Goal: Submit feedback/report problem: Submit feedback/report problem

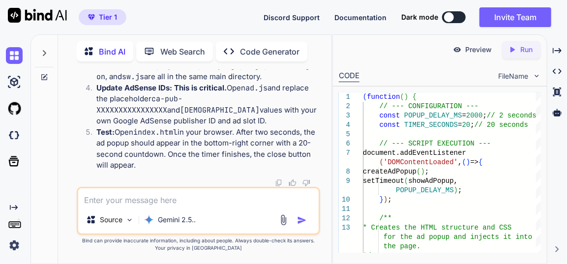
scroll to position [105579, 0]
click at [5, 54] on div at bounding box center [13, 55] width 27 height 27
type textarea "x"
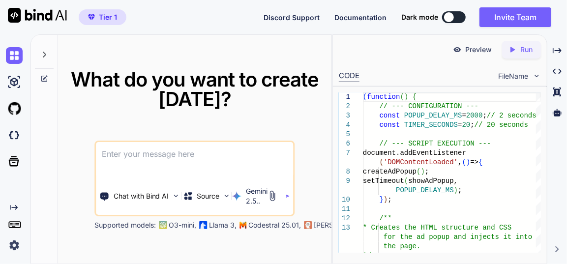
click at [195, 155] on textarea at bounding box center [194, 160] width 197 height 36
paste textarea "here is js code - ad.js "(function() { // --- CONFIGURATION --- const POPUP_DEL…"
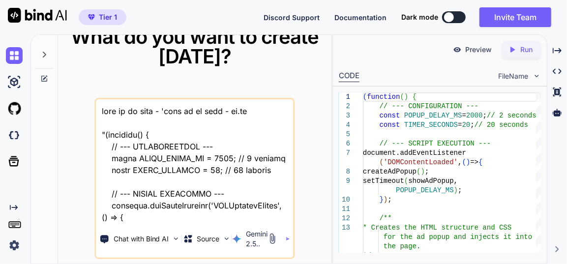
scroll to position [38404, 0]
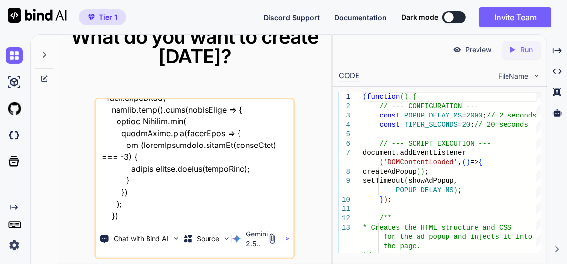
click at [129, 216] on textarea at bounding box center [194, 160] width 197 height 122
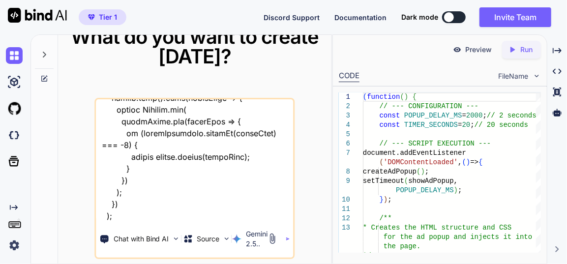
type textarea "this is my tool - 'here is js code - ad.js "(function() { // --- CONFIGURATION …"
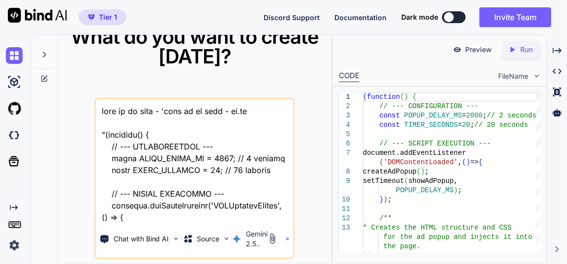
scroll to position [38416, 0]
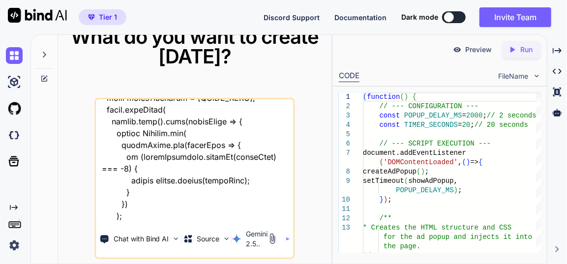
drag, startPoint x: 249, startPoint y: 216, endPoint x: 304, endPoint y: 205, distance: 56.2
click at [255, 215] on textarea at bounding box center [194, 160] width 197 height 122
type textarea "this is my tool - 'here is js code - ad.js "(function() { // --- CONFIGURATION …"
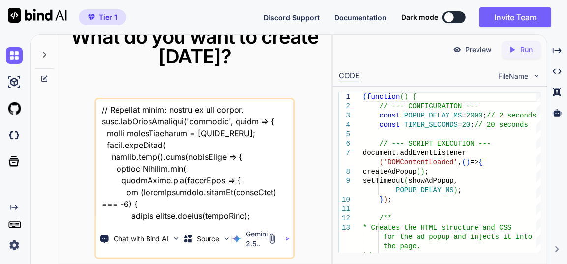
type textarea "x"
type textarea "this is my tool - 'here is js code - ad.js "(function() { // --- CONFIGURATION …"
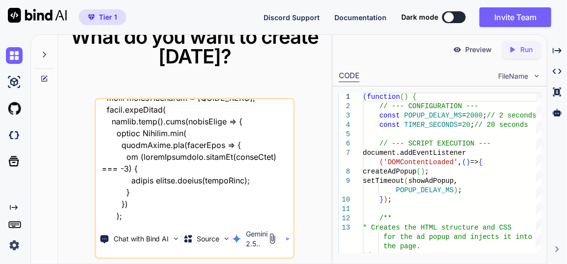
type textarea "x"
click at [280, 213] on textarea at bounding box center [194, 160] width 197 height 122
type textarea "this is my tool - 'here is js code - ad.js "(function() { // --- CONFIGURATION …"
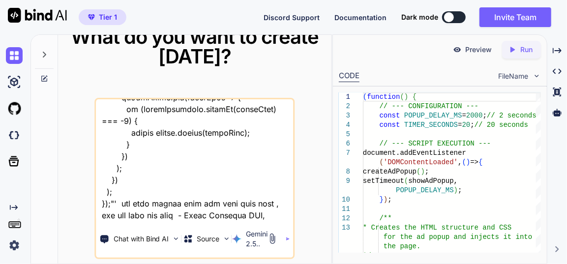
type textarea "x"
type textarea "this is my tool - 'here is js code - ad.js "(function() { // --- CONFIGURATION …"
type textarea "x"
type textarea "this is my tool - 'here is js code - ad.js "(function() { // --- CONFIGURATION …"
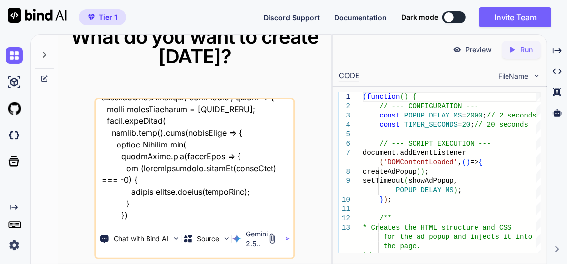
type textarea "x"
type textarea "this is my tool - 'here is js code - ad.js "(function() { // --- CONFIGURATION …"
type textarea "x"
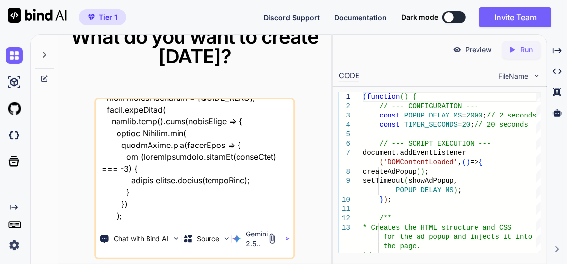
type textarea "this is my tool - 'here is js code - ad.js "(function() { // --- CONFIGURATION …"
type textarea "x"
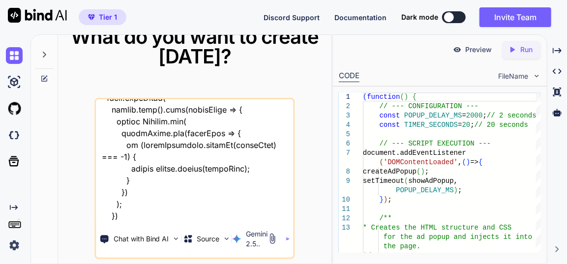
type textarea "this is my tool - 'here is js code - ad.js "(function() { // --- CONFIGURATION …"
type textarea "x"
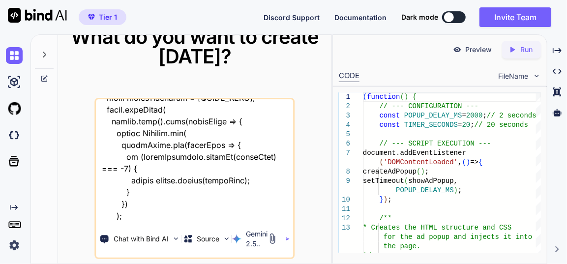
type textarea "this is my tool - 'here is js code - ad.js "(function() { // --- CONFIGURATION …"
type textarea "x"
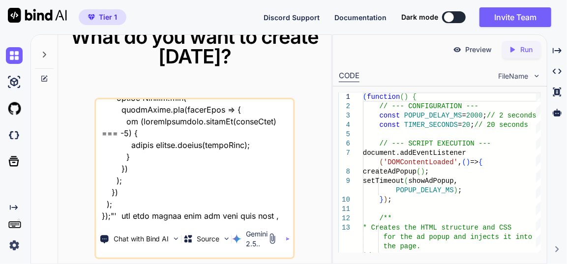
type textarea "this is my tool - 'here is js code - ad.js "(function() { // --- CONFIGURATION …"
type textarea "x"
type textarea "this is my tool - 'here is js code - ad.js "(function() { // --- CONFIGURATION …"
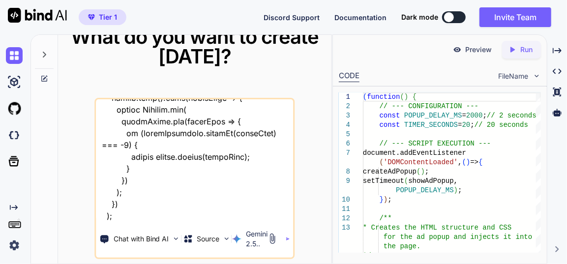
type textarea "x"
type textarea "this is my tool - 'here is js code - ad.js "(function() { // --- CONFIGURATION …"
type textarea "x"
type textarea "this is my tool - 'here is js code - ad.js "(function() { // --- CONFIGURATION …"
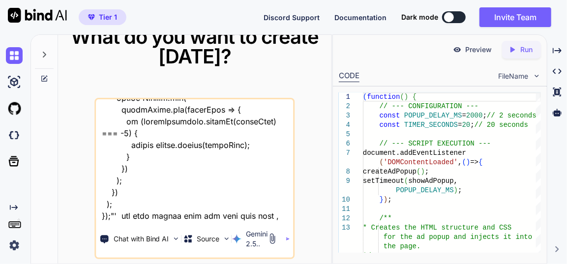
type textarea "x"
type textarea "this is my tool - 'here is js code - ad.js "(function() { // --- CONFIGURATION …"
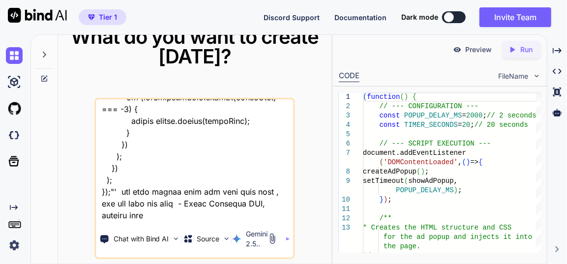
type textarea "x"
type textarea "this is my tool - 'here is js code - ad.js "(function() { // --- CONFIGURATION …"
type textarea "x"
type textarea "this is my tool - 'here is js code - ad.js "(function() { // --- CONFIGURATION …"
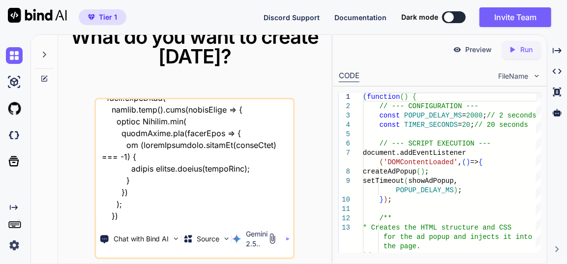
type textarea "x"
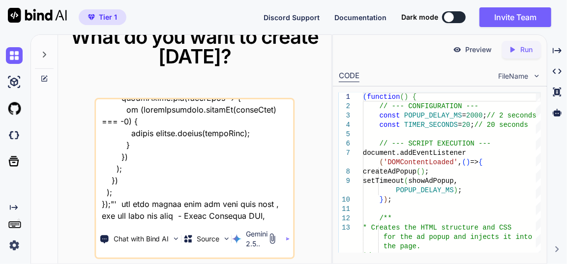
type textarea "this is my tool - 'here is js code - ad.js "(function() { // --- CONFIGURATION …"
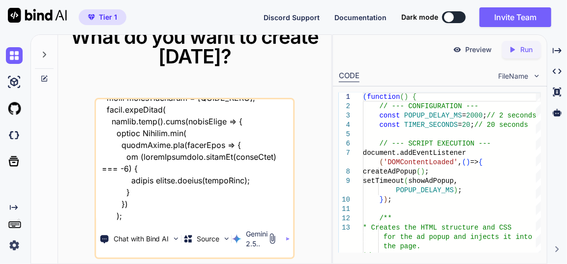
type textarea "x"
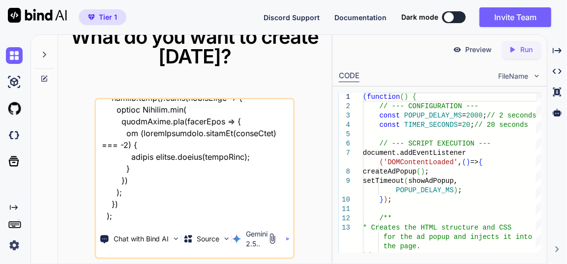
type textarea "this is my tool - 'here is js code - ad.js "(function() { // --- CONFIGURATION …"
type textarea "x"
type textarea "this is my tool - 'here is js code - ad.js "(function() { // --- CONFIGURATION …"
type textarea "x"
type textarea "this is my tool - 'here is js code - ad.js "(function() { // --- CONFIGURATION …"
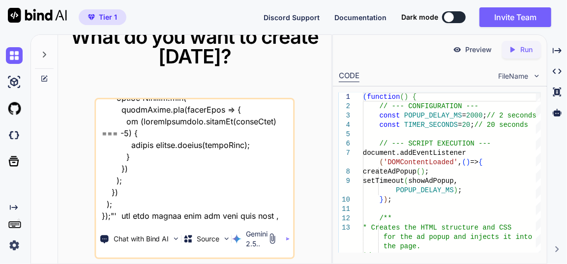
type textarea "x"
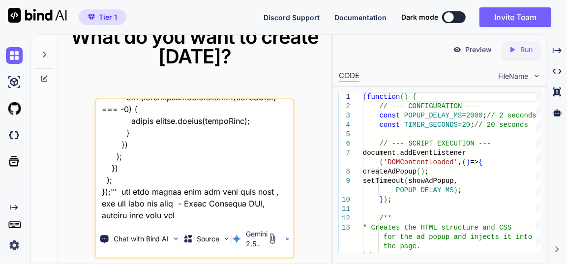
type textarea "this is my tool - 'here is js code - ad.js "(function() { // --- CONFIGURATION …"
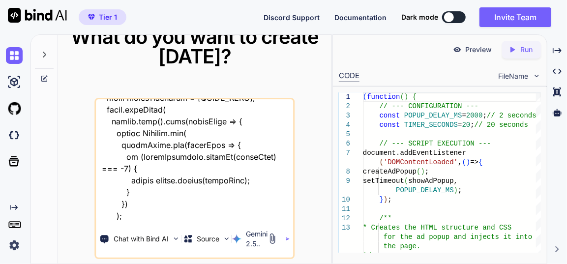
type textarea "x"
type textarea "this is my tool - 'here is js code - ad.js "(function() { // --- CONFIGURATION …"
type textarea "x"
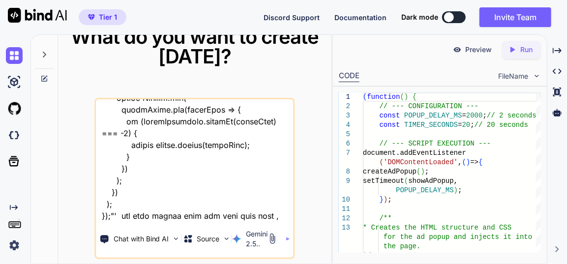
type textarea "this is my tool - 'here is js code - ad.js "(function() { // --- CONFIGURATION …"
type textarea "x"
type textarea "this is my tool - 'here is js code - ad.js "(function() { // --- CONFIGURATION …"
type textarea "x"
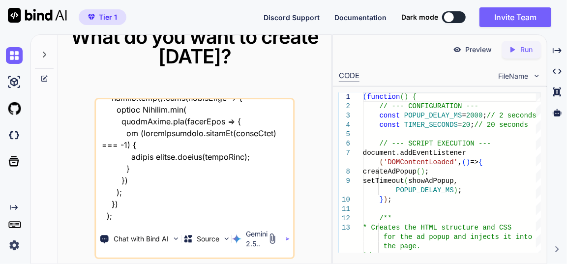
type textarea "this is my tool - 'here is js code - ad.js "(function() { // --- CONFIGURATION …"
type textarea "x"
type textarea "this is my tool - 'here is js code - ad.js "(function() { // --- CONFIGURATION …"
type textarea "x"
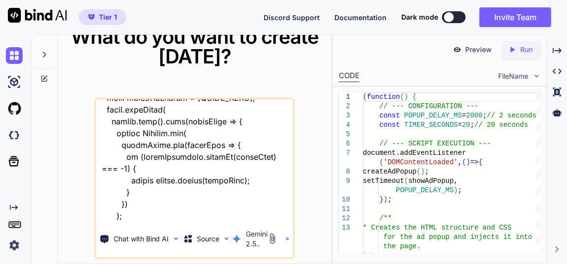
type textarea "this is my tool - 'here is js code - ad.js "(function() { // --- CONFIGURATION …"
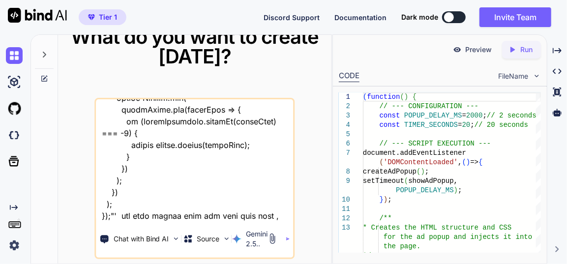
type textarea "x"
type textarea "this is my tool - 'here is js code - ad.js "(function() { // --- CONFIGURATION …"
type textarea "x"
type textarea "this is my tool - 'here is js code - ad.js "(function() { // --- CONFIGURATION …"
type textarea "x"
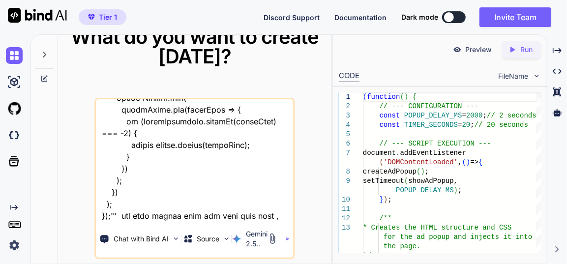
type textarea "this is my tool - 'here is js code - ad.js "(function() { // --- CONFIGURATION …"
type textarea "x"
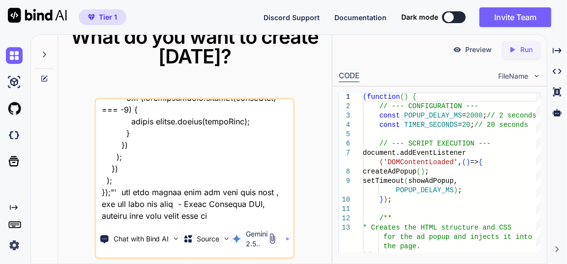
type textarea "this is my tool - 'here is js code - ad.js "(function() { // --- CONFIGURATION …"
type textarea "x"
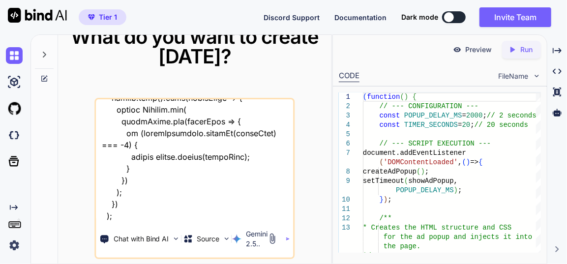
type textarea "this is my tool - 'here is js code - ad.js "(function() { // --- CONFIGURATION …"
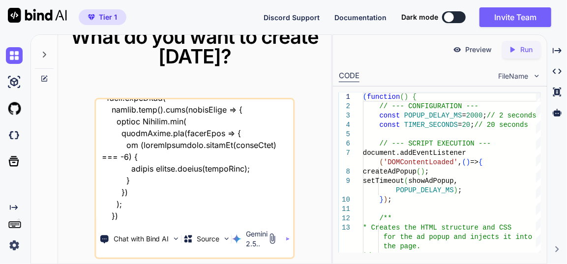
type textarea "x"
type textarea "this is my tool - 'here is js code - ad.js "(function() { // --- CONFIGURATION …"
type textarea "x"
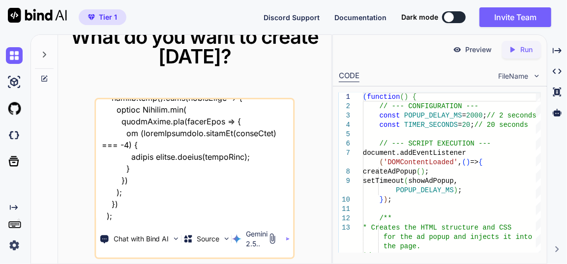
type textarea "this is my tool - 'here is js code - ad.js "(function() { // --- CONFIGURATION …"
type textarea "x"
type textarea "this is my tool - 'here is js code - ad.js "(function() { // --- CONFIGURATION …"
type textarea "x"
type textarea "this is my tool - 'here is js code - ad.js "(function() { // --- CONFIGURATION …"
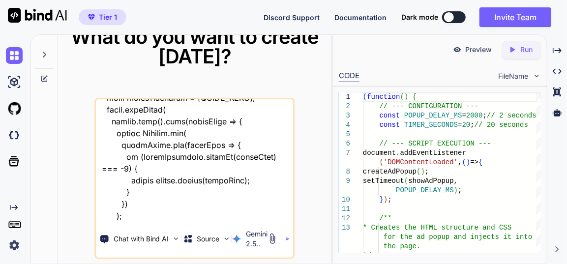
type textarea "x"
type textarea "this is my tool - 'here is js code - ad.js "(function() { // --- CONFIGURATION …"
type textarea "x"
type textarea "this is my tool - 'here is js code - ad.js "(function() { // --- CONFIGURATION …"
type textarea "x"
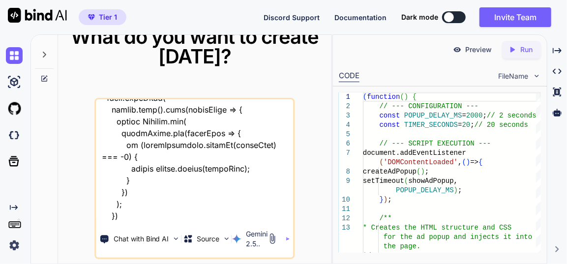
type textarea "this is my tool - 'here is js code - ad.js "(function() { // --- CONFIGURATION …"
type textarea "x"
type textarea "this is my tool - 'here is js code - ad.js "(function() { // --- CONFIGURATION …"
type textarea "x"
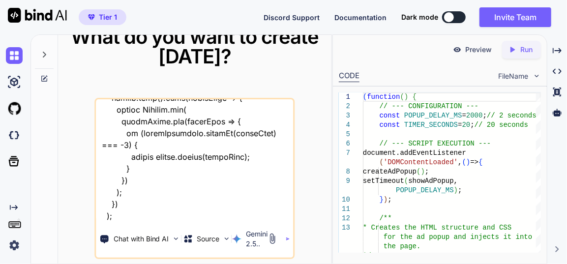
type textarea "this is my tool - 'here is js code - ad.js "(function() { // --- CONFIGURATION …"
type textarea "x"
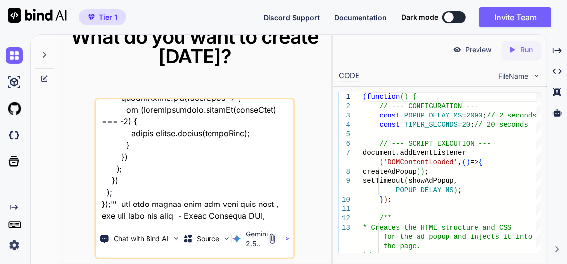
type textarea "this is my tool - 'here is js code - ad.js "(function() { // --- CONFIGURATION …"
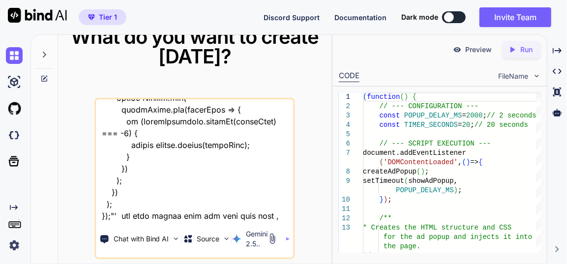
type textarea "x"
type textarea "this is my tool - 'here is js code - ad.js "(function() { // --- CONFIGURATION …"
type textarea "x"
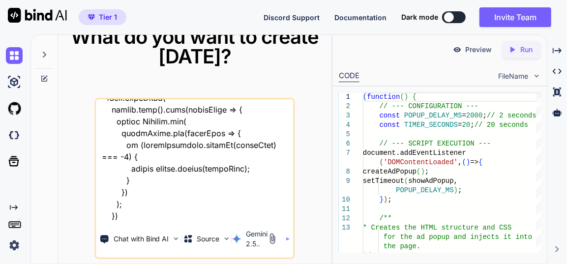
type textarea "this is my tool - 'here is js code - ad.js "(function() { // --- CONFIGURATION …"
type textarea "x"
type textarea "this is my tool - 'here is js code - ad.js "(function() { // --- CONFIGURATION …"
click at [287, 237] on img "button" at bounding box center [288, 239] width 4 height 4
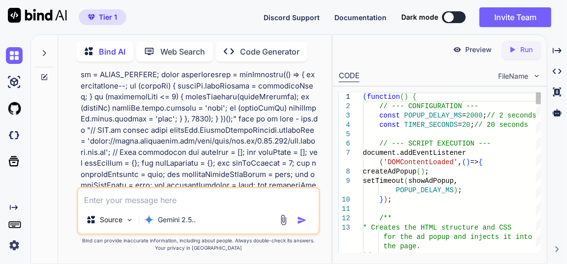
scroll to position [849, 0]
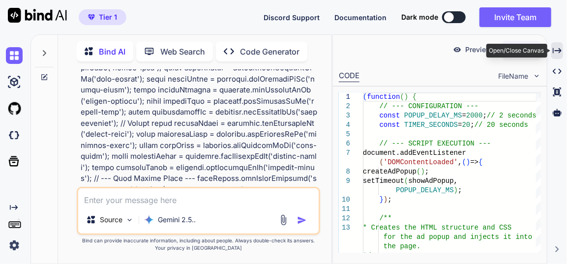
click at [556, 46] on icon "Created with Pixso." at bounding box center [556, 50] width 9 height 9
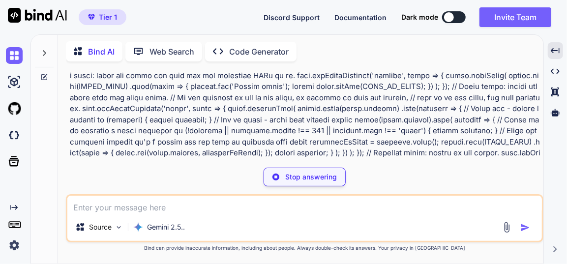
scroll to position [6867, 0]
type textarea "x"
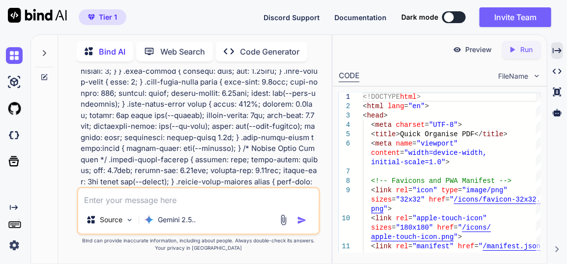
scroll to position [12139, 0]
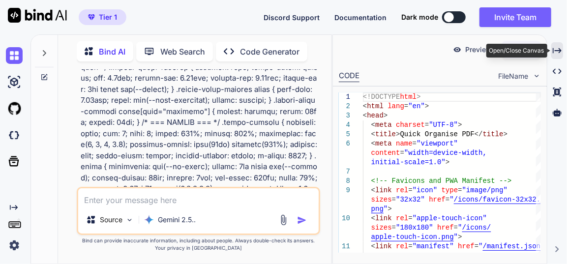
click at [556, 48] on icon "Created with Pixso." at bounding box center [556, 50] width 9 height 9
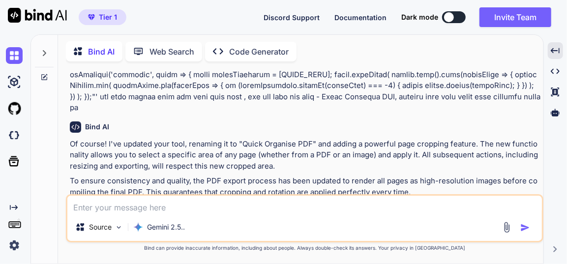
scroll to position [7001, 0]
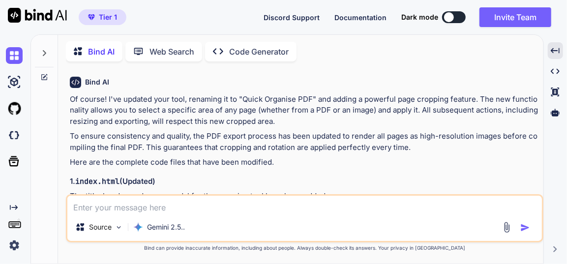
click at [517, 208] on img at bounding box center [517, 212] width 8 height 8
click at [516, 208] on img at bounding box center [517, 212] width 8 height 8
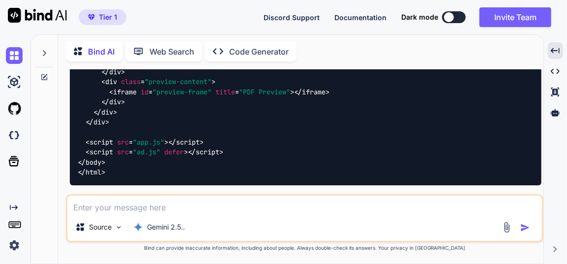
scroll to position [9771, 0]
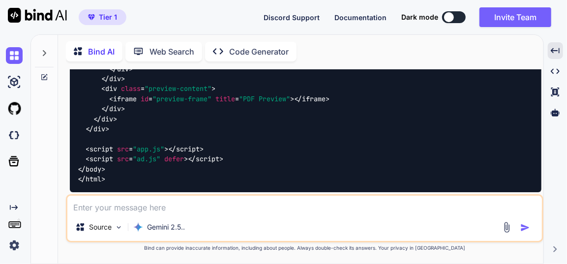
click at [513, 232] on img at bounding box center [517, 236] width 8 height 8
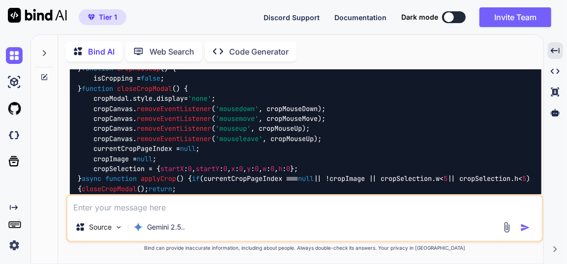
scroll to position [15937, 0]
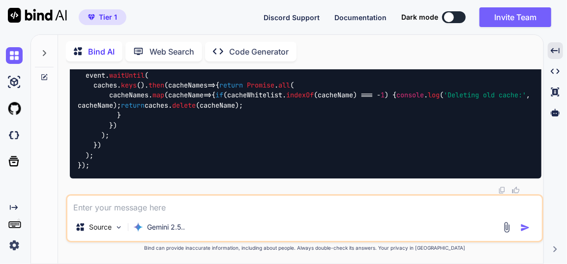
scroll to position [26926, 0]
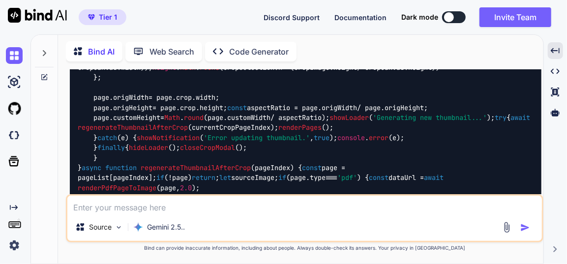
scroll to position [16075, 0]
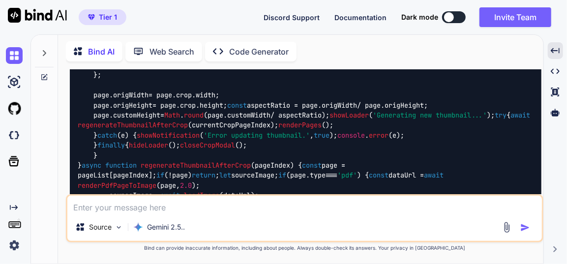
click at [170, 208] on textarea at bounding box center [304, 205] width 474 height 18
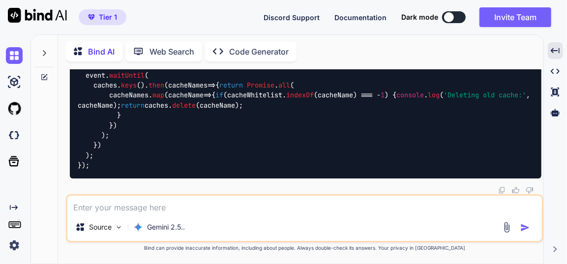
scroll to position [27244, 0]
click at [184, 210] on textarea at bounding box center [304, 205] width 474 height 18
type textarea "provide full code files, make sure original functionality remain unchanged"
click at [18, 58] on img at bounding box center [14, 55] width 17 height 17
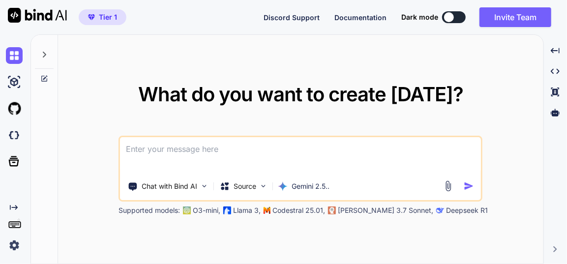
click at [145, 153] on textarea at bounding box center [300, 155] width 361 height 36
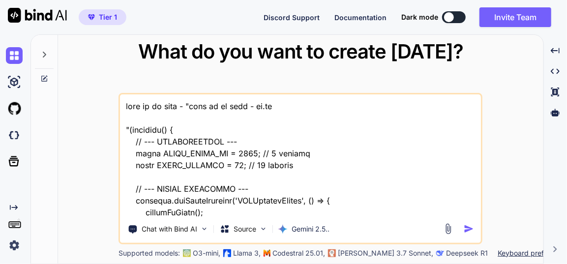
scroll to position [29053, 0]
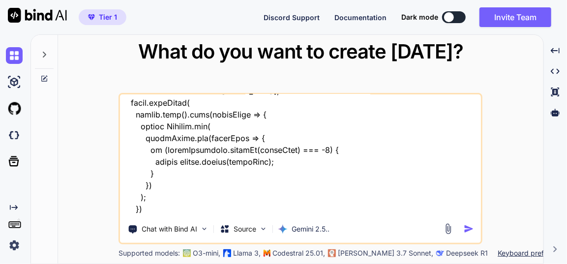
click at [161, 216] on div "Chat with Bind AI Source Gemini 2.5.." at bounding box center [300, 168] width 364 height 151
click at [161, 210] on textarea at bounding box center [300, 155] width 361 height 122
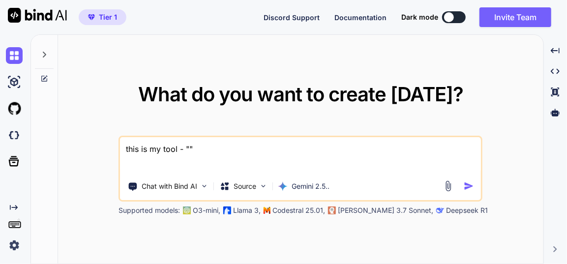
scroll to position [0, 0]
paste textarea "here is js code - ad.js "(function() { // --- CONFIGURATION --- const POPUP_DEL…"
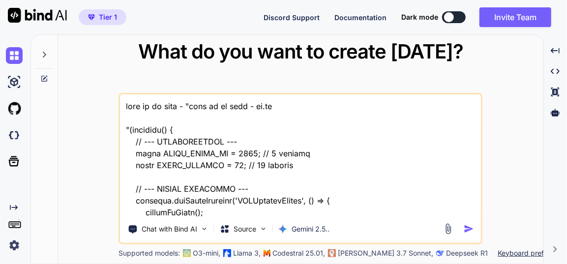
scroll to position [29053, 0]
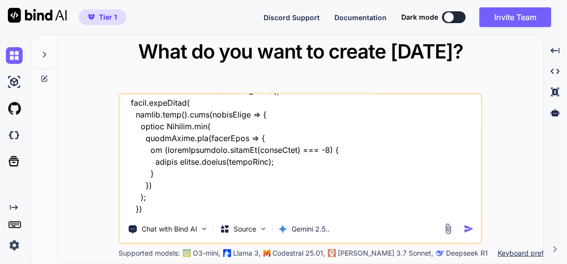
click at [172, 214] on textarea at bounding box center [300, 155] width 361 height 122
type textarea "this is my tool - "here is js code - ad.js "(function() { // --- CONFIGURATION …"
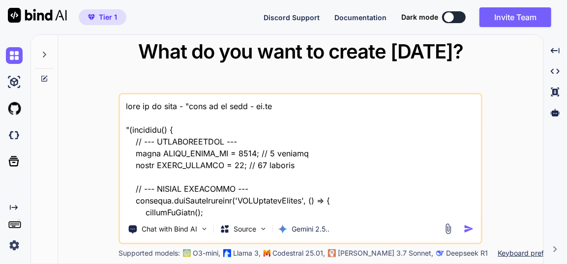
scroll to position [29053, 0]
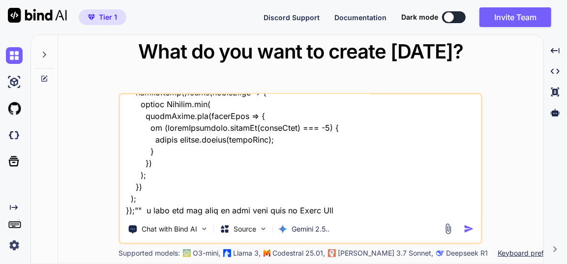
type textarea "this is my tool - "here is js code - ad.js "(function() { // --- CONFIGURATION …"
type textarea "x"
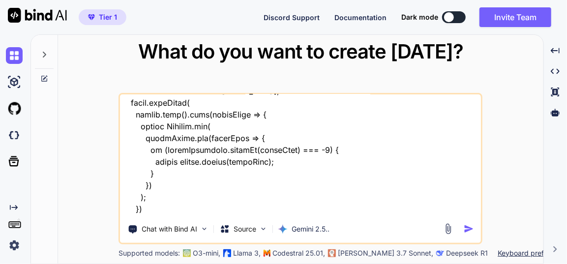
type textarea "this is my tool - "here is js code - ad.js "(function() { // --- CONFIGURATION …"
type textarea "x"
type textarea "this is my tool - "here is js code - ad.js "(function() { // --- CONFIGURATION …"
type textarea "x"
type textarea "this is my tool - "here is js code - ad.js "(function() { // --- CONFIGURATION …"
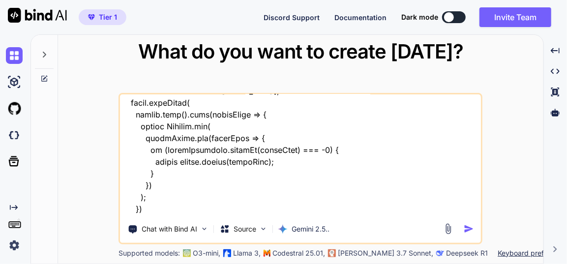
type textarea "x"
type textarea "this is my tool - "here is js code - ad.js "(function() { // --- CONFIGURATION …"
type textarea "x"
type textarea "this is my tool - "here is js code - ad.js "(function() { // --- CONFIGURATION …"
type textarea "x"
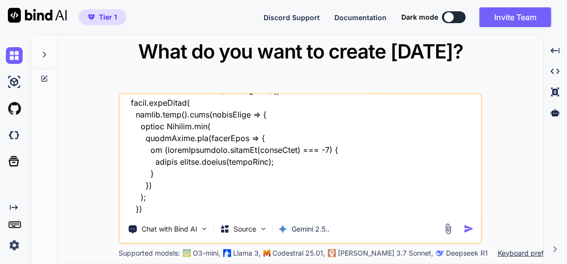
type textarea "this is my tool - "here is js code - ad.js "(function() { // --- CONFIGURATION …"
type textarea "x"
type textarea "this is my tool - "here is js code - ad.js "(function() { // --- CONFIGURATION …"
type textarea "x"
type textarea "this is my tool - "here is js code - ad.js "(function() { // --- CONFIGURATION …"
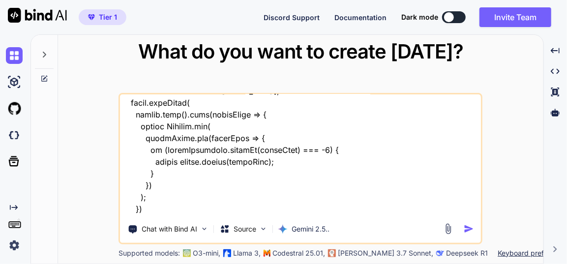
type textarea "x"
type textarea "this is my tool - "here is js code - ad.js "(function() { // --- CONFIGURATION …"
type textarea "x"
type textarea "this is my tool - "here is js code - ad.js "(function() { // --- CONFIGURATION …"
type textarea "x"
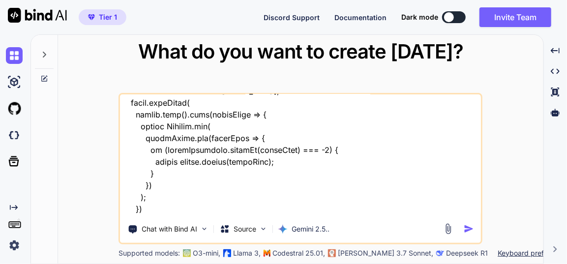
type textarea "this is my tool - "here is js code - ad.js "(function() { // --- CONFIGURATION …"
type textarea "x"
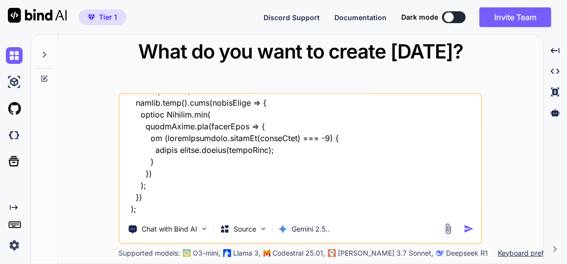
type textarea "this is my tool - "here is js code - ad.js "(function() { // --- CONFIGURATION …"
type textarea "x"
type textarea "this is my tool - "here is js code - ad.js "(function() { // --- CONFIGURATION …"
type textarea "x"
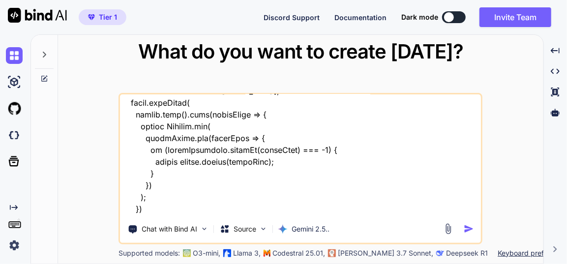
type textarea "this is my tool - "here is js code - ad.js "(function() { // --- CONFIGURATION …"
type textarea "x"
type textarea "this is my tool - "here is js code - ad.js "(function() { // --- CONFIGURATION …"
type textarea "x"
type textarea "this is my tool - "here is js code - ad.js "(function() { // --- CONFIGURATION …"
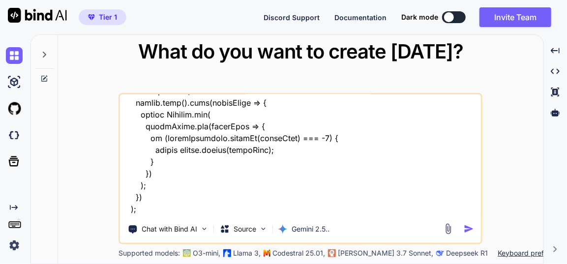
type textarea "x"
type textarea "this is my tool - "here is js code - ad.js "(function() { // --- CONFIGURATION …"
type textarea "x"
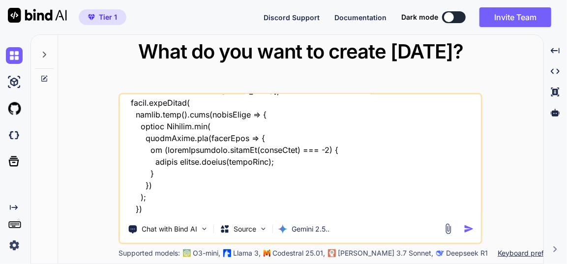
type textarea "this is my tool - "here is js code - ad.js "(function() { // --- CONFIGURATION …"
type textarea "x"
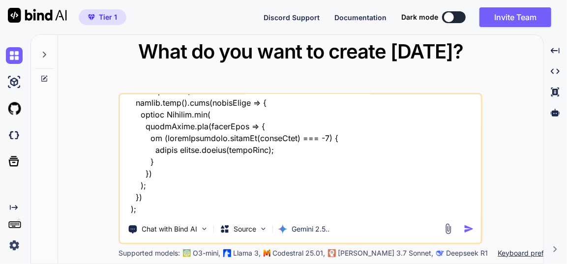
type textarea "this is my tool - "here is js code - ad.js "(function() { // --- CONFIGURATION …"
type textarea "x"
type textarea "this is my tool - "here is js code - ad.js "(function() { // --- CONFIGURATION …"
type textarea "x"
type textarea "this is my tool - "here is js code - ad.js "(function() { // --- CONFIGURATION …"
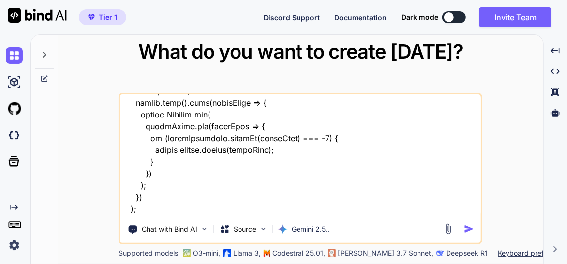
type textarea "x"
type textarea "this is my tool - "here is js code - ad.js "(function() { // --- CONFIGURATION …"
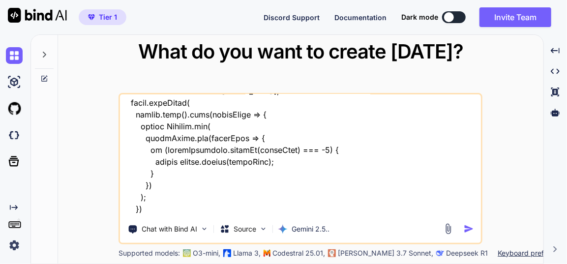
type textarea "x"
type textarea "this is my tool - "here is js code - ad.js "(function() { // --- CONFIGURATION …"
type textarea "x"
type textarea "this is my tool - "here is js code - ad.js "(function() { // --- CONFIGURATION …"
type textarea "x"
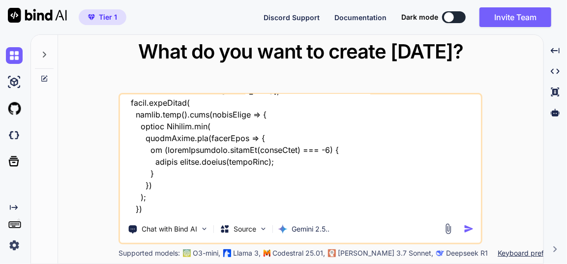
type textarea "this is my tool - "here is js code - ad.js "(function() { // --- CONFIGURATION …"
type textarea "x"
type textarea "this is my tool - "here is js code - ad.js "(function() { // --- CONFIGURATION …"
type textarea "x"
type textarea "this is my tool - "here is js code - ad.js "(function() { // --- CONFIGURATION …"
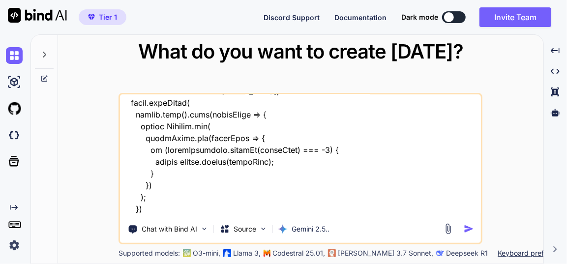
type textarea "x"
type textarea "this is my tool - "here is js code - ad.js "(function() { // --- CONFIGURATION …"
type textarea "x"
type textarea "this is my tool - "here is js code - ad.js "(function() { // --- CONFIGURATION …"
type textarea "x"
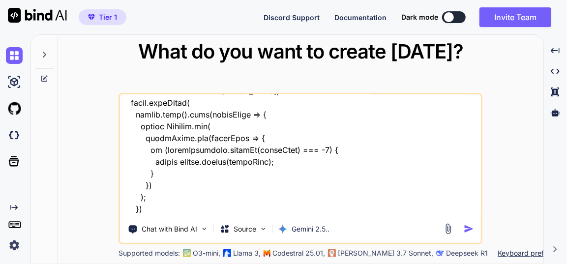
type textarea "this is my tool - "here is js code - ad.js "(function() { // --- CONFIGURATION …"
type textarea "x"
type textarea "this is my tool - "here is js code - ad.js "(function() { // --- CONFIGURATION …"
type textarea "x"
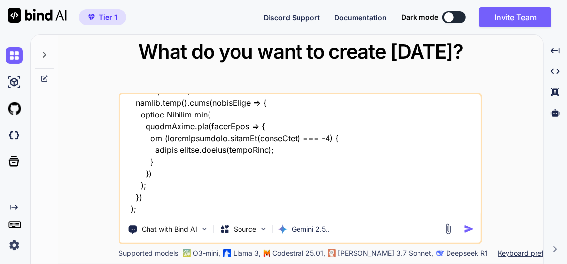
type textarea "this is my tool - "here is js code - ad.js "(function() { // --- CONFIGURATION …"
type textarea "x"
type textarea "this is my tool - "here is js code - ad.js "(function() { // --- CONFIGURATION …"
type textarea "x"
type textarea "this is my tool - "here is js code - ad.js "(function() { // --- CONFIGURATION …"
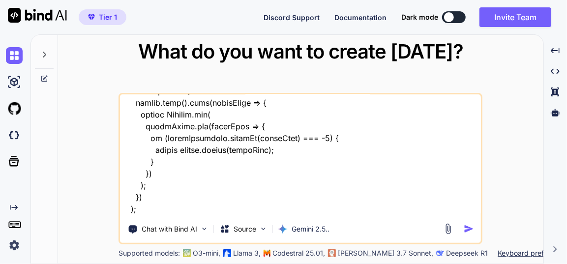
type textarea "x"
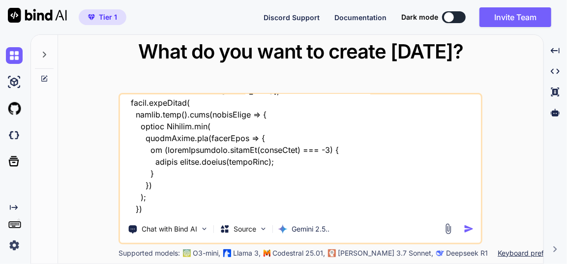
type textarea "this is my tool - "here is js code - ad.js "(function() { // --- CONFIGURATION …"
type textarea "x"
type textarea "this is my tool - "here is js code - ad.js "(function() { // --- CONFIGURATION …"
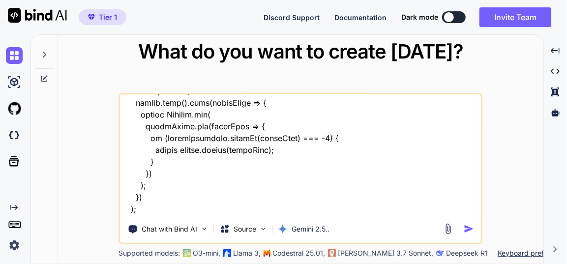
type textarea "x"
type textarea "this is my tool - "here is js code - ad.js "(function() { // --- CONFIGURATION …"
type textarea "x"
type textarea "this is my tool - "here is js code - ad.js "(function() { // --- CONFIGURATION …"
type textarea "x"
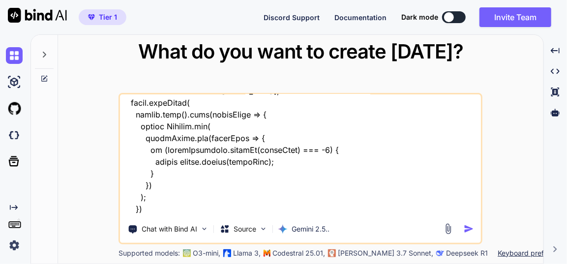
type textarea "this is my tool - "here is js code - ad.js "(function() { // --- CONFIGURATION …"
type textarea "x"
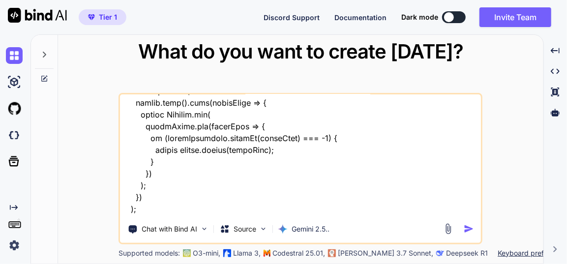
type textarea "this is my tool - "here is js code - ad.js "(function() { // --- CONFIGURATION …"
type textarea "x"
type textarea "this is my tool - "here is js code - ad.js "(function() { // --- CONFIGURATION …"
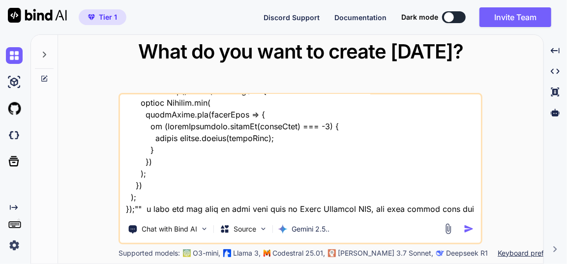
type textarea "x"
type textarea "this is my tool - "here is js code - ad.js "(function() { // --- CONFIGURATION …"
type textarea "x"
type textarea "this is my tool - "here is js code - ad.js "(function() { // --- CONFIGURATION …"
type textarea "x"
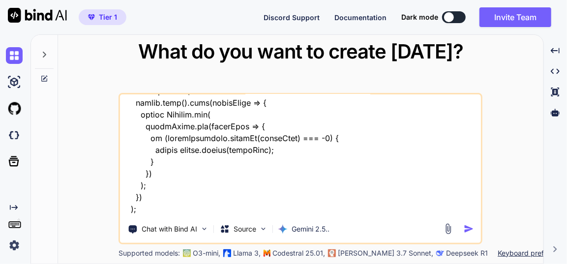
type textarea "this is my tool - "here is js code - ad.js "(function() { // --- CONFIGURATION …"
type textarea "x"
type textarea "this is my tool - "here is js code - ad.js "(function() { // --- CONFIGURATION …"
type textarea "x"
type textarea "this is my tool - "here is js code - ad.js "(function() { // --- CONFIGURATION …"
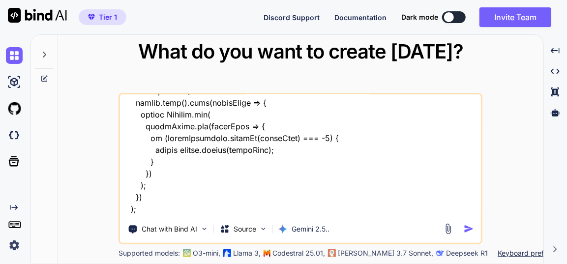
type textarea "x"
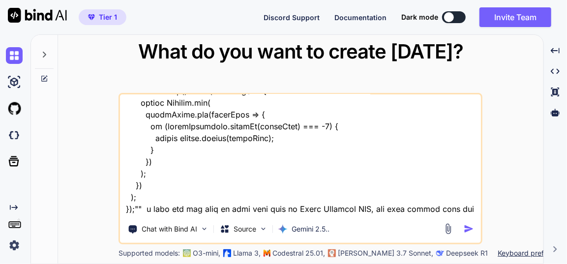
type textarea "this is my tool - "here is js code - ad.js "(function() { // --- CONFIGURATION …"
type textarea "x"
type textarea "this is my tool - "here is js code - ad.js "(function() { // --- CONFIGURATION …"
type textarea "x"
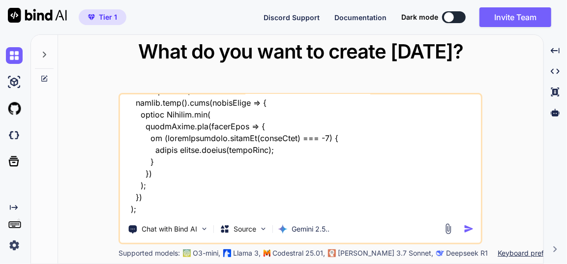
type textarea "this is my tool - "here is js code - ad.js "(function() { // --- CONFIGURATION …"
type textarea "x"
type textarea "this is my tool - "here is js code - ad.js "(function() { // --- CONFIGURATION …"
type textarea "x"
type textarea "this is my tool - "here is js code - ad.js "(function() { // --- CONFIGURATION …"
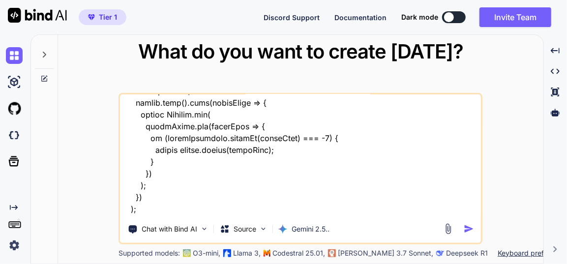
type textarea "x"
type textarea "this is my tool - "here is js code - ad.js "(function() { // --- CONFIGURATION …"
type textarea "x"
type textarea "this is my tool - "here is js code - ad.js "(function() { // --- CONFIGURATION …"
type textarea "x"
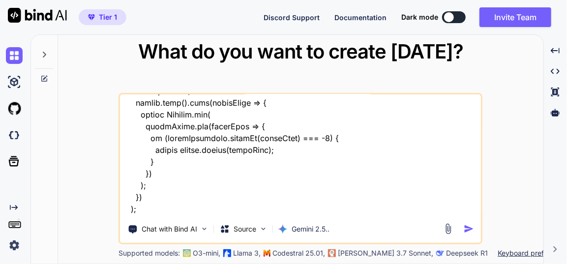
type textarea "this is my tool - "here is js code - ad.js "(function() { // --- CONFIGURATION …"
type textarea "x"
type textarea "this is my tool - "here is js code - ad.js "(function() { // --- CONFIGURATION …"
type textarea "x"
type textarea "this is my tool - "here is js code - ad.js "(function() { // --- CONFIGURATION …"
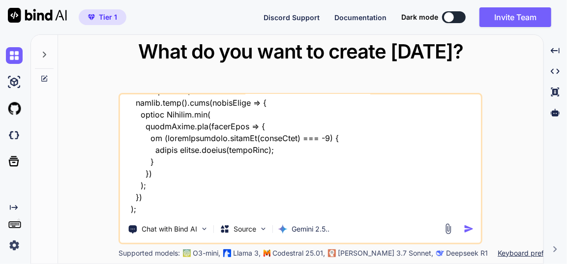
type textarea "x"
type textarea "this is my tool - "here is js code - ad.js "(function() { // --- CONFIGURATION …"
type textarea "x"
type textarea "this is my tool - "here is js code - ad.js "(function() { // --- CONFIGURATION …"
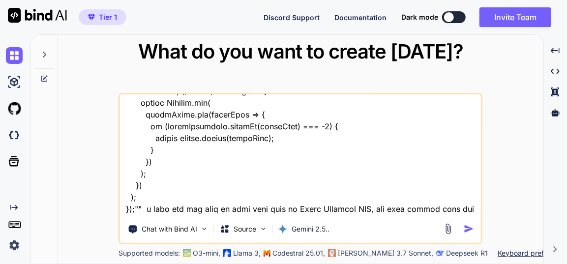
type textarea "x"
type textarea "this is my tool - "here is js code - ad.js "(function() { // --- CONFIGURATION …"
type textarea "x"
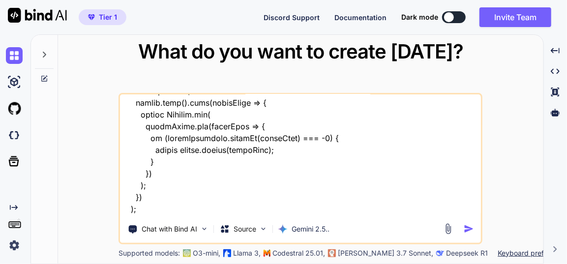
type textarea "this is my tool - "here is js code - ad.js "(function() { // --- CONFIGURATION …"
type textarea "x"
type textarea "this is my tool - "here is js code - ad.js "(function() { // --- CONFIGURATION …"
type textarea "x"
type textarea "this is my tool - "here is js code - ad.js "(function() { // --- CONFIGURATION …"
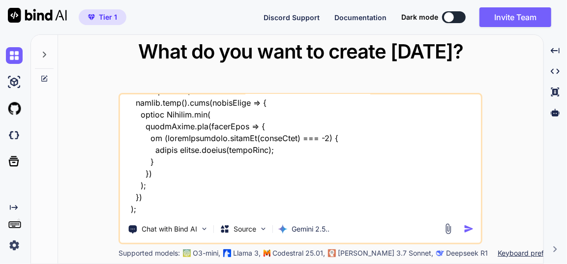
type textarea "x"
type textarea "this is my tool - "here is js code - ad.js "(function() { // --- CONFIGURATION …"
type textarea "x"
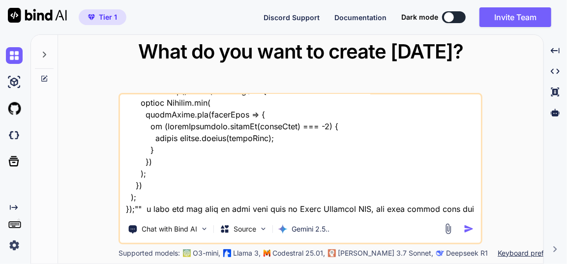
type textarea "this is my tool - "here is js code - ad.js "(function() { // --- CONFIGURATION …"
type textarea "x"
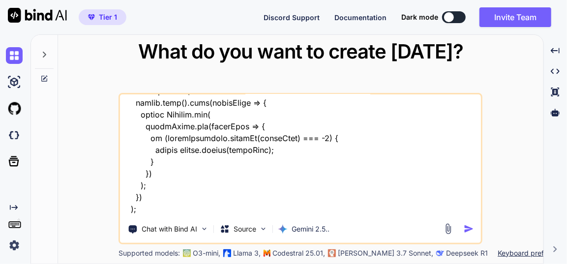
type textarea "this is my tool - "here is js code - ad.js "(function() { // --- CONFIGURATION …"
type textarea "x"
type textarea "this is my tool - "here is js code - ad.js "(function() { // --- CONFIGURATION …"
type textarea "x"
type textarea "this is my tool - "here is js code - ad.js "(function() { // --- CONFIGURATION …"
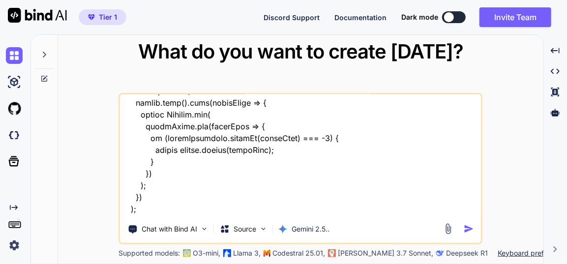
type textarea "x"
type textarea "this is my tool - "here is js code - ad.js "(function() { // --- CONFIGURATION …"
type textarea "x"
type textarea "this is my tool - "here is js code - ad.js "(function() { // --- CONFIGURATION …"
type textarea "x"
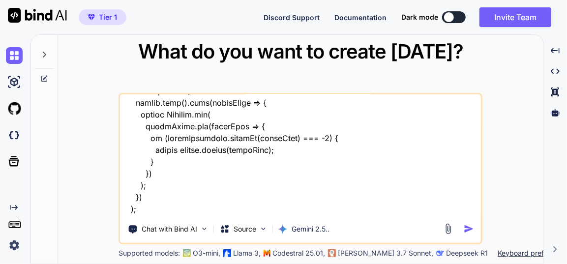
type textarea "this is my tool - "here is js code - ad.js "(function() { // --- CONFIGURATION …"
type textarea "x"
type textarea "this is my tool - "here is js code - ad.js "(function() { // --- CONFIGURATION …"
type textarea "x"
type textarea "this is my tool - "here is js code - ad.js "(function() { // --- CONFIGURATION …"
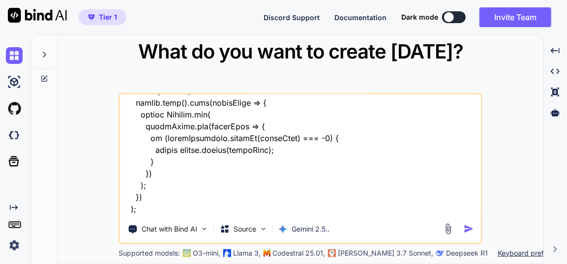
type textarea "x"
type textarea "this is my tool - "here is js code - ad.js "(function() { // --- CONFIGURATION …"
type textarea "x"
type textarea "this is my tool - "here is js code - ad.js "(function() { // --- CONFIGURATION …"
type textarea "x"
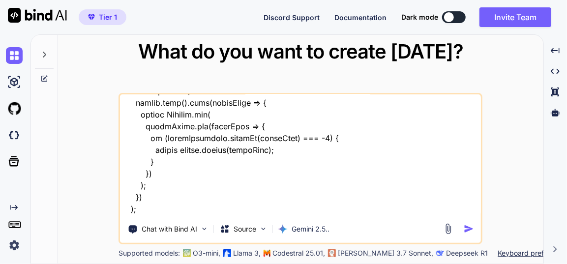
type textarea "this is my tool - "here is js code - ad.js "(function() { // --- CONFIGURATION …"
type textarea "x"
type textarea "this is my tool - "here is js code - ad.js "(function() { // --- CONFIGURATION …"
type textarea "x"
type textarea "this is my tool - "here is js code - ad.js "(function() { // --- CONFIGURATION …"
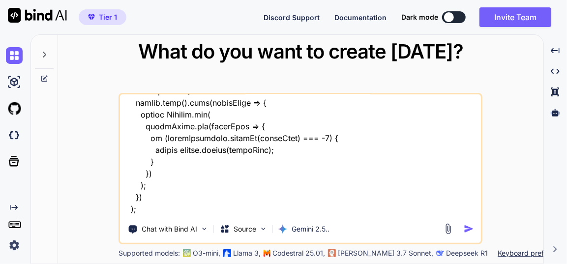
type textarea "x"
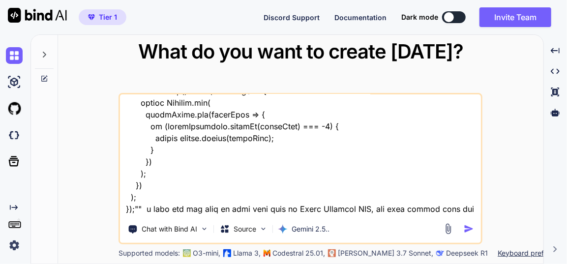
type textarea "this is my tool - "here is js code - ad.js "(function() { // --- CONFIGURATION …"
type textarea "x"
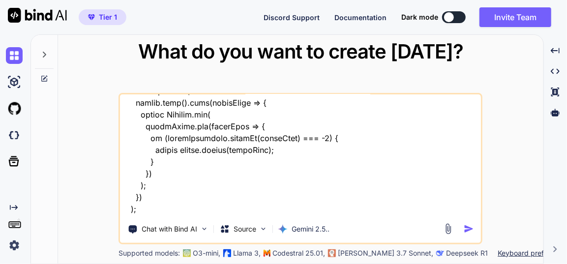
type textarea "this is my tool - "here is js code - ad.js "(function() { // --- CONFIGURATION …"
type textarea "x"
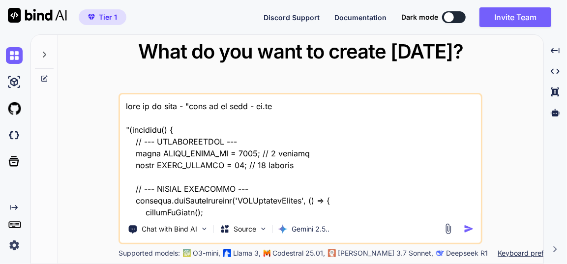
scroll to position [29076, 0]
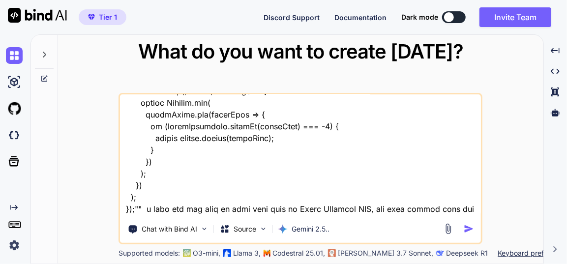
type textarea "this is my tool - "here is js code - ad.js "(function() { // --- CONFIGURATION …"
type textarea "x"
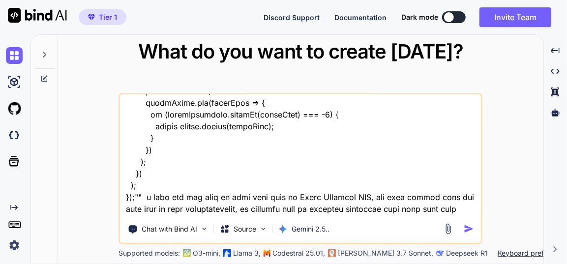
type textarea "this is my tool - "here is js code - ad.js "(function() { // --- CONFIGURATION …"
type textarea "x"
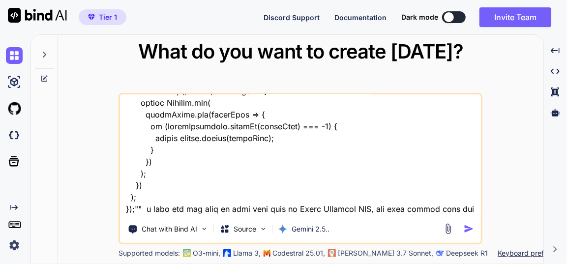
type textarea "this is my tool - "here is js code - ad.js "(function() { // --- CONFIGURATION …"
type textarea "x"
type textarea "this is my tool - "here is js code - ad.js "(function() { // --- CONFIGURATION …"
type textarea "x"
type textarea "this is my tool - "here is js code - ad.js "(function() { // --- CONFIGURATION …"
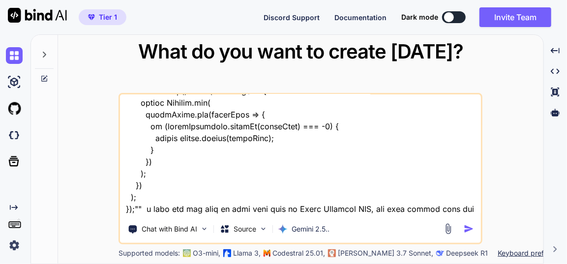
type textarea "x"
type textarea "this is my tool - "here is js code - ad.js "(function() { // --- CONFIGURATION …"
type textarea "x"
type textarea "this is my tool - "here is js code - ad.js "(function() { // --- CONFIGURATION …"
type textarea "x"
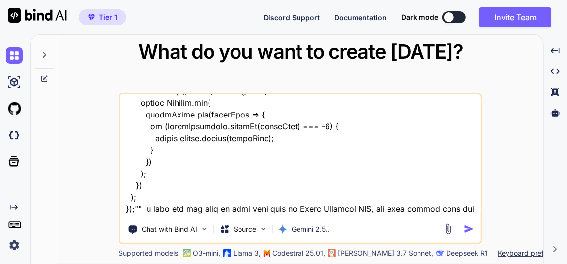
type textarea "this is my tool - "here is js code - ad.js "(function() { // --- CONFIGURATION …"
type textarea "x"
type textarea "this is my tool - "here is js code - ad.js "(function() { // --- CONFIGURATION …"
type textarea "x"
type textarea "this is my tool - "here is js code - ad.js "(function() { // --- CONFIGURATION …"
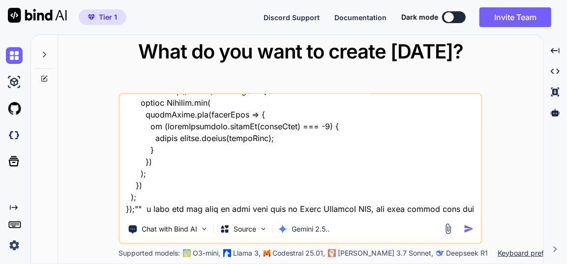
type textarea "x"
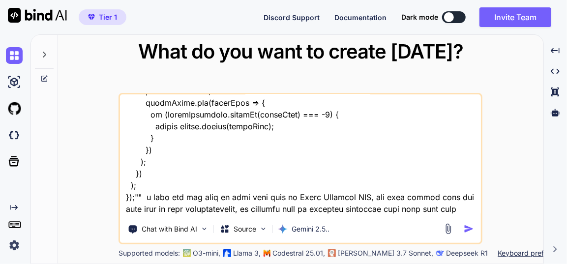
type textarea "this is my tool - "here is js code - ad.js "(function() { // --- CONFIGURATION …"
type textarea "x"
type textarea "this is my tool - "here is js code - ad.js "(function() { // --- CONFIGURATION …"
type textarea "x"
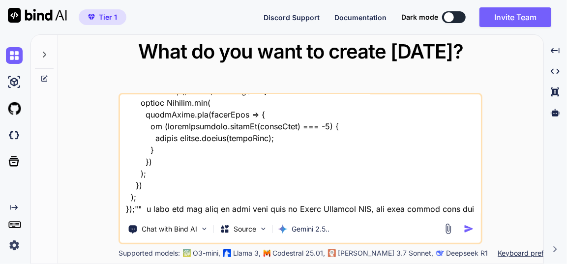
type textarea "this is my tool - "here is js code - ad.js "(function() { // --- CONFIGURATION …"
type textarea "x"
type textarea "this is my tool - "here is js code - ad.js "(function() { // --- CONFIGURATION …"
type textarea "x"
type textarea "this is my tool - "here is js code - ad.js "(function() { // --- CONFIGURATION …"
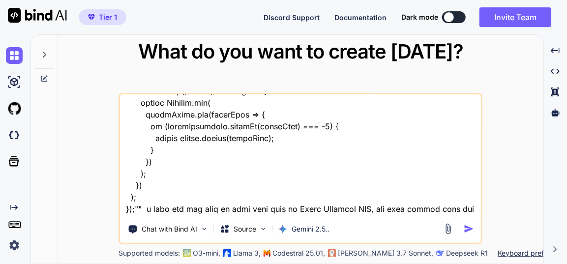
type textarea "x"
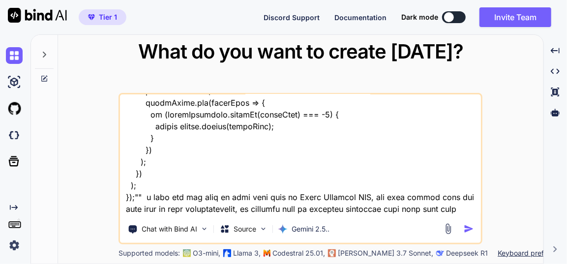
type textarea "this is my tool - "here is js code - ad.js "(function() { // --- CONFIGURATION …"
type textarea "x"
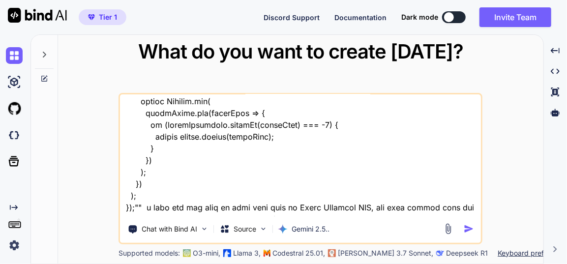
type textarea "this is my tool - "here is js code - ad.js "(function() { // --- CONFIGURATION …"
type textarea "x"
type textarea "this is my tool - "here is js code - ad.js "(function() { // --- CONFIGURATION …"
type textarea "x"
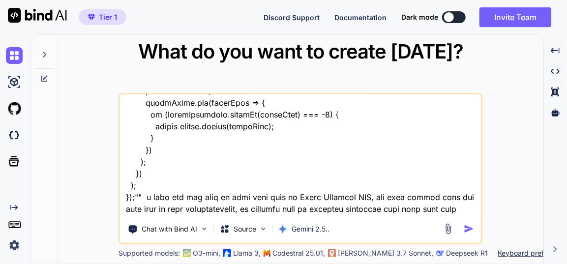
type textarea "this is my tool - "here is js code - ad.js "(function() { // --- CONFIGURATION …"
type textarea "x"
type textarea "this is my tool - "here is js code - ad.js "(function() { // --- CONFIGURATION …"
type textarea "x"
type textarea "this is my tool - "here is js code - ad.js "(function() { // --- CONFIGURATION …"
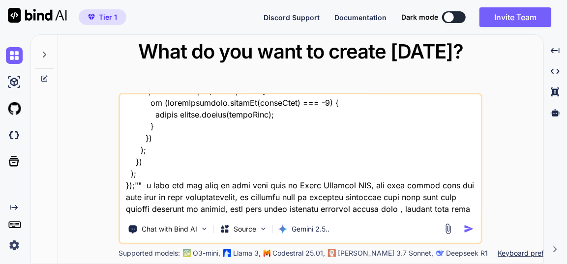
type textarea "x"
type textarea "this is my tool - "here is js code - ad.js "(function() { // --- CONFIGURATION …"
type textarea "x"
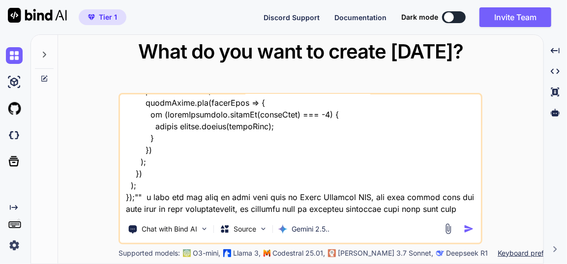
type textarea "this is my tool - "here is js code - ad.js "(function() { // --- CONFIGURATION …"
type textarea "x"
type textarea "this is my tool - "here is js code - ad.js "(function() { // --- CONFIGURATION …"
type textarea "x"
type textarea "this is my tool - "here is js code - ad.js "(function() { // --- CONFIGURATION …"
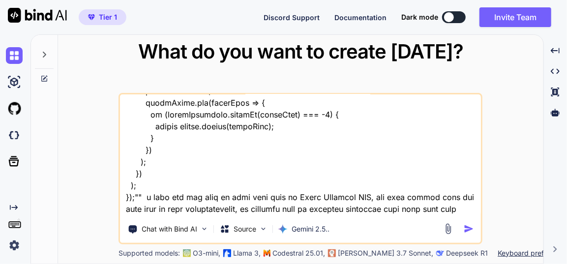
type textarea "x"
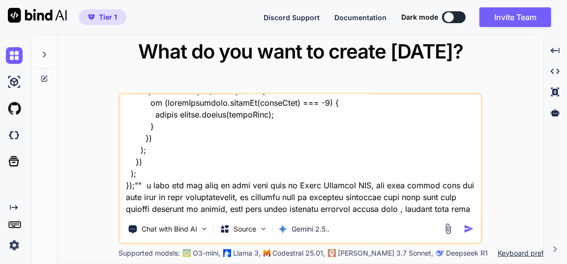
type textarea "this is my tool - "here is js code - ad.js "(function() { // --- CONFIGURATION …"
type textarea "x"
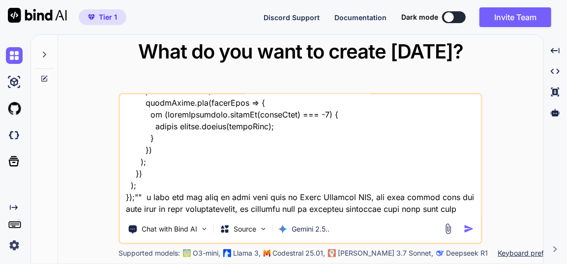
type textarea "this is my tool - "here is js code - ad.js "(function() { // --- CONFIGURATION …"
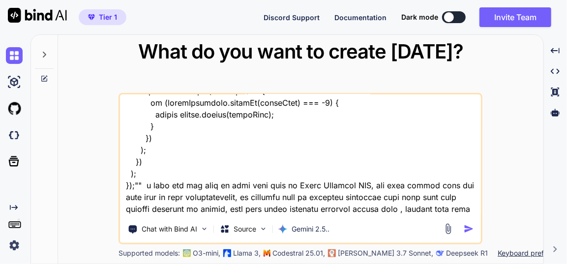
type textarea "x"
type textarea "this is my tool - "here is js code - ad.js "(function() { // --- CONFIGURATION …"
type textarea "x"
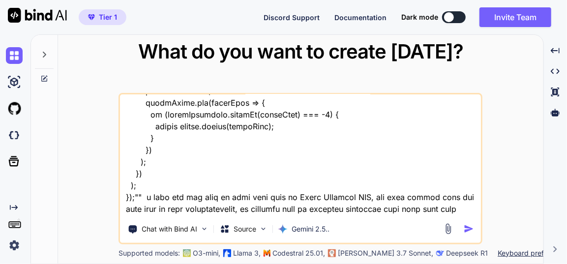
type textarea "this is my tool - "here is js code - ad.js "(function() { // --- CONFIGURATION …"
type textarea "x"
type textarea "this is my tool - "here is js code - ad.js "(function() { // --- CONFIGURATION …"
type textarea "x"
type textarea "this is my tool - "here is js code - ad.js "(function() { // --- CONFIGURATION …"
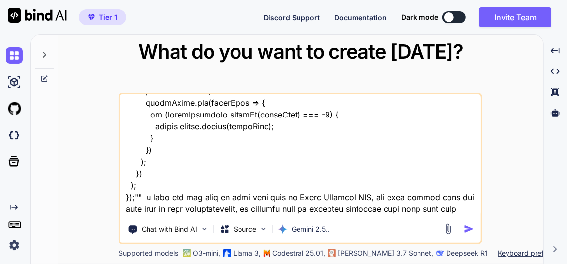
type textarea "x"
type textarea "this is my tool - "here is js code - ad.js "(function() { // --- CONFIGURATION …"
type textarea "x"
type textarea "this is my tool - "here is js code - ad.js "(function() { // --- CONFIGURATION …"
type textarea "x"
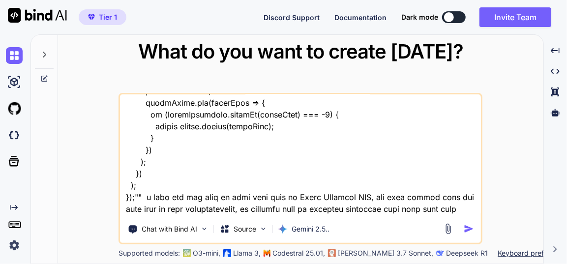
type textarea "this is my tool - "here is js code - ad.js "(function() { // --- CONFIGURATION …"
type textarea "x"
type textarea "this is my tool - "here is js code - ad.js "(function() { // --- CONFIGURATION …"
type textarea "x"
type textarea "this is my tool - "here is js code - ad.js "(function() { // --- CONFIGURATION …"
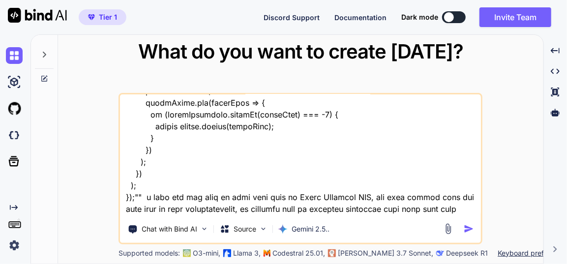
type textarea "x"
type textarea "this is my tool - "here is js code - ad.js "(function() { // --- CONFIGURATION …"
type textarea "x"
type textarea "this is my tool - "here is js code - ad.js "(function() { // --- CONFIGURATION …"
type textarea "x"
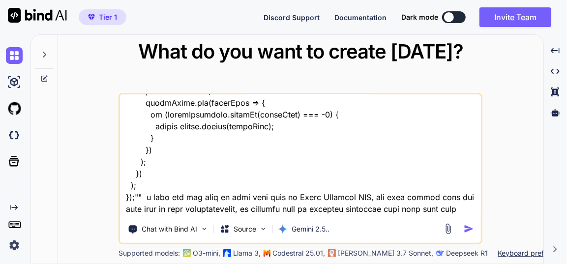
type textarea "this is my tool - "here is js code - ad.js "(function() { // --- CONFIGURATION …"
type textarea "x"
type textarea "this is my tool - "here is js code - ad.js "(function() { // --- CONFIGURATION …"
type textarea "x"
type textarea "this is my tool - "here is js code - ad.js "(function() { // --- CONFIGURATION …"
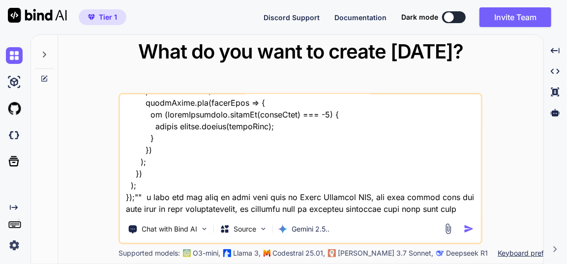
type textarea "x"
type textarea "this is my tool - "here is js code - ad.js "(function() { // --- CONFIGURATION …"
type textarea "x"
type textarea "this is my tool - "here is js code - ad.js "(function() { // --- CONFIGURATION …"
type textarea "x"
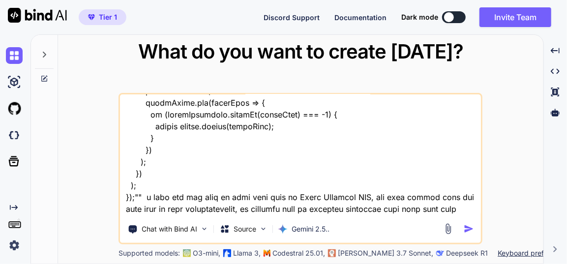
type textarea "this is my tool - "here is js code - ad.js "(function() { // --- CONFIGURATION …"
type textarea "x"
type textarea "this is my tool - "here is js code - ad.js "(function() { // --- CONFIGURATION …"
type textarea "x"
type textarea "this is my tool - "here is js code - ad.js "(function() { // --- CONFIGURATION …"
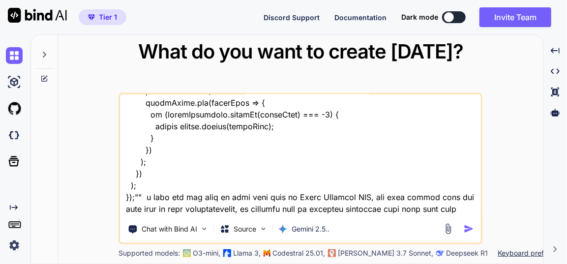
type textarea "x"
type textarea "this is my tool - "here is js code - ad.js "(function() { // --- CONFIGURATION …"
type textarea "x"
type textarea "this is my tool - "here is js code - ad.js "(function() { // --- CONFIGURATION …"
type textarea "x"
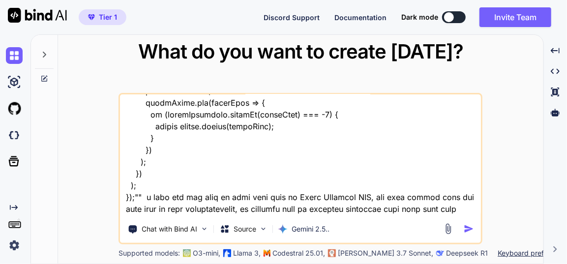
type textarea "this is my tool - "here is js code - ad.js "(function() { // --- CONFIGURATION …"
type textarea "x"
type textarea "this is my tool - "here is js code - ad.js "(function() { // --- CONFIGURATION …"
type textarea "x"
type textarea "this is my tool - "here is js code - ad.js "(function() { // --- CONFIGURATION …"
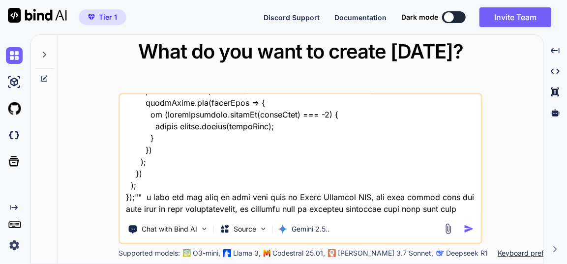
type textarea "x"
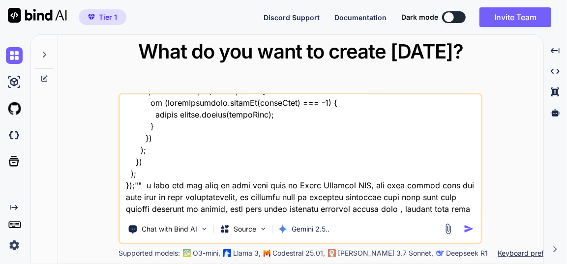
type textarea "this is my tool - "here is js code - ad.js "(function() { // --- CONFIGURATION …"
click at [465, 228] on img "button" at bounding box center [468, 229] width 10 height 10
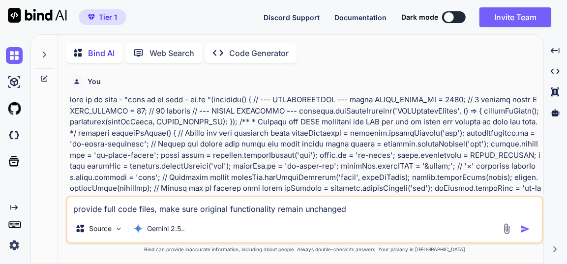
scroll to position [3, 0]
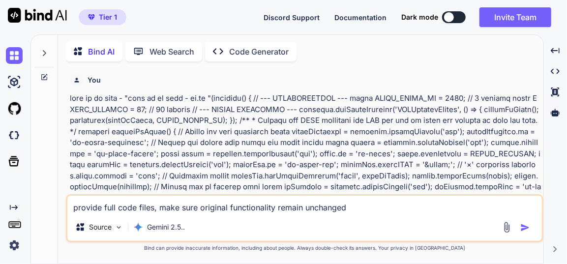
type textarea "x"
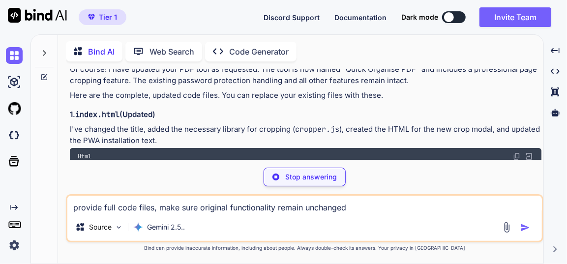
scroll to position [6997, 0]
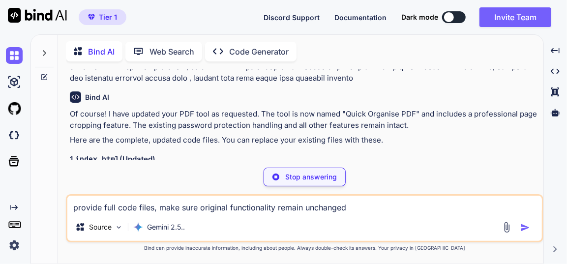
drag, startPoint x: 360, startPoint y: 209, endPoint x: 15, endPoint y: 185, distance: 346.3
click at [15, 185] on div "Created with Pixso. Bind AI Web Search Created with Pixso. Code Generator You B…" at bounding box center [283, 148] width 567 height 229
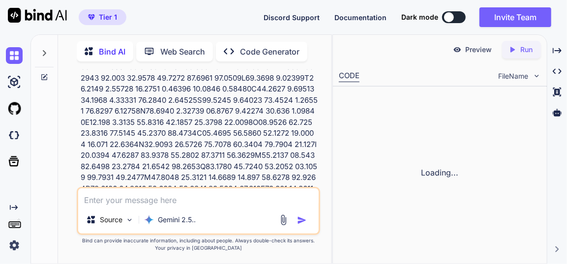
scroll to position [13887, 0]
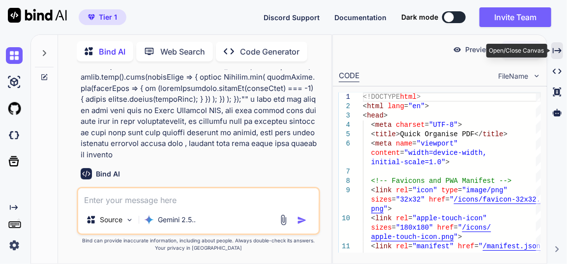
click at [558, 54] on icon "Created with Pixso." at bounding box center [556, 50] width 9 height 9
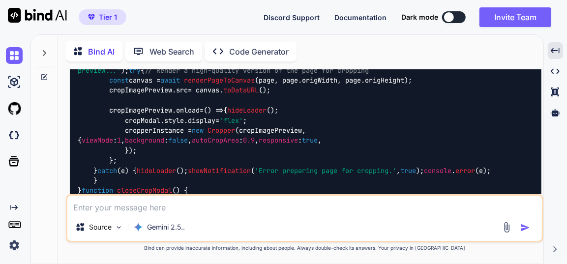
scroll to position [6997, 0]
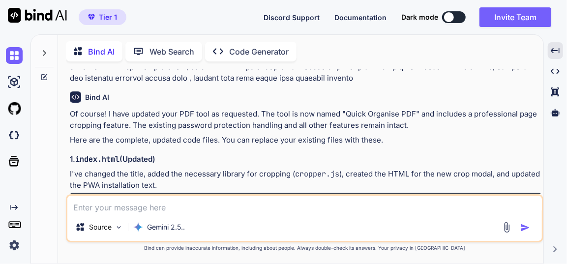
click at [518, 197] on img at bounding box center [517, 201] width 8 height 8
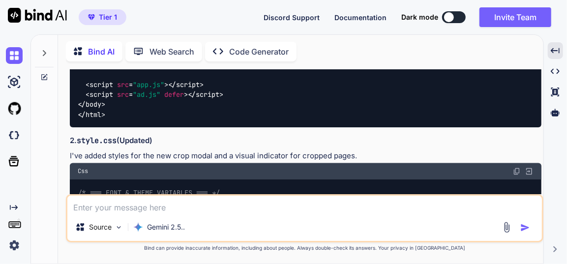
scroll to position [9812, 0]
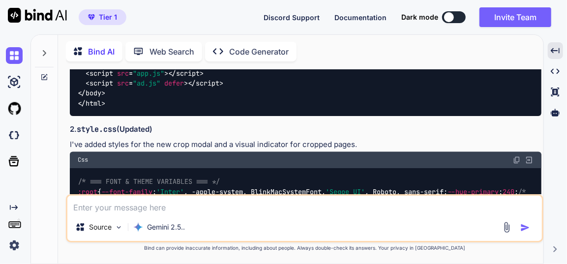
click at [514, 156] on img at bounding box center [517, 160] width 8 height 8
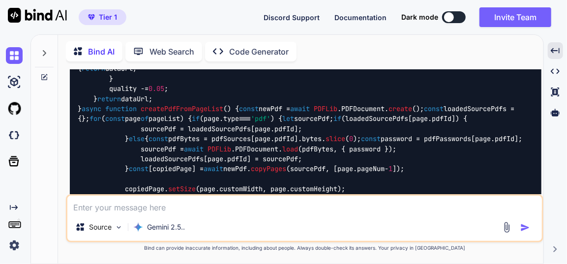
scroll to position [15977, 0]
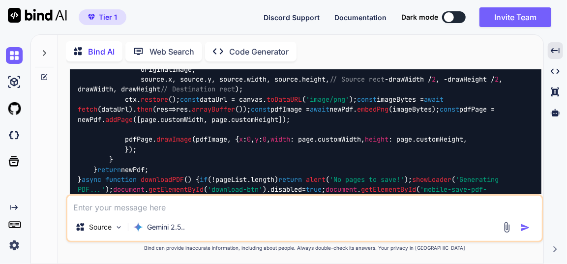
scroll to position [16290, 0]
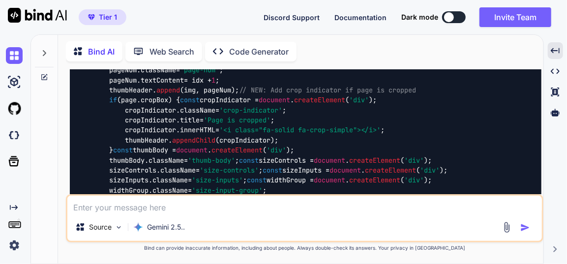
scroll to position [17273, 0]
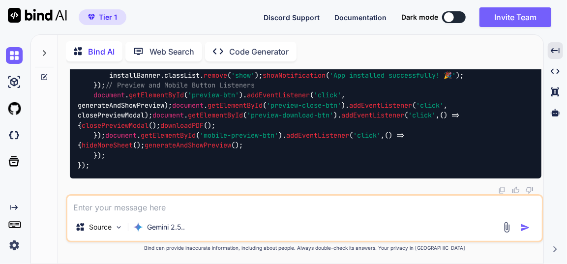
scroll to position [28366, 0]
click at [157, 213] on textarea at bounding box center [304, 205] width 474 height 18
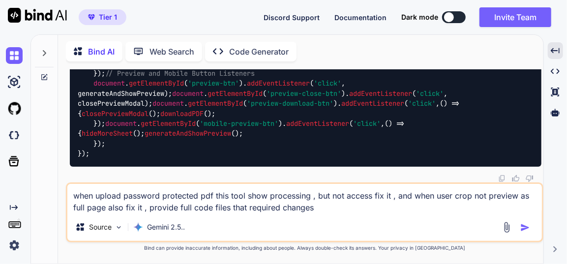
type textarea "when upload password protected pdf this tool show processing , but not access f…"
click at [524, 229] on img "button" at bounding box center [525, 228] width 10 height 10
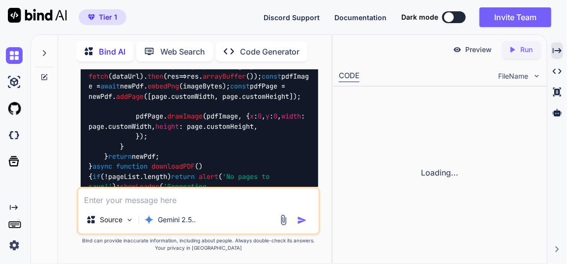
scroll to position [41145, 0]
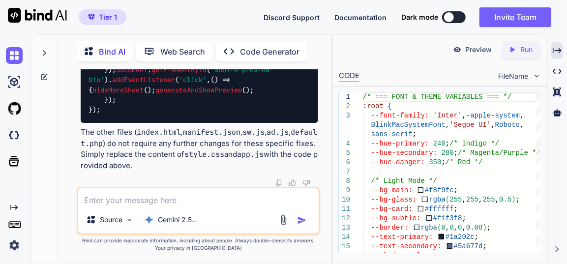
scroll to position [48606, 0]
click at [186, 201] on textarea at bounding box center [198, 197] width 240 height 18
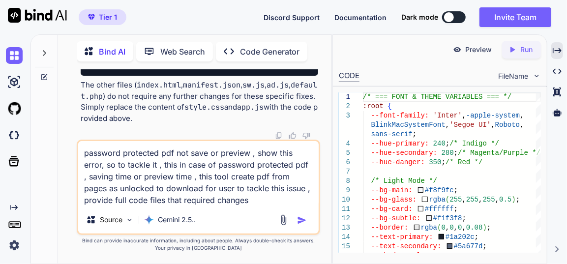
type textarea "password protected pdf not save or preview , show this error, so to tackle it ,…"
click at [301, 220] on img "button" at bounding box center [302, 220] width 10 height 10
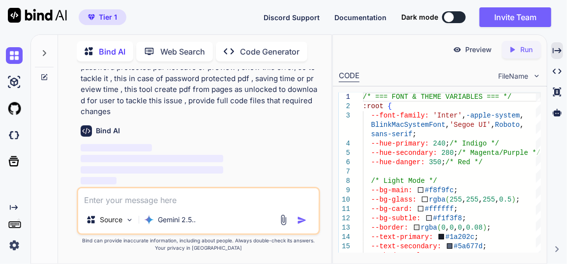
scroll to position [62717, 0]
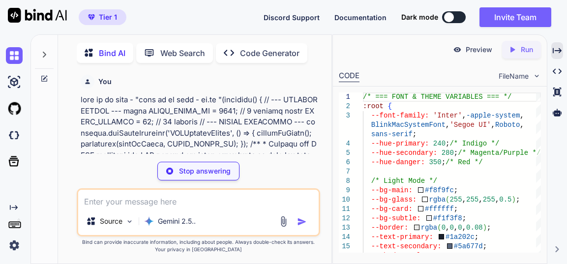
type textarea "x"
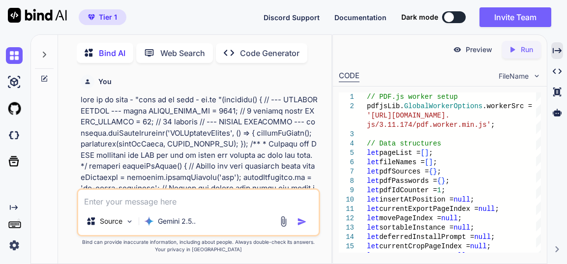
type textarea "}); });"
type textarea "x"
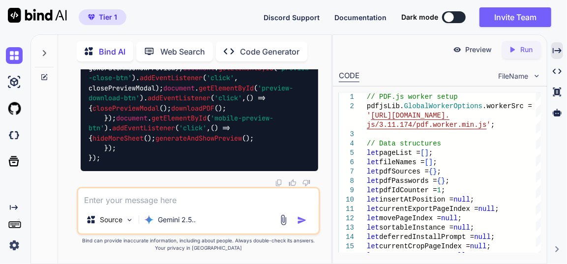
scroll to position [62985, 0]
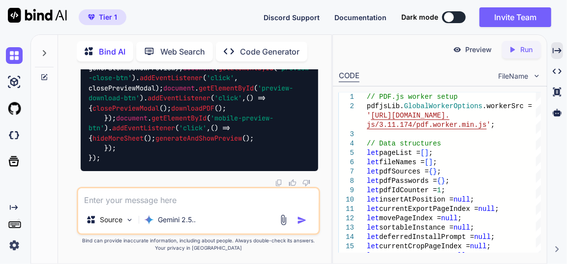
click at [153, 199] on textarea at bounding box center [198, 197] width 240 height 18
click at [127, 206] on textarea at bounding box center [198, 197] width 240 height 18
type textarea "w"
type textarea "x"
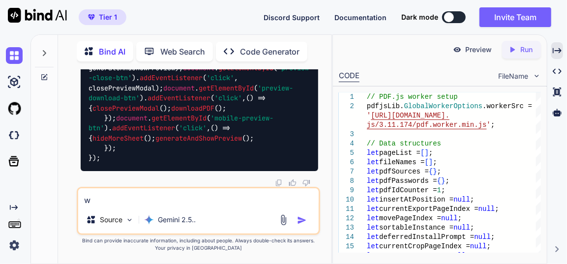
type textarea "wh"
type textarea "x"
type textarea "whe"
type textarea "x"
type textarea "when"
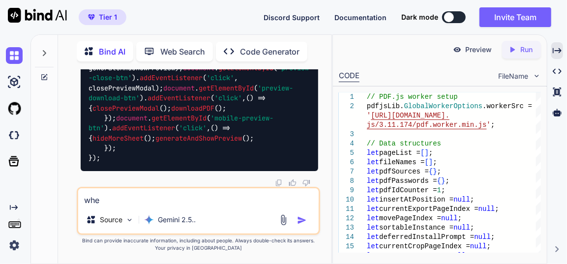
type textarea "x"
type textarea "when"
type textarea "x"
type textarea "when a"
type textarea "x"
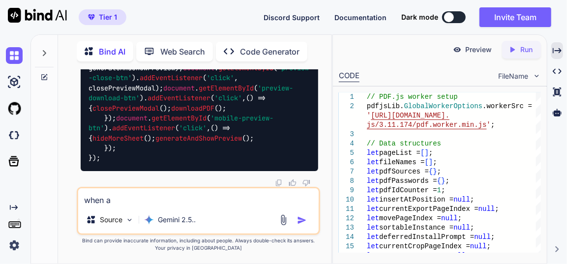
type textarea "when ap"
type textarea "x"
type textarea "when app"
type textarea "x"
type textarea "when appl"
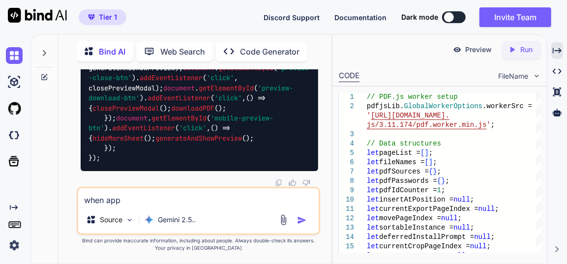
type textarea "x"
type textarea "when apply"
type textarea "x"
type textarea "when apply"
type textarea "x"
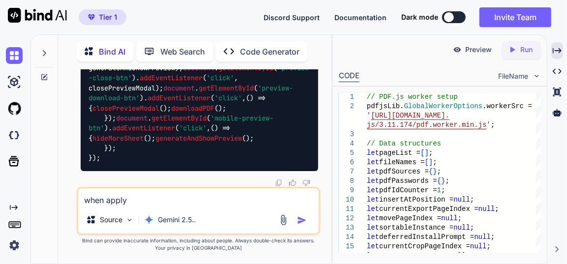
type textarea "when apply e"
type textarea "x"
type textarea "when apply eq"
type textarea "x"
type textarea "when apply equ"
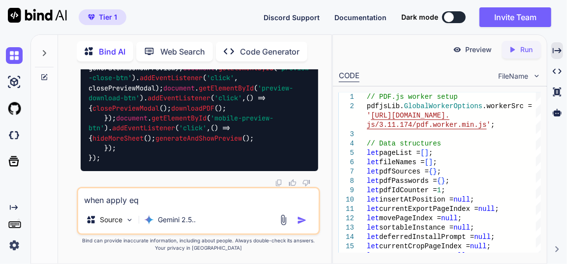
type textarea "x"
type textarea "when apply equa"
type textarea "x"
type textarea "when apply equal"
type textarea "x"
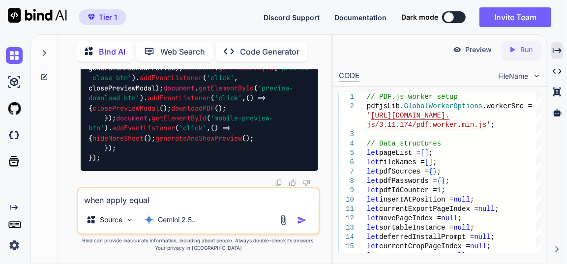
type textarea "when apply equal"
type textarea "x"
type textarea "when apply equal w"
type textarea "x"
type textarea "when apply equal wi"
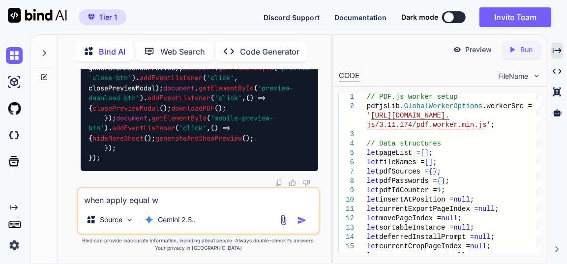
type textarea "x"
type textarea "when apply equal wid"
type textarea "x"
type textarea "when apply equal widt"
type textarea "x"
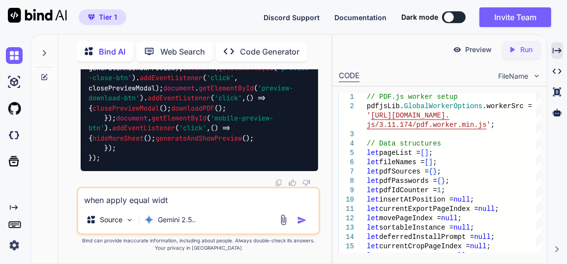
type textarea "when apply equal width"
type textarea "x"
type textarea "when apply equal width"
type textarea "x"
type textarea "when apply equal width"
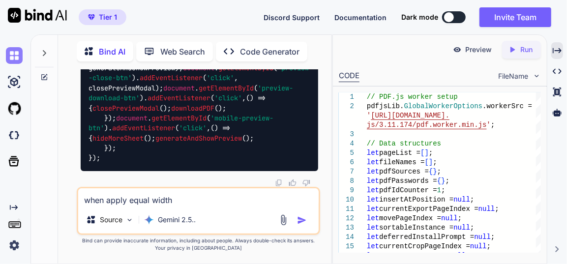
click at [11, 49] on img at bounding box center [14, 55] width 17 height 17
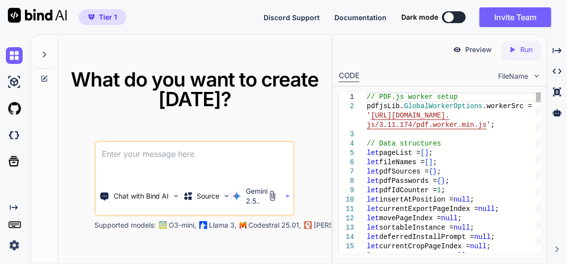
click at [163, 157] on textarea at bounding box center [194, 160] width 197 height 36
type textarea "x"
type textarea "t"
type textarea "x"
type textarea "th"
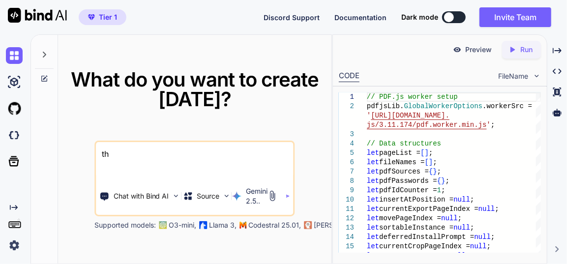
type textarea "x"
type textarea "thi"
type textarea "x"
type textarea "this"
type textarea "x"
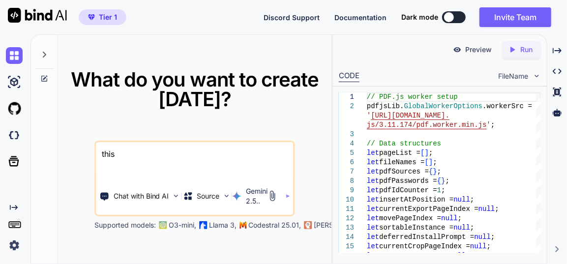
type textarea "this"
type textarea "x"
type textarea "this ff"
type textarea "x"
type textarea "this fff"
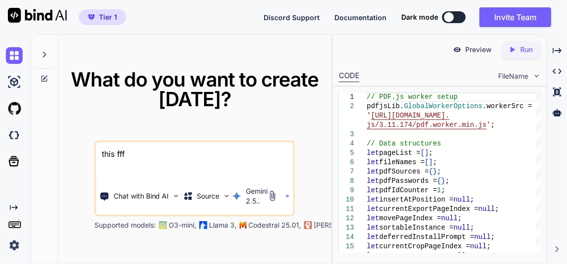
type textarea "x"
type textarea "this ffff"
type textarea "x"
type textarea "this fffff"
type textarea "x"
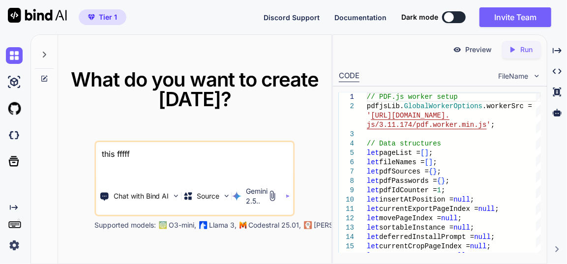
type textarea "this ffff"
type textarea "x"
type textarea "this fff"
type textarea "x"
type textarea "this ff"
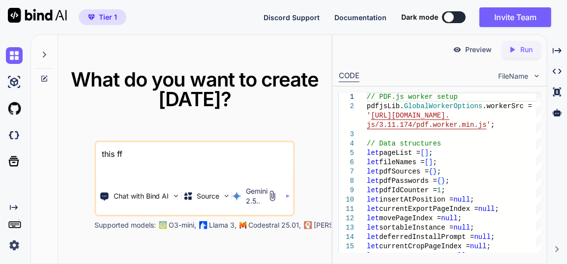
type textarea "x"
type textarea "this f"
type textarea "x"
type textarea "this"
type textarea "x"
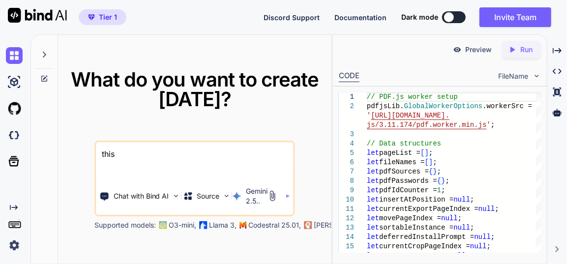
type textarea "this t"
type textarea "x"
type textarea "this to"
type textarea "x"
type textarea "this too"
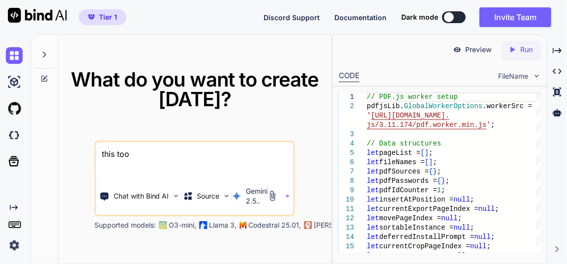
type textarea "x"
type textarea "this tool"
type textarea "x"
type textarea "this tool"
type textarea "x"
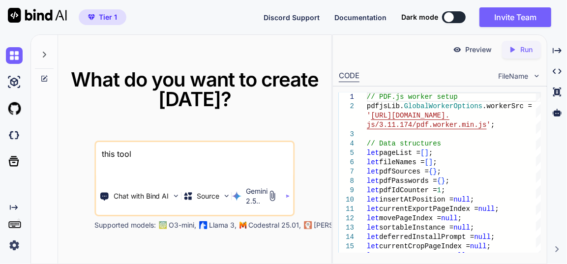
type textarea "this tool"
type textarea "x"
type textarea "this too"
type textarea "x"
type textarea "this to"
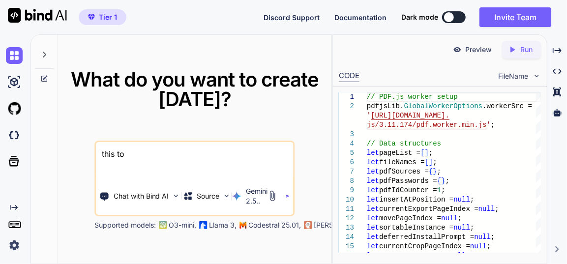
type textarea "x"
type textarea "this t"
type textarea "x"
type textarea "this"
type textarea "x"
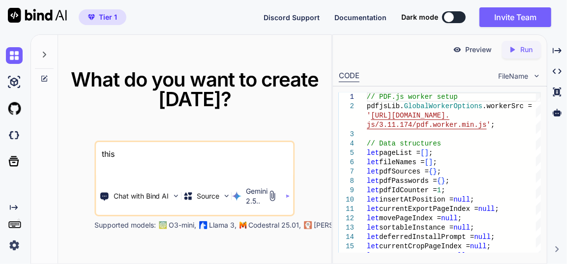
type textarea "this"
type textarea "x"
type textarea "this"
type textarea "x"
type textarea "this i"
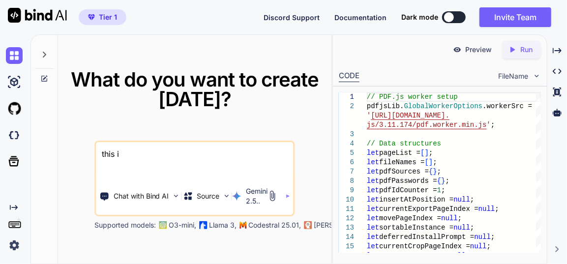
type textarea "x"
type textarea "this is"
type textarea "x"
type textarea "this is"
type textarea "x"
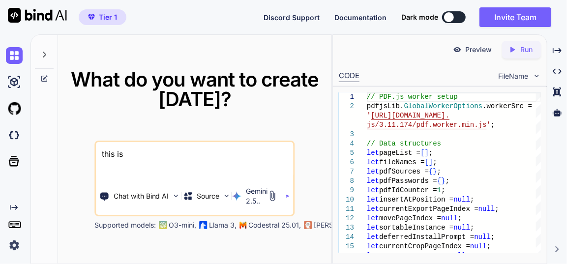
type textarea "this is m"
type textarea "x"
type textarea "this is my"
type textarea "x"
type textarea "this is my"
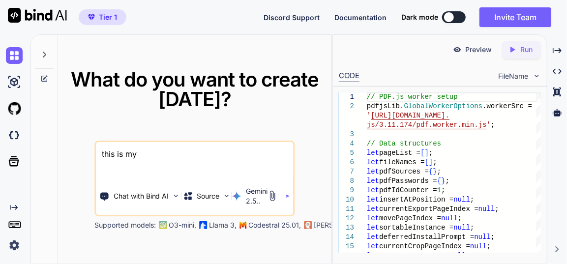
type textarea "x"
type textarea "this is my t"
type textarea "x"
type textarea "this is my to"
type textarea "x"
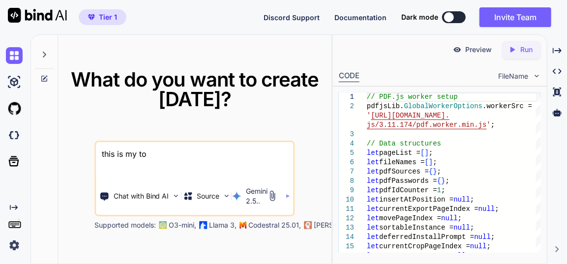
type textarea "this is my too"
type textarea "x"
type textarea "this is my tool"
type textarea "x"
type textarea "this is my tool"
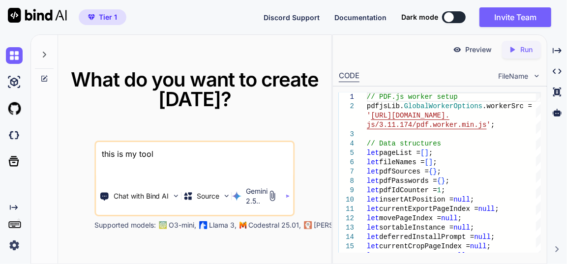
type textarea "x"
type textarea "this is my tool -"
type textarea "x"
type textarea "this is my tool -"
type textarea "x"
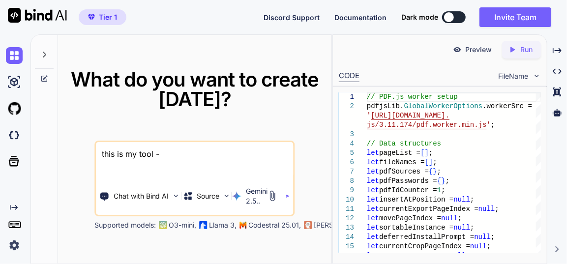
type textarea "this is my tool - ""
type textarea "x"
paste textarea "here is js code - ad.js "(function() { // --- CONFIGURATION --- const POPUP_DEL…"
type textarea "this is my tool - "here is js code - ad.js "(function() { // --- CONFIGURATION …"
type textarea "x"
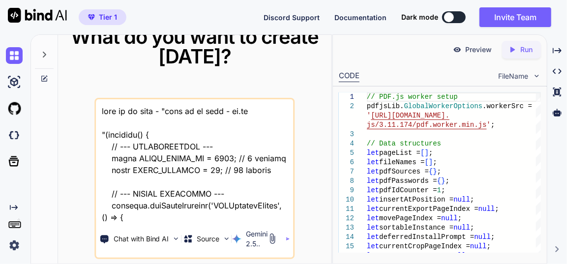
scroll to position [41115, 0]
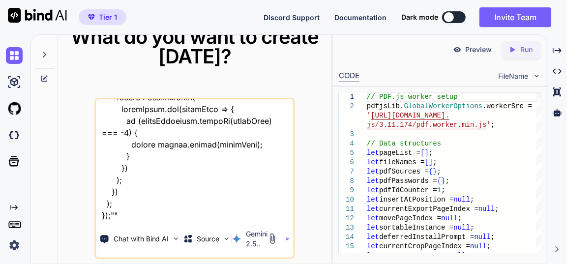
click at [162, 217] on textarea at bounding box center [194, 160] width 197 height 122
type textarea "this is my tool - "here is js code - ad.js "(function() { // --- CONFIGURATION …"
type textarea "x"
type textarea "this is my tool - "here is js code - ad.js "(function() { // --- CONFIGURATION …"
type textarea "x"
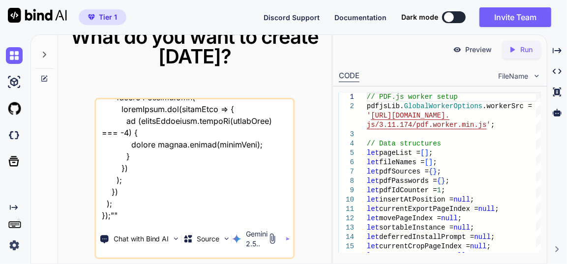
type textarea "this is my tool - "here is js code - ad.js "(function() { // --- CONFIGURATION …"
type textarea "x"
type textarea "this is my tool - "here is js code - ad.js "(function() { // --- CONFIGURATION …"
type textarea "x"
type textarea "this is my tool - "here is js code - ad.js "(function() { // --- CONFIGURATION …"
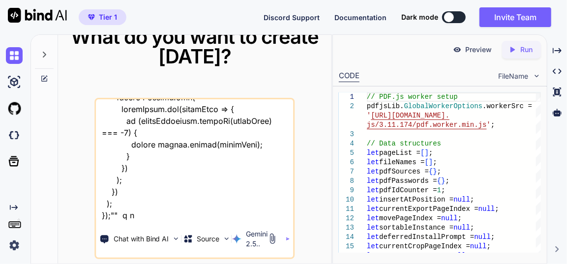
type textarea "x"
type textarea "this is my tool - "here is js code - ad.js "(function() { // --- CONFIGURATION …"
type textarea "x"
type textarea "this is my tool - "here is js code - ad.js "(function() { // --- CONFIGURATION …"
type textarea "x"
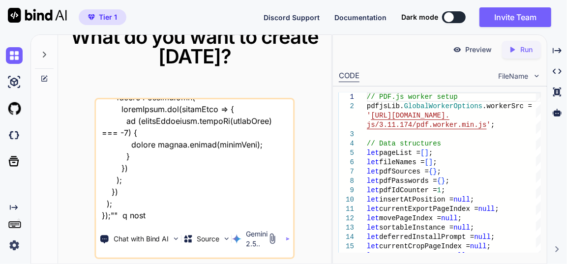
type textarea "this is my tool - "here is js code - ad.js "(function() { // --- CONFIGURATION …"
type textarea "x"
type textarea "this is my tool - "here is js code - ad.js "(function() { // --- CONFIGURATION …"
type textarea "x"
type textarea "this is my tool - "here is js code - ad.js "(function() { // --- CONFIGURATION …"
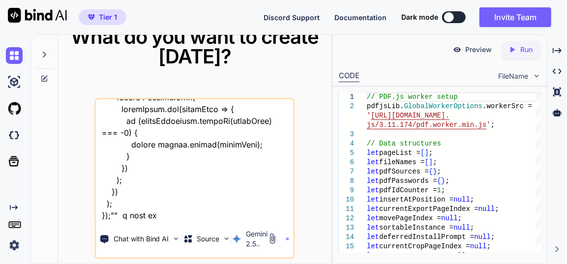
type textarea "x"
type textarea "this is my tool - "here is js code - ad.js "(function() { // --- CONFIGURATION …"
type textarea "x"
type textarea "this is my tool - "here is js code - ad.js "(function() { // --- CONFIGURATION …"
type textarea "x"
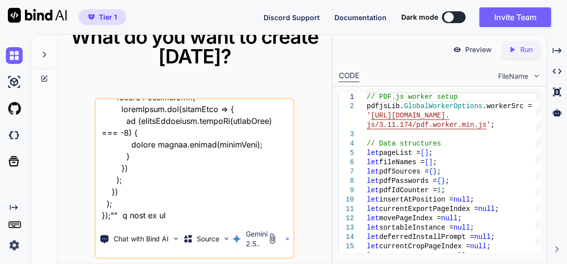
type textarea "this is my tool - "here is js code - ad.js "(function() { // --- CONFIGURATION …"
type textarea "x"
type textarea "this is my tool - "here is js code - ad.js "(function() { // --- CONFIGURATION …"
type textarea "x"
type textarea "this is my tool - "here is js code - ad.js "(function() { // --- CONFIGURATION …"
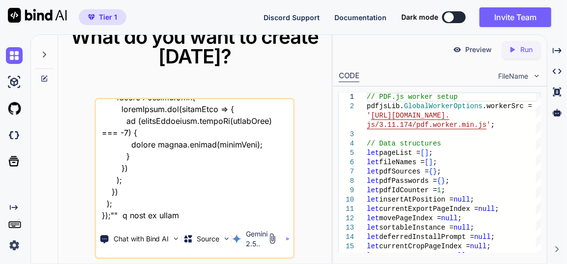
type textarea "x"
type textarea "this is my tool - "here is js code - ad.js "(function() { // --- CONFIGURATION …"
type textarea "x"
type textarea "this is my tool - "here is js code - ad.js "(function() { // --- CONFIGURATION …"
type textarea "x"
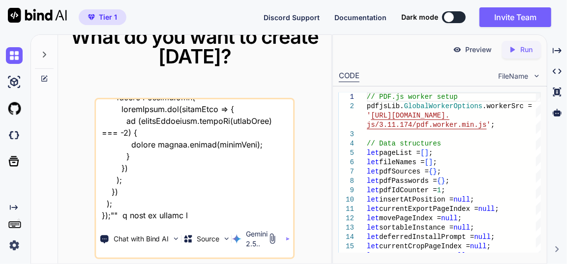
type textarea "this is my tool - "here is js code - ad.js "(function() { // --- CONFIGURATION …"
type textarea "x"
type textarea "this is my tool - "here is js code - ad.js "(function() { // --- CONFIGURATION …"
type textarea "x"
type textarea "this is my tool - "here is js code - ad.js "(function() { // --- CONFIGURATION …"
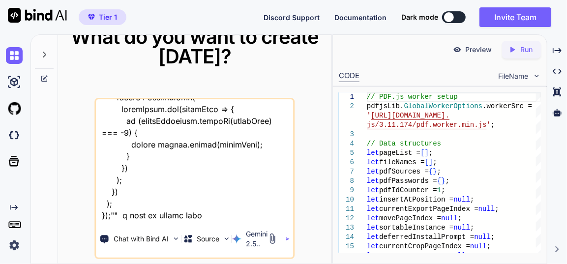
type textarea "x"
type textarea "this is my tool - "here is js code - ad.js "(function() { // --- CONFIGURATION …"
type textarea "x"
type textarea "this is my tool - "here is js code - ad.js "(function() { // --- CONFIGURATION …"
type textarea "x"
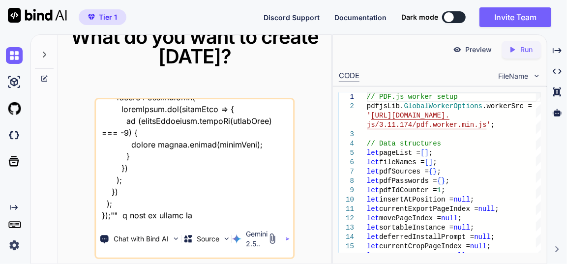
type textarea "this is my tool - "here is js code - ad.js "(function() { // --- CONFIGURATION …"
type textarea "x"
type textarea "this is my tool - "here is js code - ad.js "(function() { // --- CONFIGURATION …"
type textarea "x"
type textarea "this is my tool - "here is js code - ad.js "(function() { // --- CONFIGURATION …"
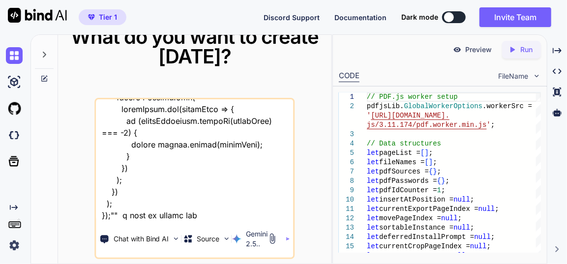
type textarea "x"
type textarea "this is my tool - "here is js code - ad.js "(function() { // --- CONFIGURATION …"
type textarea "x"
type textarea "this is my tool - "here is js code - ad.js "(function() { // --- CONFIGURATION …"
type textarea "x"
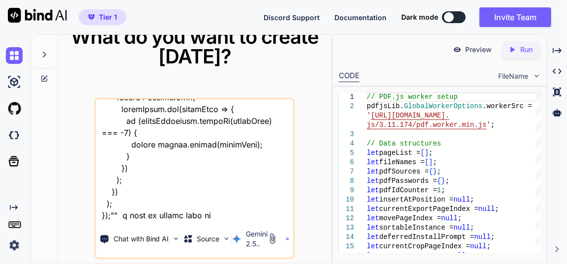
type textarea "this is my tool - "here is js code - ad.js "(function() { // --- CONFIGURATION …"
type textarea "x"
type textarea "this is my tool - "here is js code - ad.js "(function() { // --- CONFIGURATION …"
type textarea "x"
type textarea "this is my tool - "here is js code - ad.js "(function() { // --- CONFIGURATION …"
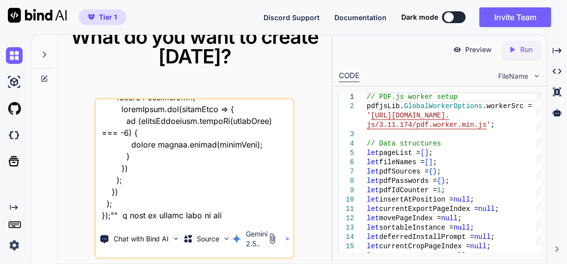
type textarea "x"
type textarea "this is my tool - "here is js code - ad.js "(function() { // --- CONFIGURATION …"
type textarea "x"
type textarea "this is my tool - "here is js code - ad.js "(function() { // --- CONFIGURATION …"
type textarea "x"
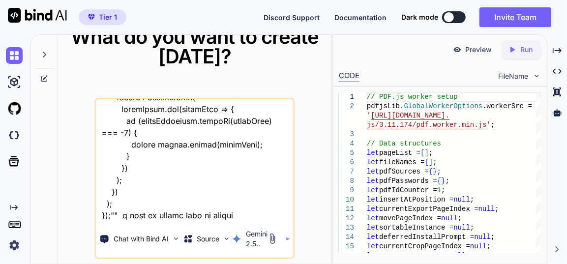
type textarea "this is my tool - "here is js code - ad.js "(function() { // --- CONFIGURATION …"
type textarea "x"
type textarea "this is my tool - "here is js code - ad.js "(function() { // --- CONFIGURATION …"
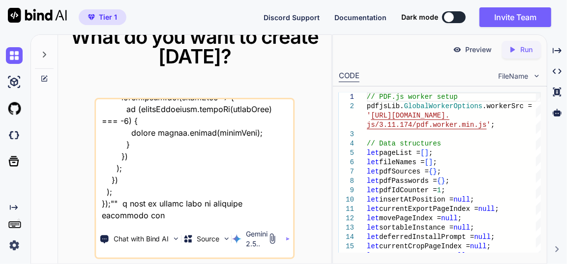
scroll to position [41127, 0]
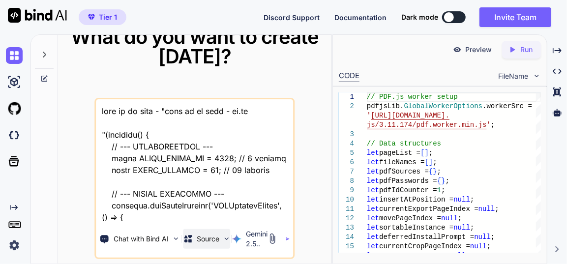
scroll to position [41152, 0]
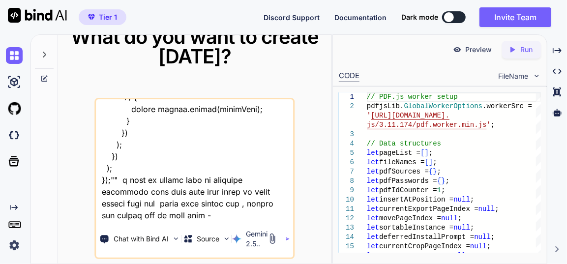
type textarea "this is my tool - "here is js code - ad.js "(function() { // --- CONFIGURATION …"
type textarea "x"
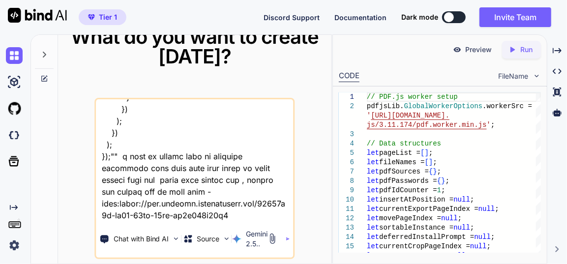
scroll to position [41175, 0]
drag, startPoint x: 251, startPoint y: 214, endPoint x: 167, endPoint y: 202, distance: 84.4
click at [167, 202] on textarea at bounding box center [194, 160] width 197 height 122
type textarea "this is my tool - "here is js code - ad.js "(function() { // --- CONFIGURATION …"
type textarea "x"
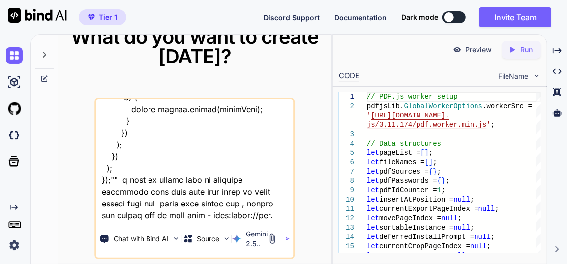
scroll to position [41152, 0]
drag, startPoint x: 169, startPoint y: 217, endPoint x: 175, endPoint y: 211, distance: 9.0
click at [169, 216] on textarea at bounding box center [194, 160] width 197 height 122
type textarea "this is my tool - "here is js code - ad.js "(function() { // --- CONFIGURATION …"
type textarea "x"
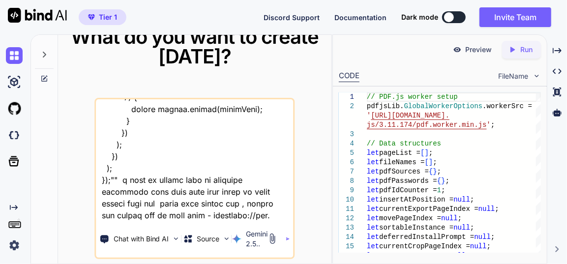
type textarea "this is my tool - "here is js code - ad.js "(function() { // --- CONFIGURATION …"
type textarea "x"
type textarea "this is my tool - "here is js code - ad.js "(function() { // --- CONFIGURATION …"
type textarea "x"
type textarea "this is my tool - "here is js code - ad.js "(function() { // --- CONFIGURATION …"
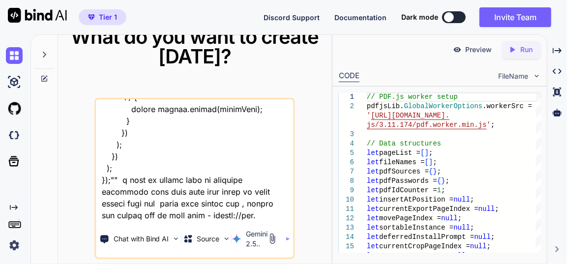
type textarea "x"
type textarea "this is my tool - "here is js code - ad.js "(function() { // --- CONFIGURATION …"
type textarea "x"
type textarea "this is my tool - "here is js code - ad.js "(function() { // --- CONFIGURATION …"
type textarea "x"
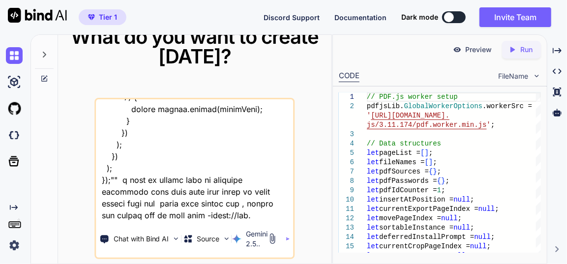
click at [200, 218] on textarea at bounding box center [194, 160] width 197 height 122
type textarea "this is my tool - "here is js code - ad.js "(function() { // --- CONFIGURATION …"
type textarea "x"
type textarea "this is my tool - "here is js code - ad.js "(function() { // --- CONFIGURATION …"
type textarea "x"
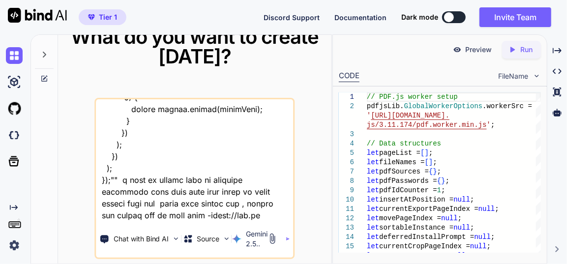
type textarea "this is my tool - "here is js code - ad.js "(function() { // --- CONFIGURATION …"
type textarea "x"
type textarea "this is my tool - "here is js code - ad.js "(function() { // --- CONFIGURATION …"
type textarea "x"
type textarea "this is my tool - "here is js code - ad.js "(function() { // --- CONFIGURATION …"
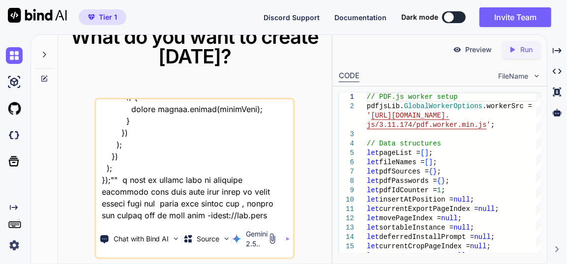
type textarea "x"
type textarea "this is my tool - "here is js code - ad.js "(function() { // --- CONFIGURATION …"
type textarea "x"
type textarea "this is my tool - "here is js code - ad.js "(function() { // --- CONFIGURATION …"
type textarea "x"
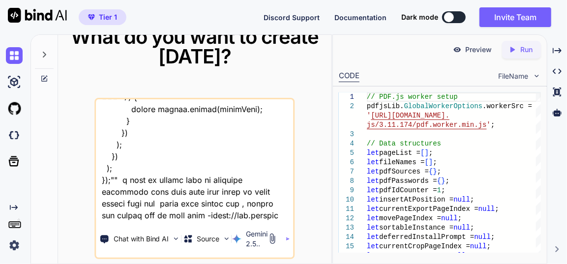
type textarea "this is my tool - "here is js code - ad.js "(function() { // --- CONFIGURATION …"
type textarea "x"
type textarea "this is my tool - "here is js code - ad.js "(function() { // --- CONFIGURATION …"
type textarea "x"
type textarea "this is my tool - "here is js code - ad.js "(function() { // --- CONFIGURATION …"
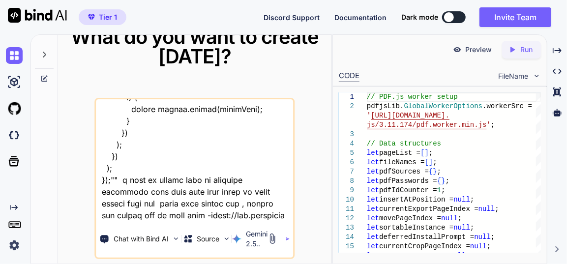
type textarea "x"
type textarea "this is my tool - "here is js code - ad.js "(function() { // --- CONFIGURATION …"
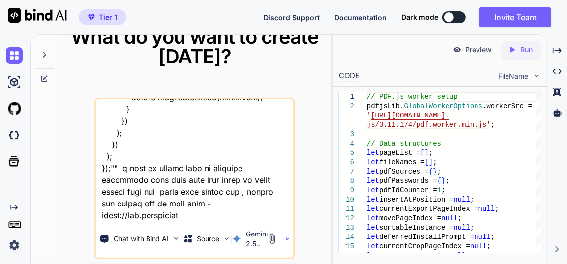
type textarea "x"
type textarea "this is my tool - "here is js code - ad.js "(function() { // --- CONFIGURATION …"
type textarea "x"
type textarea "this is my tool - "here is js code - ad.js "(function() { // --- CONFIGURATION …"
type textarea "x"
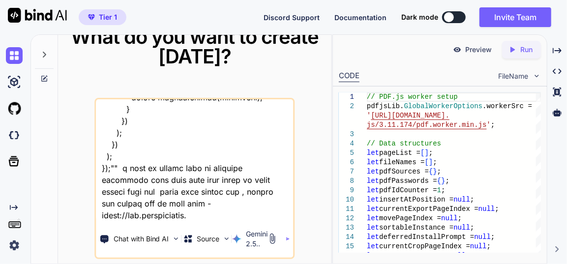
type textarea "this is my tool - "here is js code - ad.js "(function() { // --- CONFIGURATION …"
type textarea "x"
type textarea "this is my tool - "here is js code - ad.js "(function() { // --- CONFIGURATION …"
type textarea "x"
type textarea "this is my tool - "here is js code - ad.js "(function() { // --- CONFIGURATION …"
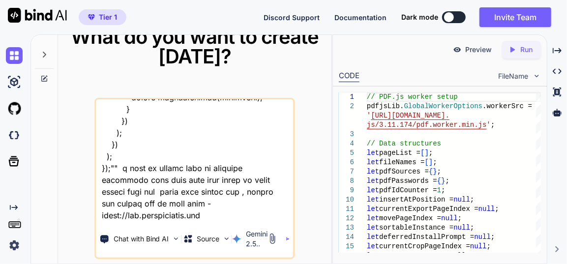
type textarea "x"
type textarea "this is my tool - "here is js code - ad.js "(function() { // --- CONFIGURATION …"
type textarea "x"
type textarea "this is my tool - "here is js code - ad.js "(function() { // --- CONFIGURATION …"
type textarea "x"
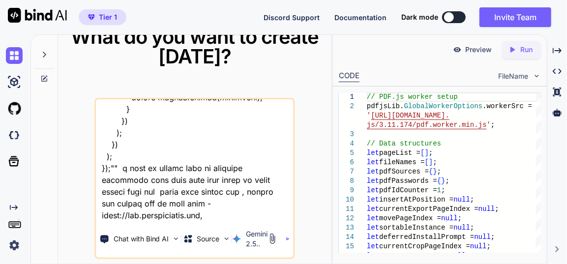
type textarea "this is my tool - "here is js code - ad.js "(function() { // --- CONFIGURATION …"
type textarea "x"
type textarea "this is my tool - "here is js code - ad.js "(function() { // --- CONFIGURATION …"
type textarea "x"
type textarea "this is my tool - "here is js code - ad.js "(function() { // --- CONFIGURATION …"
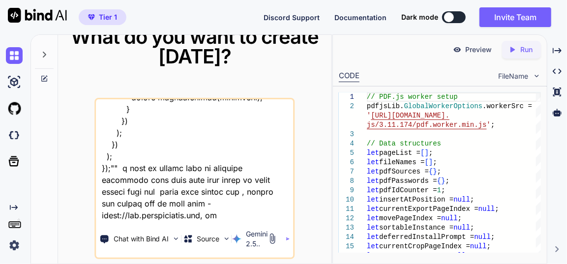
type textarea "x"
type textarea "this is my tool - "here is js code - ad.js "(function() { // --- CONFIGURATION …"
type textarea "x"
type textarea "this is my tool - "here is js code - ad.js "(function() { // --- CONFIGURATION …"
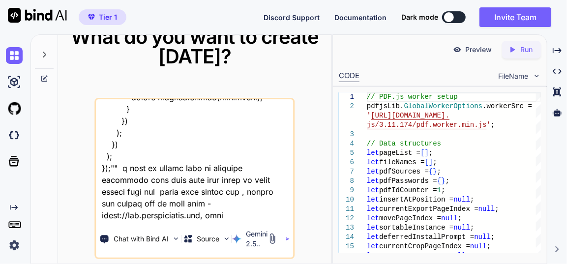
type textarea "x"
type textarea "this is my tool - "here is js code - ad.js "(function() { // --- CONFIGURATION …"
type textarea "x"
type textarea "this is my tool - "here is js code - ad.js "(function() { // --- CONFIGURATION …"
type textarea "x"
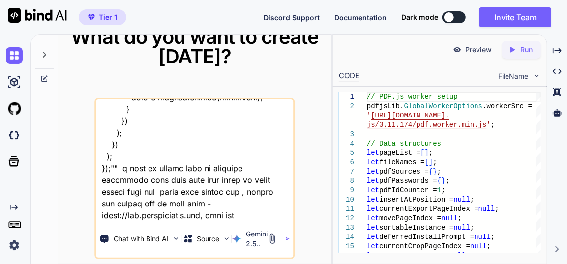
type textarea "this is my tool - "here is js code - ad.js "(function() { // --- CONFIGURATION …"
type textarea "x"
type textarea "this is my tool - "here is js code - ad.js "(function() { // --- CONFIGURATION …"
type textarea "x"
type textarea "this is my tool - "here is js code - ad.js "(function() { // --- CONFIGURATION …"
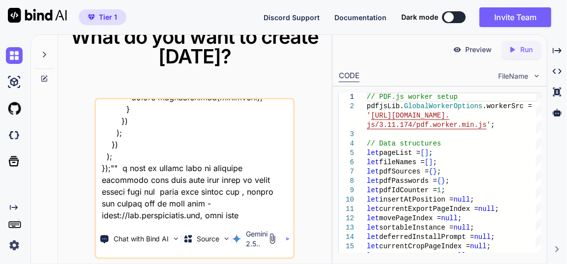
type textarea "x"
type textarea "this is my tool - "here is js code - ad.js "(function() { // --- CONFIGURATION …"
type textarea "x"
type textarea "this is my tool - "here is js code - ad.js "(function() { // --- CONFIGURATION …"
type textarea "x"
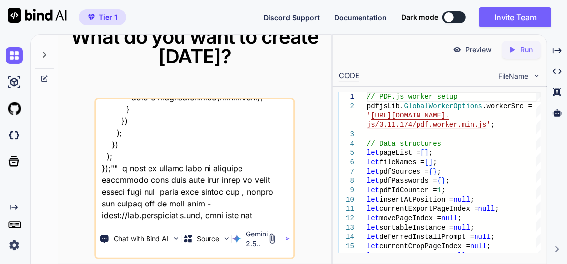
type textarea "this is my tool - "here is js code - ad.js "(function() { // --- CONFIGURATION …"
type textarea "x"
type textarea "this is my tool - "here is js code - ad.js "(function() { // --- CONFIGURATION …"
type textarea "x"
type textarea "this is my tool - "here is js code - ad.js "(function() { // --- CONFIGURATION …"
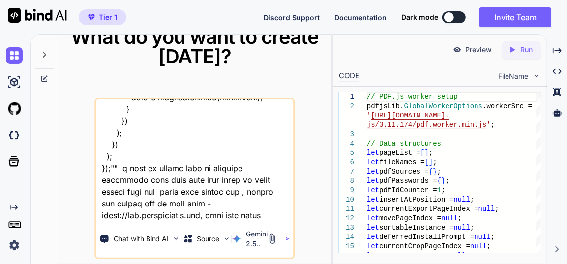
type textarea "x"
type textarea "this is my tool - "here is js code - ad.js "(function() { // --- CONFIGURATION …"
type textarea "x"
type textarea "this is my tool - "here is js code - ad.js "(function() { // --- CONFIGURATION …"
type textarea "x"
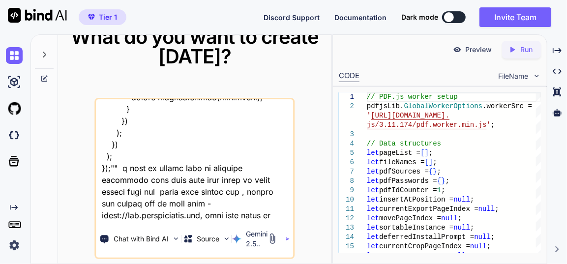
type textarea "this is my tool - "here is js code - ad.js "(function() { // --- CONFIGURATION …"
type textarea "x"
type textarea "this is my tool - "here is js code - ad.js "(function() { // --- CONFIGURATION …"
type textarea "x"
type textarea "this is my tool - "here is js code - ad.js "(function() { // --- CONFIGURATION …"
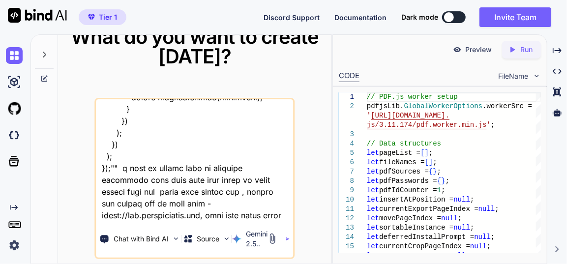
type textarea "x"
type textarea "this is my tool - "here is js code - ad.js "(function() { // --- CONFIGURATION …"
type textarea "x"
type textarea "this is my tool - "here is js code - ad.js "(function() { // --- CONFIGURATION …"
type textarea "x"
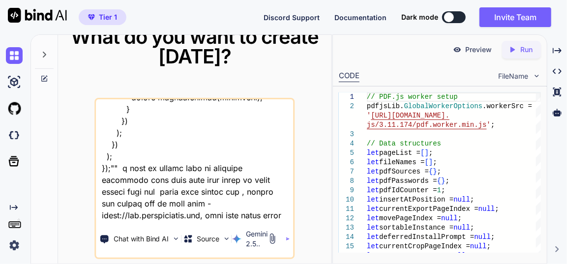
type textarea "this is my tool - "here is js code - ad.js "(function() { // --- CONFIGURATION …"
type textarea "x"
type textarea "this is my tool - "here is js code - ad.js "(function() { // --- CONFIGURATION …"
type textarea "x"
type textarea "this is my tool - "here is js code - ad.js "(function() { // --- CONFIGURATION …"
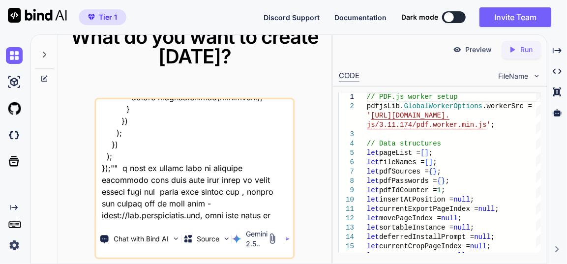
type textarea "x"
type textarea "this is my tool - "here is js code - ad.js "(function() { // --- CONFIGURATION …"
type textarea "x"
type textarea "this is my tool - "here is js code - ad.js "(function() { // --- CONFIGURATION …"
type textarea "x"
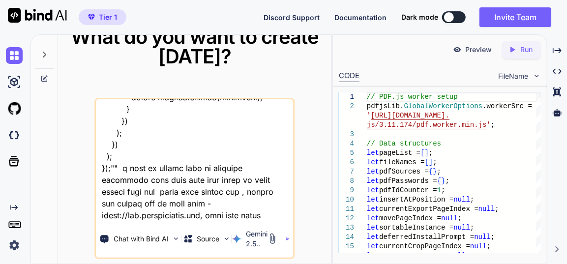
type textarea "this is my tool - "here is js code - ad.js "(function() { // --- CONFIGURATION …"
type textarea "x"
type textarea "this is my tool - "here is js code - ad.js "(function() { // --- CONFIGURATION …"
type textarea "x"
type textarea "this is my tool - "here is js code - ad.js "(function() { // --- CONFIGURATION …"
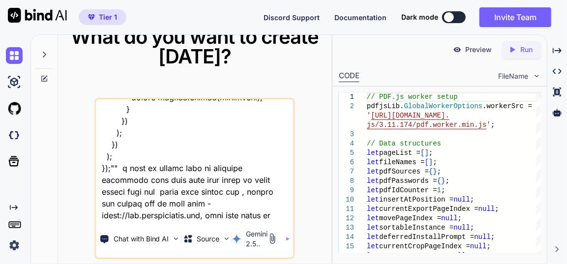
type textarea "x"
type textarea "this is my tool - "here is js code - ad.js "(function() { // --- CONFIGURATION …"
type textarea "x"
type textarea "this is my tool - "here is js code - ad.js "(function() { // --- CONFIGURATION …"
type textarea "x"
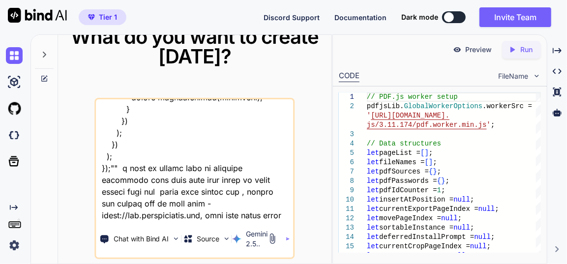
type textarea "this is my tool - "here is js code - ad.js "(function() { // --- CONFIGURATION …"
type textarea "x"
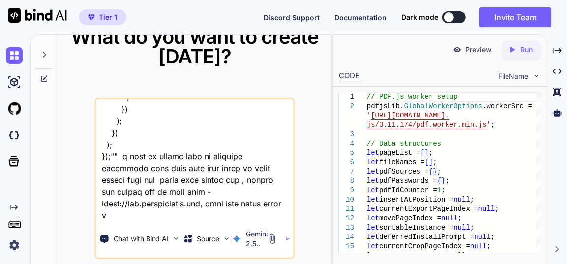
type textarea "this is my tool - "here is js code - ad.js "(function() { // --- CONFIGURATION …"
type textarea "x"
type textarea "this is my tool - "here is js code - ad.js "(function() { // --- CONFIGURATION …"
type textarea "x"
type textarea "this is my tool - "here is js code - ad.js "(function() { // --- CONFIGURATION …"
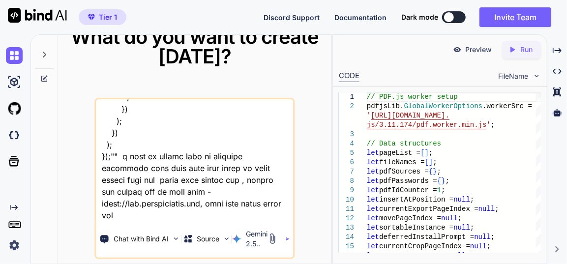
type textarea "x"
type textarea "this is my tool - "here is js code - ad.js "(function() { // --- CONFIGURATION …"
type textarea "x"
type textarea "this is my tool - "here is js code - ad.js "(function() { // --- CONFIGURATION …"
type textarea "x"
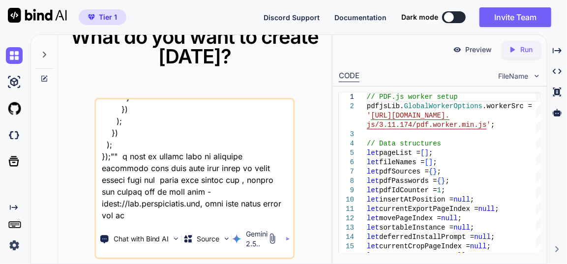
type textarea "this is my tool - "here is js code - ad.js "(function() { // --- CONFIGURATION …"
type textarea "x"
type textarea "this is my tool - "here is js code - ad.js "(function() { // --- CONFIGURATION …"
type textarea "x"
type textarea "this is my tool - "here is js code - ad.js "(function() { // --- CONFIGURATION …"
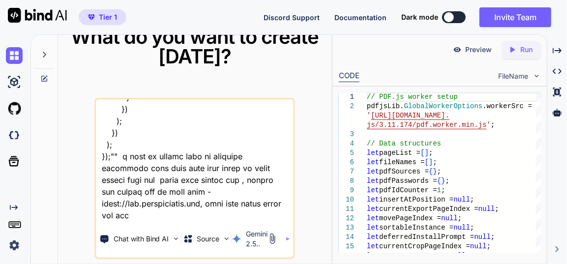
type textarea "x"
type textarea "this is my tool - "here is js code - ad.js "(function() { // --- CONFIGURATION …"
type textarea "x"
type textarea "this is my tool - "here is js code - ad.js "(function() { // --- CONFIGURATION …"
type textarea "x"
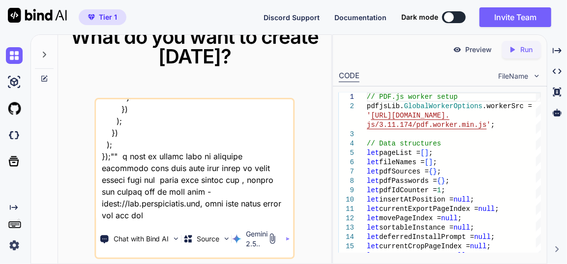
type textarea "this is my tool - "here is js code - ad.js "(function() { // --- CONFIGURATION …"
type textarea "x"
type textarea "this is my tool - "here is js code - ad.js "(function() { // --- CONFIGURATION …"
type textarea "x"
type textarea "this is my tool - "here is js code - ad.js "(function() { // --- CONFIGURATION …"
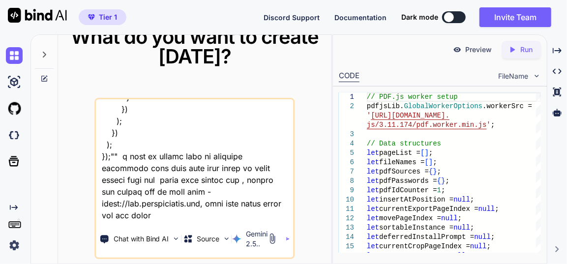
type textarea "x"
type textarea "this is my tool - "here is js code - ad.js "(function() { // --- CONFIGURATION …"
type textarea "x"
type textarea "this is my tool - "here is js code - ad.js "(function() { // --- CONFIGURATION …"
type textarea "x"
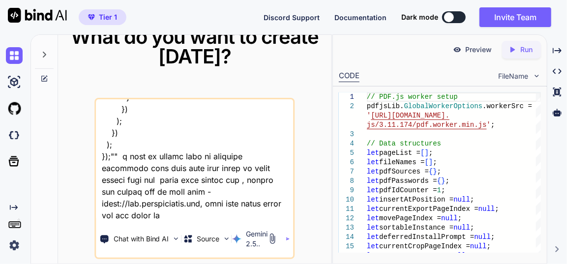
type textarea "this is my tool - "here is js code - ad.js "(function() { // --- CONFIGURATION …"
type textarea "x"
type textarea "this is my tool - "here is js code - ad.js "(function() { // --- CONFIGURATION …"
type textarea "x"
type textarea "this is my tool - "here is js code - ad.js "(function() { // --- CONFIGURATION …"
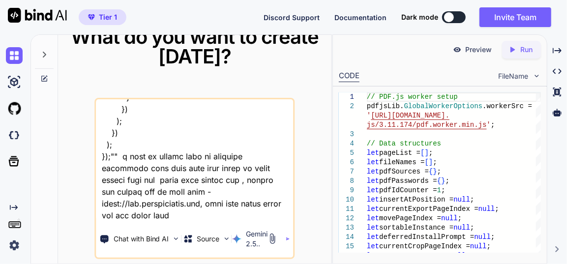
type textarea "x"
type textarea "this is my tool - "here is js code - ad.js "(function() { // --- CONFIGURATION …"
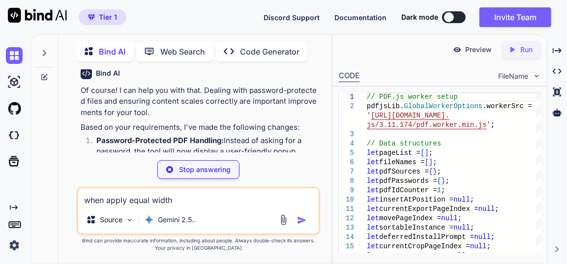
scroll to position [14817, 0]
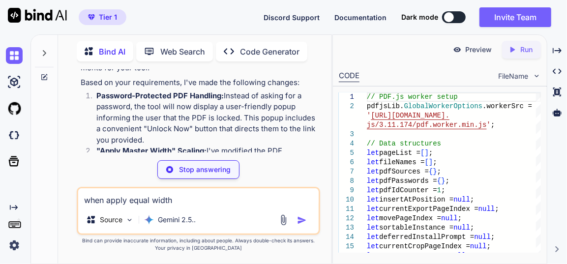
type textarea "x"
type textarea "title="PDF Preview"></iframe> </div> </div> </div> <script src="app.js"></scrip…"
type textarea "x"
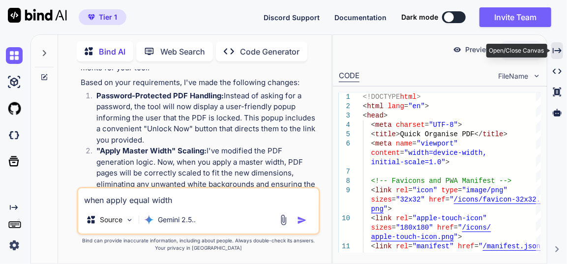
click at [557, 55] on icon "Created with Pixso." at bounding box center [556, 50] width 9 height 9
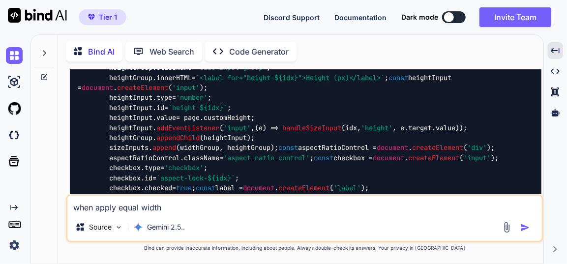
scroll to position [7474, 0]
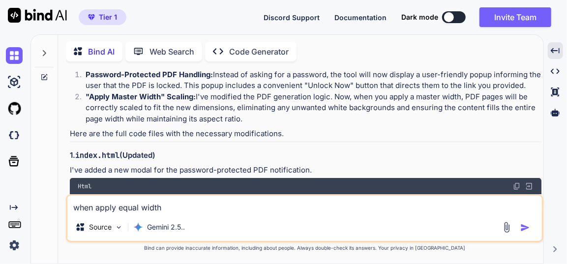
click at [516, 182] on img at bounding box center [517, 186] width 8 height 8
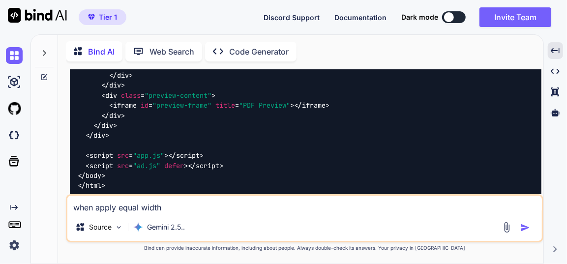
scroll to position [10333, 0]
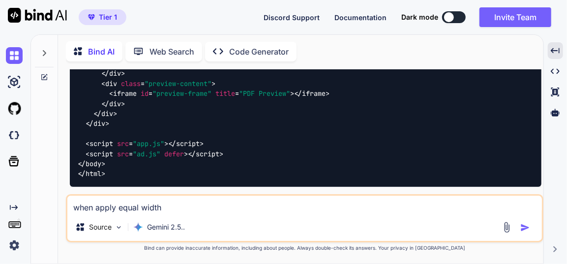
click at [516, 228] on img at bounding box center [517, 232] width 8 height 8
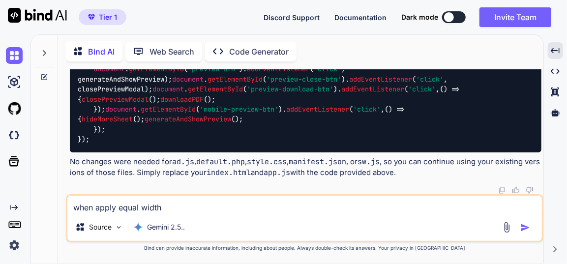
scroll to position [21379, 0]
drag, startPoint x: 187, startPoint y: 208, endPoint x: 60, endPoint y: 213, distance: 127.4
click at [60, 213] on div "Bind AI Web Search Created with Pixso. Code Generator You Bind AI Of course! I …" at bounding box center [300, 150] width 485 height 226
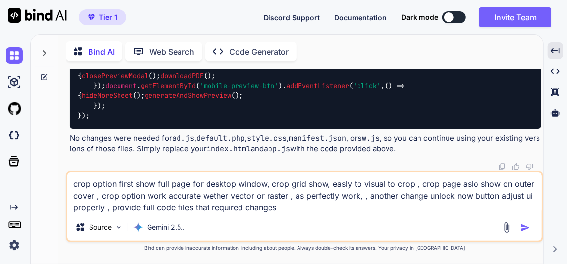
type textarea "crop option first show full page for desktop window, crop grid show, easly to v…"
click at [523, 227] on img "button" at bounding box center [525, 228] width 10 height 10
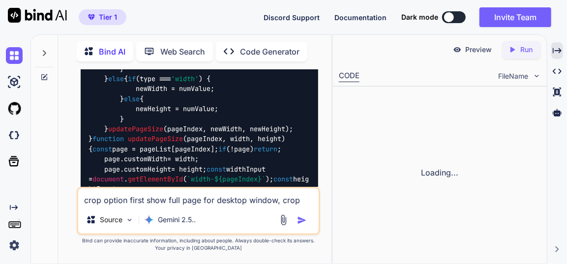
scroll to position [33283, 0]
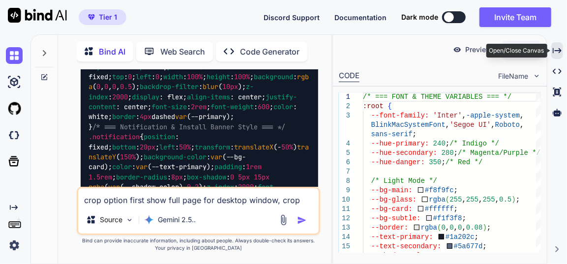
click at [561, 52] on div "Created with Pixso." at bounding box center [557, 50] width 12 height 17
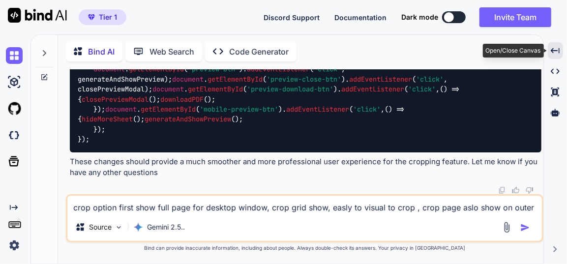
scroll to position [21818, 0]
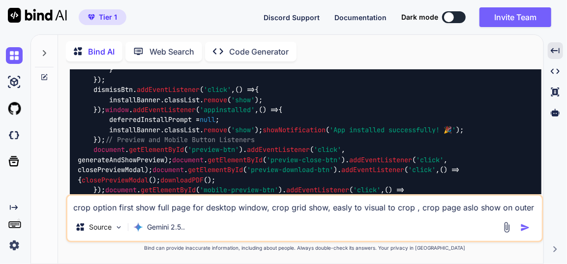
scroll to position [28116, 0]
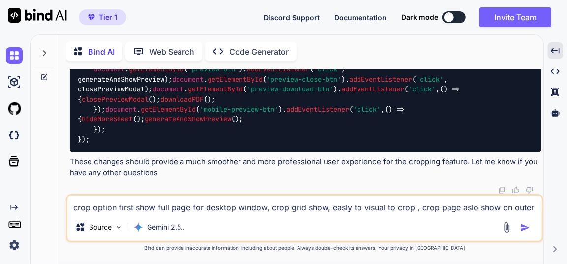
scroll to position [31065, 0]
click at [177, 207] on textarea "crop option first show full page for desktop window, crop grid show, easly to v…" at bounding box center [304, 205] width 474 height 18
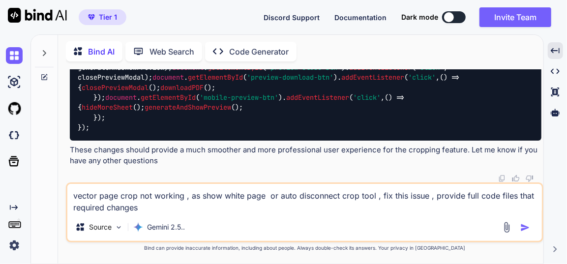
type textarea "vector page crop not working , as show white page or auto disconnect crop tool …"
click at [529, 228] on img "button" at bounding box center [525, 228] width 10 height 10
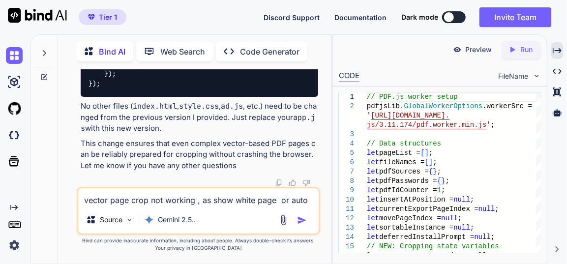
scroll to position [59227, 0]
click at [158, 197] on textarea "vector page crop not working , as show white page or auto disconnect crop tool …" at bounding box center [198, 197] width 240 height 18
type textarea "again show error - could not load page preview like someting"
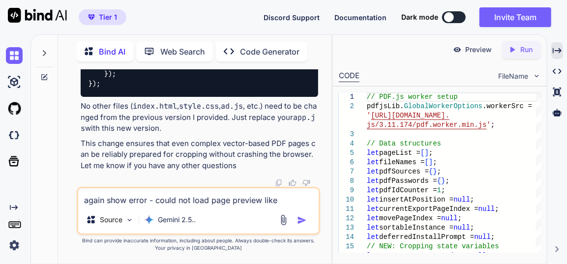
click at [306, 218] on img "button" at bounding box center [302, 220] width 10 height 10
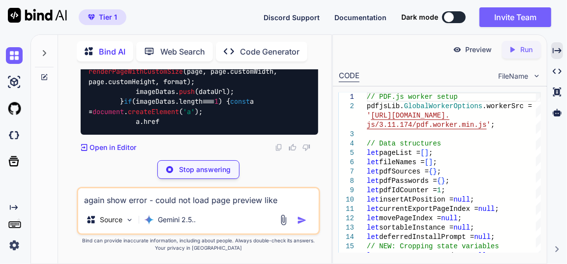
scroll to position [73770, 0]
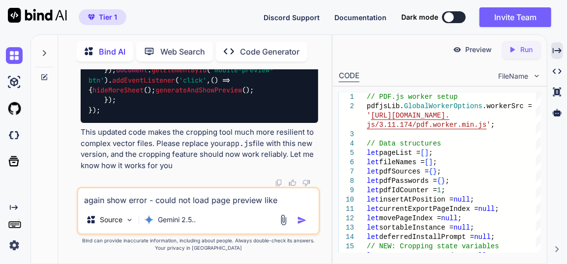
click at [146, 202] on textarea "again show error - could not load page preview like someting" at bounding box center [198, 197] width 240 height 18
paste textarea "Error: Could not load page preview. The file might be too complex. ×"
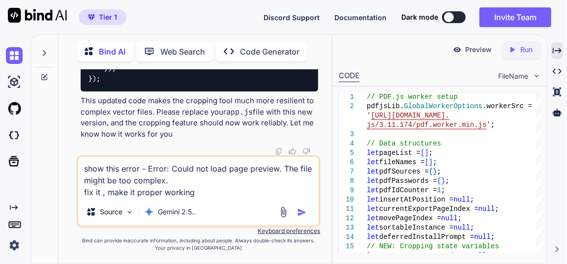
type textarea "show this error - Error: Could not load page preview. The file might be too com…"
click at [302, 212] on img "button" at bounding box center [302, 212] width 10 height 10
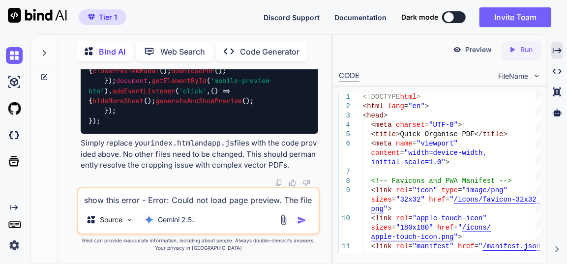
scroll to position [88407, 0]
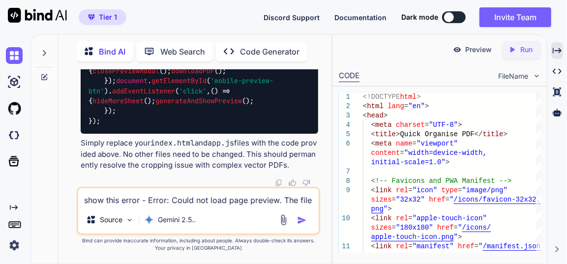
click at [146, 200] on textarea "show this error - Error: Could not load page preview. The file might be too com…" at bounding box center [198, 197] width 240 height 18
drag, startPoint x: 160, startPoint y: 201, endPoint x: 234, endPoint y: 179, distance: 77.3
click at [160, 201] on textarea "after cropping show white page" at bounding box center [198, 197] width 240 height 18
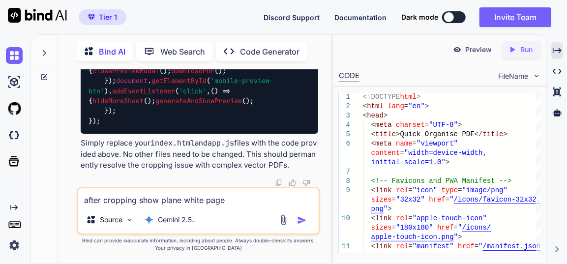
click at [244, 206] on div "after cropping show plane white page Source Gemini 2.5.." at bounding box center [198, 211] width 243 height 48
click at [230, 197] on textarea "after cropping show plane white page" at bounding box center [198, 197] width 240 height 18
click at [222, 201] on textarea "after cropping show plane white page" at bounding box center [198, 197] width 240 height 18
click at [230, 202] on textarea "after cropping show plane white page" at bounding box center [198, 197] width 240 height 18
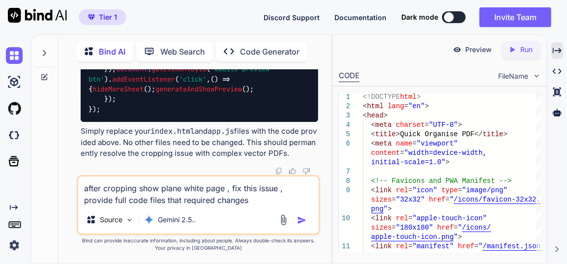
type textarea "after cropping show plane white page , fix this issue , provide full code files…"
click at [302, 219] on img "button" at bounding box center [302, 220] width 10 height 10
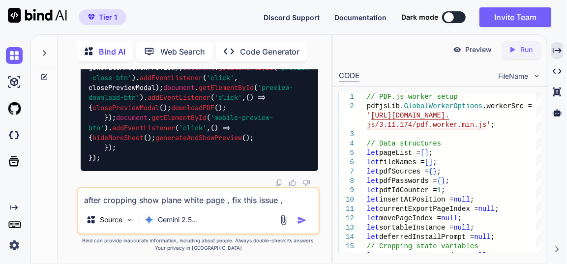
scroll to position [107273, 0]
click at [170, 200] on textarea "after cropping show plane white page , fix this issue , provide full code files…" at bounding box center [198, 197] width 240 height 18
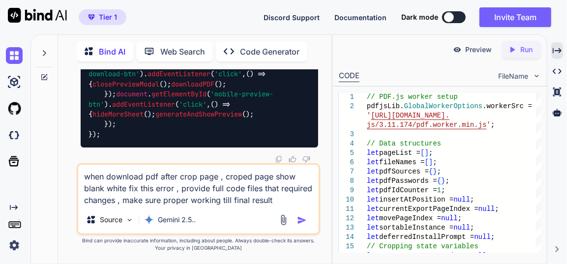
type textarea "when download pdf after crop page , croped page show blank white fix this error…"
click at [305, 219] on img "button" at bounding box center [302, 220] width 10 height 10
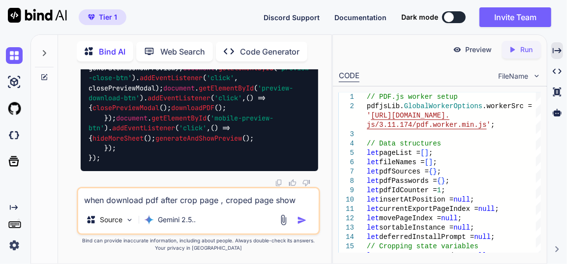
scroll to position [122901, 0]
click at [14, 50] on img at bounding box center [14, 55] width 17 height 17
click at [12, 60] on img at bounding box center [14, 55] width 17 height 17
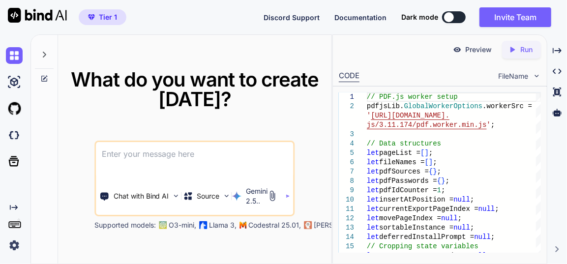
click at [129, 150] on textarea at bounding box center [194, 160] width 197 height 36
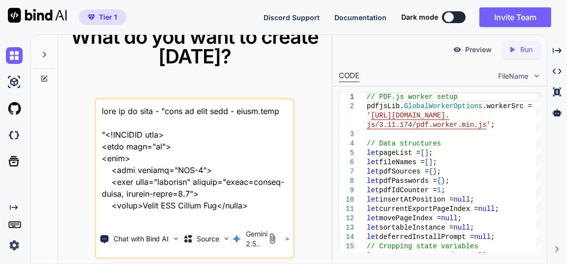
scroll to position [54156, 0]
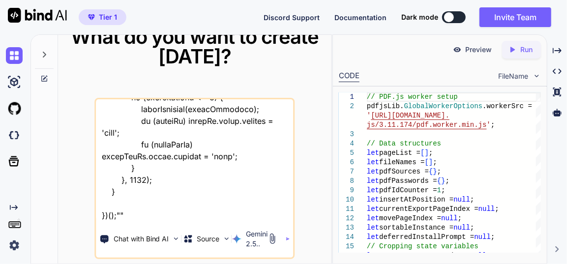
click at [142, 220] on textarea at bounding box center [194, 160] width 197 height 122
type textarea "this is my tool - "here is html code - index.html "<!DOCTYPE html> <html lang="…"
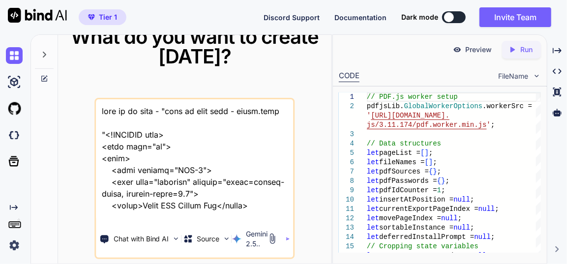
scroll to position [54180, 0]
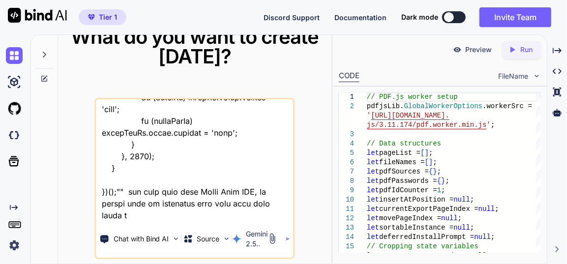
type textarea "this is my tool - "here is html code - index.html "<!DOCTYPE html> <html lang="…"
type textarea "x"
type textarea "this is my tool - "here is html code - index.html "<!DOCTYPE html> <html lang="…"
type textarea "x"
type textarea "this is my tool - "here is html code - index.html "<!DOCTYPE html> <html lang="…"
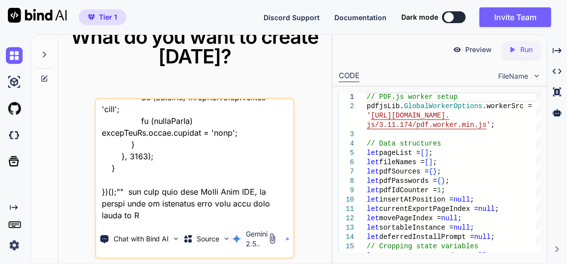
type textarea "x"
type textarea "this is my tool - "here is html code - index.html "<!DOCTYPE html> <html lang="…"
type textarea "x"
type textarea "this is my tool - "here is html code - index.html "<!DOCTYPE html> <html lang="…"
type textarea "x"
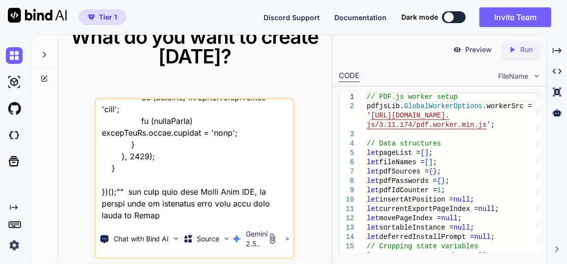
type textarea "this is my tool - "here is html code - index.html "<!DOCTYPE html> <html lang="…"
type textarea "x"
type textarea "this is my tool - "here is html code - index.html "<!DOCTYPE html> <html lang="…"
type textarea "x"
type textarea "this is my tool - "here is html code - index.html "<!DOCTYPE html> <html lang="…"
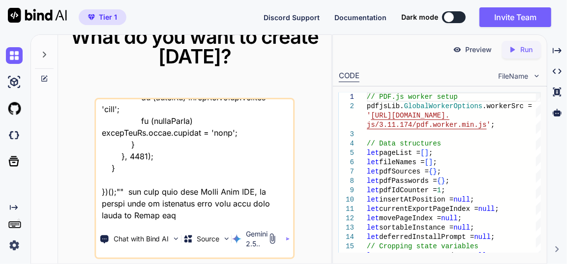
type textarea "x"
type textarea "this is my tool - "here is html code - index.html "<!DOCTYPE html> <html lang="…"
type textarea "x"
type textarea "this is my tool - "here is html code - index.html "<!DOCTYPE html> <html lang="…"
type textarea "x"
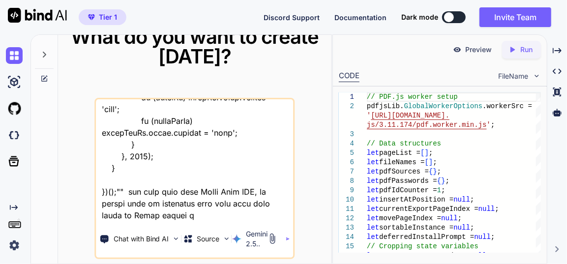
type textarea "this is my tool - "here is html code - index.html "<!DOCTYPE html> <html lang="…"
type textarea "x"
type textarea "this is my tool - "here is html code - index.html "<!DOCTYPE html> <html lang="…"
type textarea "x"
type textarea "this is my tool - "here is html code - index.html "<!DOCTYPE html> <html lang="…"
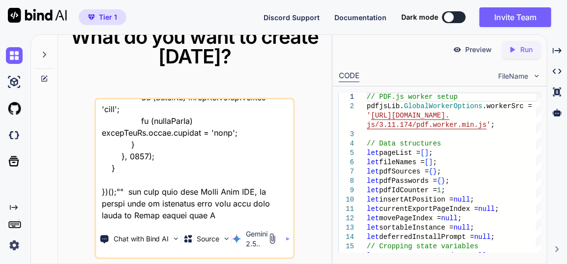
type textarea "x"
type textarea "this is my tool - "here is html code - index.html "<!DOCTYPE html> <html lang="…"
type textarea "x"
type textarea "this is my tool - "here is html code - index.html "<!DOCTYPE html> <html lang="…"
type textarea "x"
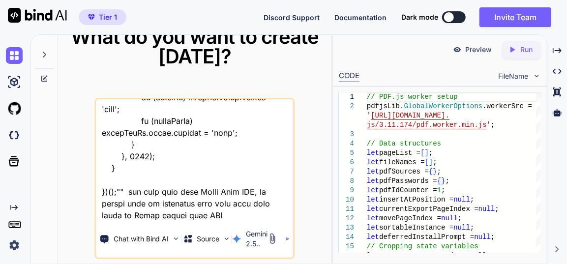
type textarea "this is my tool - "here is html code - index.html "<!DOCTYPE html> <html lang="…"
type textarea "x"
type textarea "this is my tool - "here is html code - index.html "<!DOCTYPE html> <html lang="…"
type textarea "x"
type textarea "this is my tool - "here is html code - index.html "<!DOCTYPE html> <html lang="…"
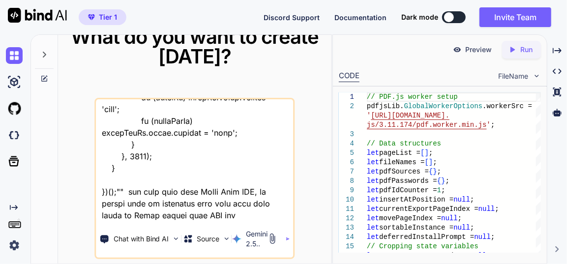
type textarea "x"
type textarea "this is my tool - "here is html code - index.html "<!DOCTYPE html> <html lang="…"
type textarea "x"
type textarea "this is my tool - "here is html code - index.html "<!DOCTYPE html> <html lang="…"
type textarea "x"
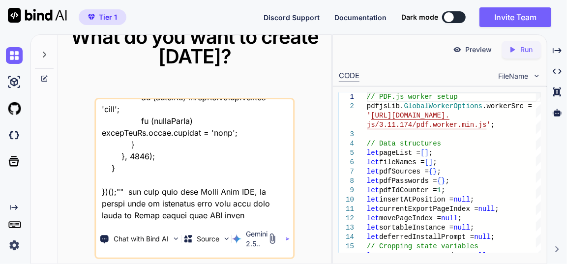
type textarea "this is my tool - "here is html code - index.html "<!DOCTYPE html> <html lang="…"
type textarea "x"
type textarea "this is my tool - "here is html code - index.html "<!DOCTYPE html> <html lang="…"
type textarea "x"
type textarea "this is my tool - "here is html code - index.html "<!DOCTYPE html> <html lang="…"
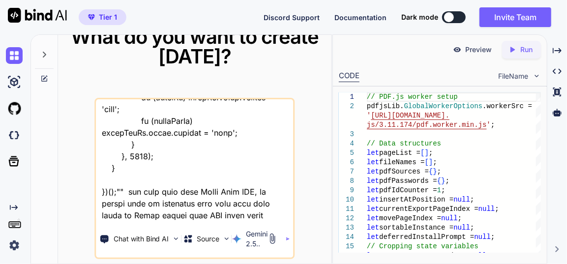
type textarea "x"
type textarea "this is my tool - "here is html code - index.html "<!DOCTYPE html> <html lang="…"
type textarea "x"
type textarea "this is my tool - "here is html code - index.html "<!DOCTYPE html> <html lang="…"
type textarea "x"
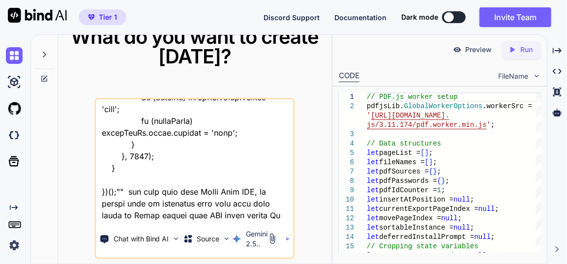
type textarea "this is my tool - "here is html code - index.html "<!DOCTYPE html> <html lang="…"
type textarea "x"
type textarea "this is my tool - "here is html code - index.html "<!DOCTYPE html> <html lang="…"
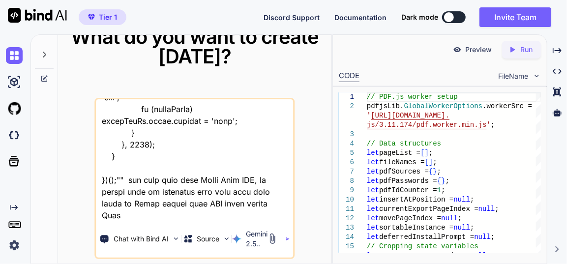
type textarea "x"
type textarea "this is my tool - "here is html code - index.html "<!DOCTYPE html> <html lang="…"
type textarea "x"
type textarea "this is my tool - "here is html code - index.html "<!DOCTYPE html> <html lang="…"
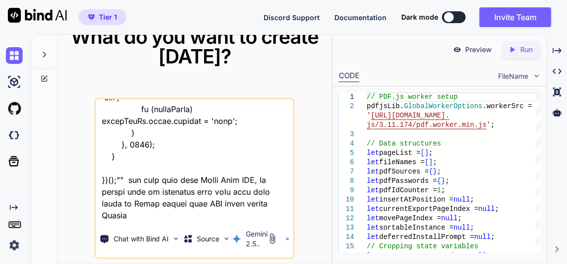
type textarea "x"
type textarea "this is my tool - "here is html code - index.html "<!DOCTYPE html> <html lang="…"
type textarea "x"
type textarea "this is my tool - "here is html code - index.html "<!DOCTYPE html> <html lang="…"
type textarea "x"
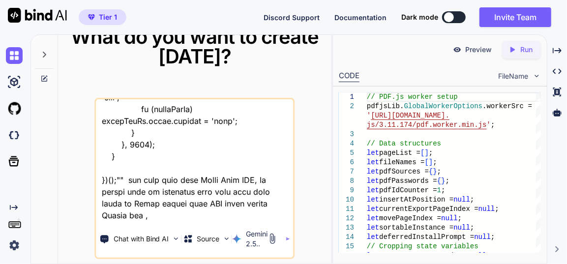
type textarea "this is my tool - "here is html code - index.html "<!DOCTYPE html> <html lang="…"
type textarea "x"
type textarea "this is my tool - "here is html code - index.html "<!DOCTYPE html> <html lang="…"
type textarea "x"
type textarea "this is my tool - "here is html code - index.html "<!DOCTYPE html> <html lang="…"
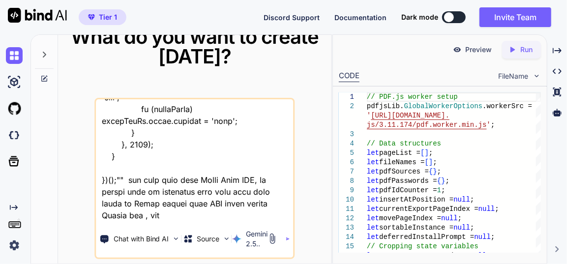
type textarea "x"
type textarea "this is my tool - "here is html code - index.html "<!DOCTYPE html> <html lang="…"
type textarea "x"
type textarea "this is my tool - "here is html code - index.html "<!DOCTYPE html> <html lang="…"
type textarea "x"
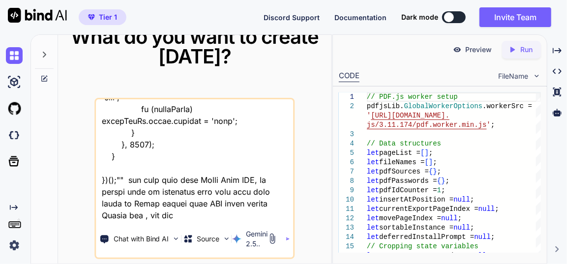
type textarea "this is my tool - "here is html code - index.html "<!DOCTYPE html> <html lang="…"
type textarea "x"
type textarea "this is my tool - "here is html code - index.html "<!DOCTYPE html> <html lang="…"
type textarea "x"
type textarea "this is my tool - "here is html code - index.html "<!DOCTYPE html> <html lang="…"
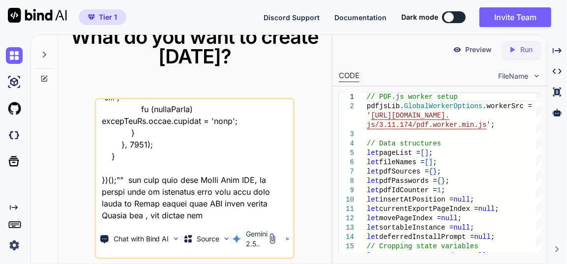
type textarea "x"
type textarea "this is my tool - "here is html code - index.html "<!DOCTYPE html> <html lang="…"
type textarea "x"
type textarea "this is my tool - "here is html code - index.html "<!DOCTYPE html> <html lang="…"
type textarea "x"
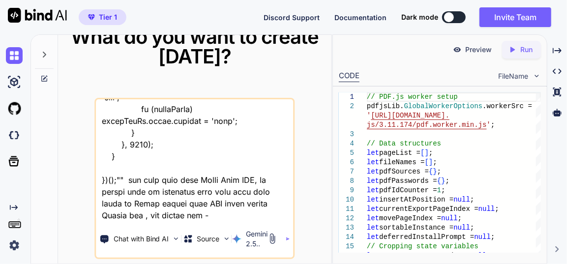
type textarea "this is my tool - "here is html code - index.html "<!DOCTYPE html> <html lang="…"
type textarea "x"
paste textarea "blob:https://www.codebox.brandstratix.com/8bdfceea-8947-482a-840c-17536e241e3b"
type textarea "this is my tool - "here is html code - index.html "<!DOCTYPE html> <html lang="…"
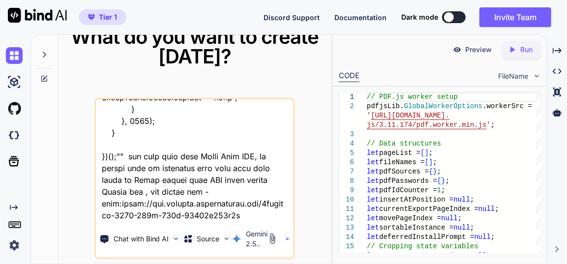
scroll to position [54215, 0]
drag, startPoint x: 261, startPoint y: 217, endPoint x: 167, endPoint y: 207, distance: 94.9
click at [167, 207] on textarea at bounding box center [194, 160] width 197 height 122
type textarea "this is my tool - "here is html code - index.html "<!DOCTYPE html> <html lang="…"
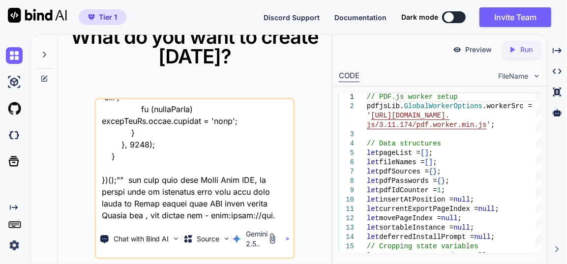
type textarea "x"
click at [229, 215] on textarea at bounding box center [194, 160] width 197 height 122
type textarea "this is my tool - "here is html code - index.html "<!DOCTYPE html> <html lang="…"
type textarea "x"
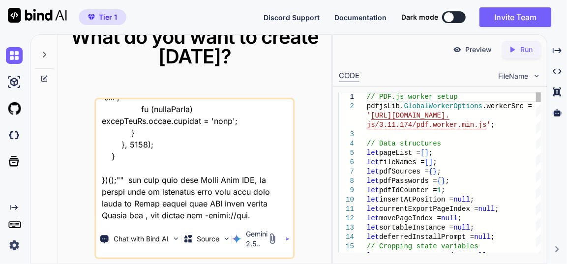
type textarea "this is my tool - "here is html code - index.html "<!DOCTYPE html> <html lang="…"
type textarea "x"
type textarea "this is my tool - "here is html code - index.html "<!DOCTYPE html> <html lang="…"
type textarea "x"
type textarea "this is my tool - "here is html code - index.html "<!DOCTYPE html> <html lang="…"
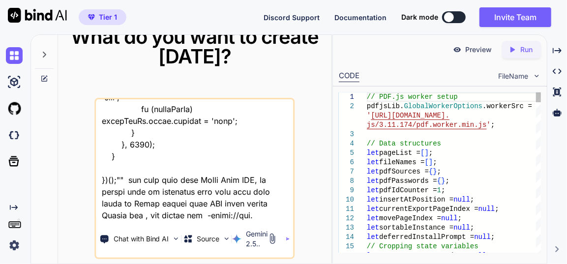
type textarea "x"
click at [265, 213] on textarea at bounding box center [194, 160] width 197 height 122
type textarea "this is my tool - "here is html code - index.html "<!DOCTYPE html> <html lang="…"
type textarea "x"
type textarea "this is my tool - "here is html code - index.html "<!DOCTYPE html> <html lang="…"
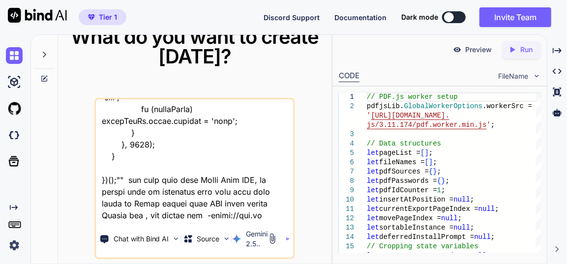
type textarea "x"
type textarea "this is my tool - "here is html code - index.html "<!DOCTYPE html> <html lang="…"
type textarea "x"
type textarea "this is my tool - "here is html code - index.html "<!DOCTYPE html> <html lang="…"
type textarea "x"
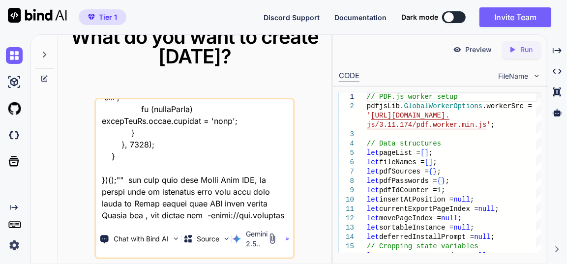
type textarea "this is my tool - "here is html code - index.html "<!DOCTYPE html> <html lang="…"
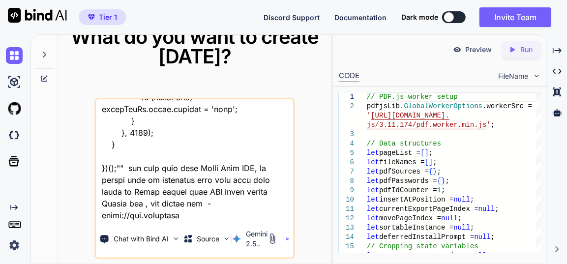
type textarea "x"
type textarea "this is my tool - "here is html code - index.html "<!DOCTYPE html> <html lang="…"
type textarea "x"
type textarea "this is my tool - "here is html code - index.html "<!DOCTYPE html> <html lang="…"
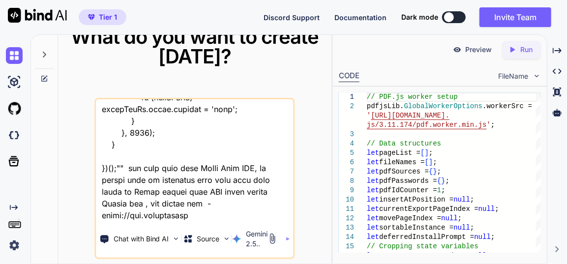
type textarea "x"
type textarea "this is my tool - "here is html code - index.html "<!DOCTYPE html> <html lang="…"
type textarea "x"
type textarea "this is my tool - "here is html code - index.html "<!DOCTYPE html> <html lang="…"
type textarea "x"
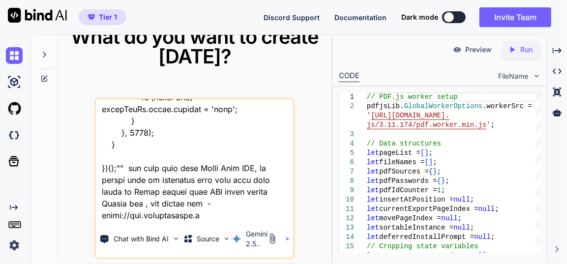
type textarea "this is my tool - "here is html code - index.html "<!DOCTYPE html> <html lang="…"
type textarea "x"
type textarea "this is my tool - "here is html code - index.html "<!DOCTYPE html> <html lang="…"
type textarea "x"
type textarea "this is my tool - "here is html code - index.html "<!DOCTYPE html> <html lang="…"
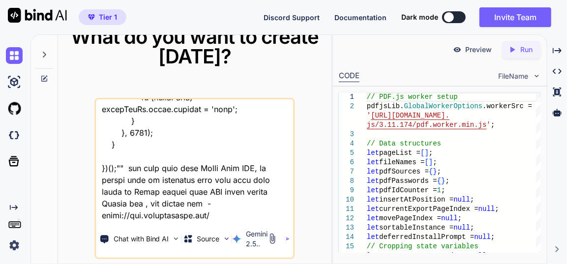
type textarea "x"
type textarea "this is my tool - "here is html code - index.html "<!DOCTYPE html> <html lang="…"
type textarea "x"
type textarea "this is my tool - "here is html code - index.html "<!DOCTYPE html> <html lang="…"
type textarea "x"
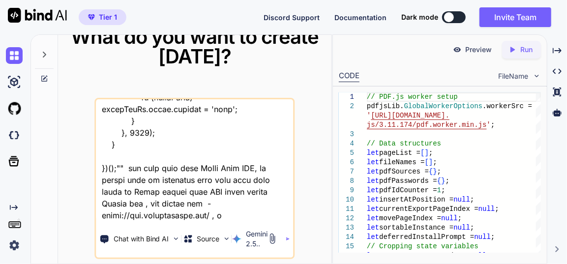
type textarea "this is my tool - "here is html code - index.html "<!DOCTYPE html> <html lang="…"
type textarea "x"
type textarea "this is my tool - "here is html code - index.html "<!DOCTYPE html> <html lang="…"
type textarea "x"
type textarea "this is my tool - "here is html code - index.html "<!DOCTYPE html> <html lang="…"
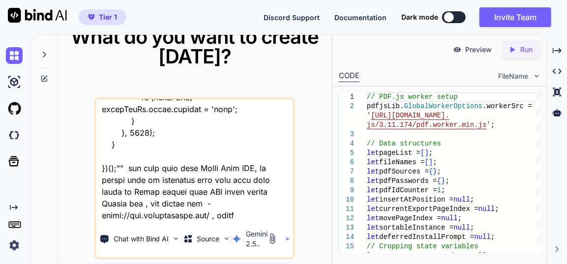
type textarea "x"
type textarea "this is my tool - "here is html code - index.html "<!DOCTYPE html> <html lang="…"
type textarea "x"
type textarea "this is my tool - "here is html code - index.html "<!DOCTYPE html> <html lang="…"
type textarea "x"
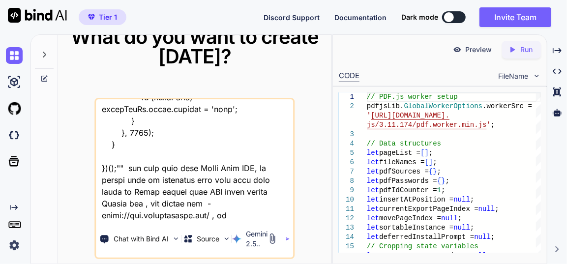
type textarea "this is my tool - "here is html code - index.html "<!DOCTYPE html> <html lang="…"
type textarea "x"
type textarea "this is my tool - "here is html code - index.html "<!DOCTYPE html> <html lang="…"
type textarea "x"
type textarea "this is my tool - "here is html code - index.html "<!DOCTYPE html> <html lang="…"
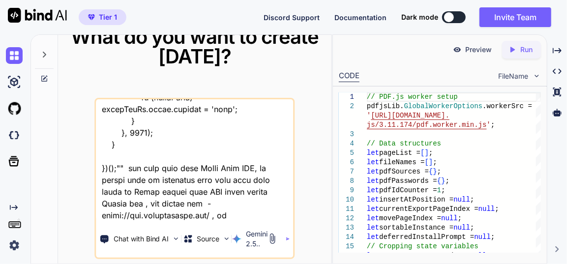
type textarea "x"
type textarea "this is my tool - "here is html code - index.html "<!DOCTYPE html> <html lang="…"
type textarea "x"
type textarea "this is my tool - "here is html code - index.html "<!DOCTYPE html> <html lang="…"
type textarea "x"
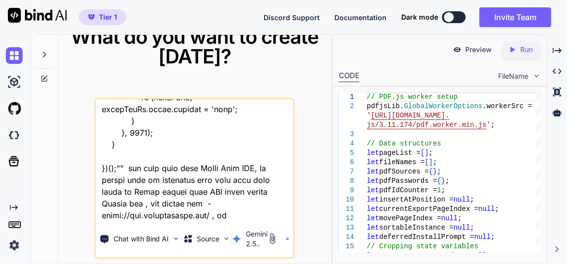
type textarea "this is my tool - "here is html code - index.html "<!DOCTYPE html> <html lang="…"
type textarea "x"
type textarea "this is my tool - "here is html code - index.html "<!DOCTYPE html> <html lang="…"
type textarea "x"
type textarea "this is my tool - "here is html code - index.html "<!DOCTYPE html> <html lang="…"
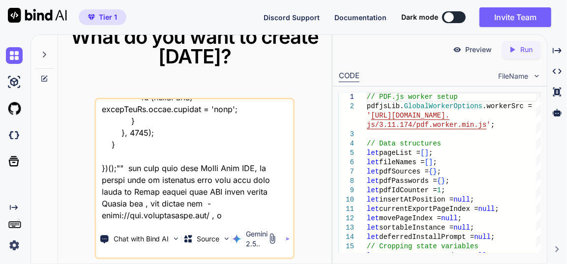
type textarea "x"
type textarea "this is my tool - "here is html code - index.html "<!DOCTYPE html> <html lang="…"
type textarea "x"
type textarea "this is my tool - "here is html code - index.html "<!DOCTYPE html> <html lang="…"
type textarea "x"
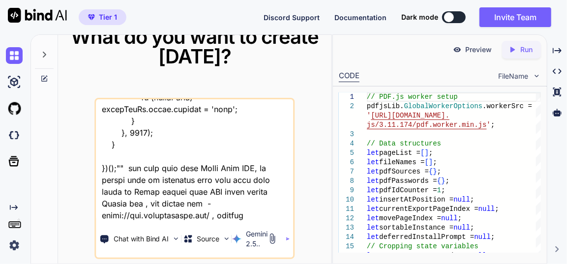
type textarea "this is my tool - "here is html code - index.html "<!DOCTYPE html> <html lang="…"
type textarea "x"
type textarea "this is my tool - "here is html code - index.html "<!DOCTYPE html> <html lang="…"
type textarea "x"
type textarea "this is my tool - "here is html code - index.html "<!DOCTYPE html> <html lang="…"
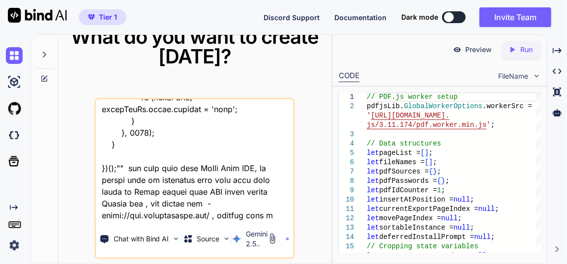
type textarea "x"
type textarea "this is my tool - "here is html code - index.html "<!DOCTYPE html> <html lang="…"
type textarea "x"
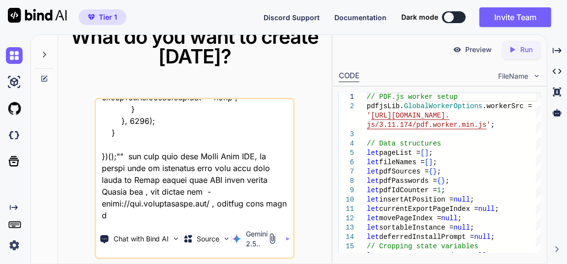
type textarea "this is my tool - "here is html code - index.html "<!DOCTYPE html> <html lang="…"
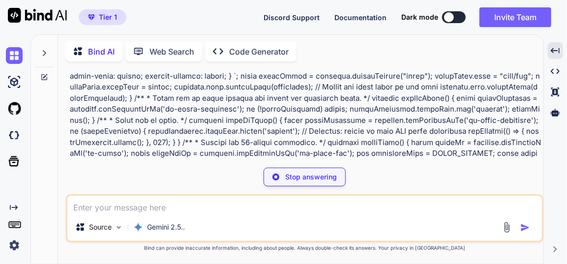
type textarea "x"
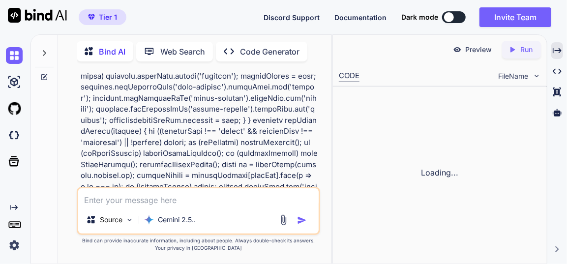
scroll to position [19805, 0]
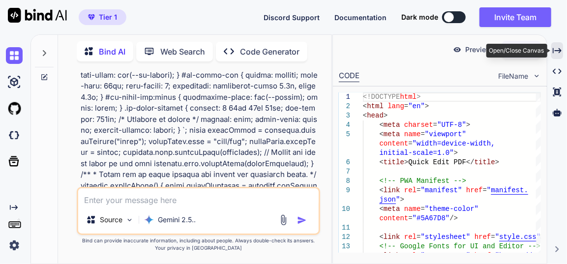
click at [555, 49] on icon "Created with Pixso." at bounding box center [556, 50] width 9 height 9
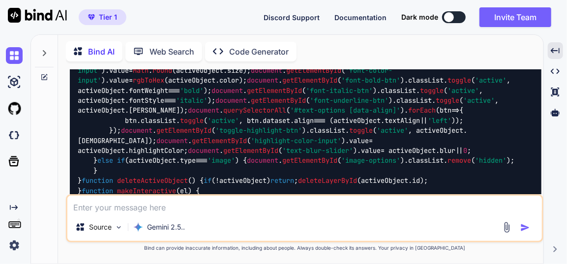
scroll to position [9963, 0]
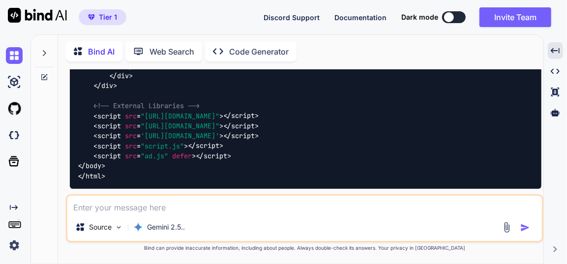
scroll to position [13492, 0]
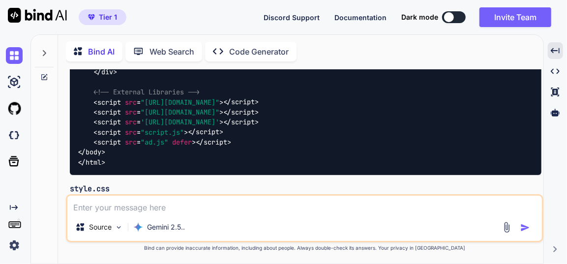
click at [517, 216] on img at bounding box center [517, 220] width 8 height 8
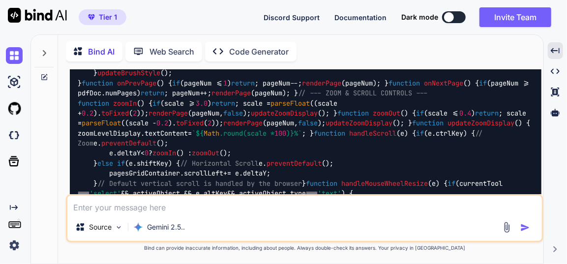
scroll to position [17513, 0]
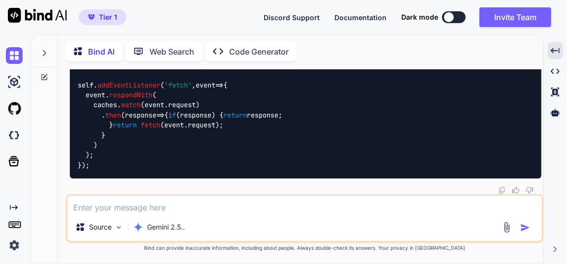
scroll to position [40029, 0]
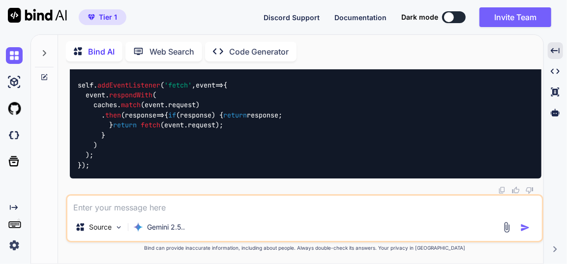
click at [142, 209] on textarea at bounding box center [304, 205] width 474 height 18
click at [277, 207] on textarea "now create a tool to unlocked pdf , this tool require" at bounding box center [304, 205] width 474 height 18
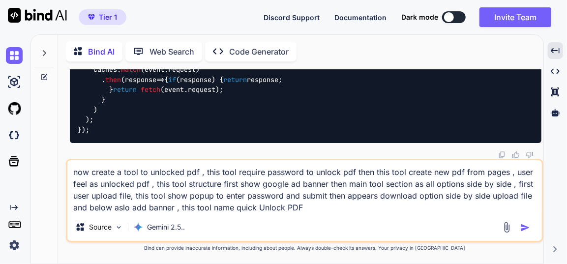
click at [239, 212] on textarea "now create a tool to unlocked pdf , this tool require password to unlock pdf th…" at bounding box center [304, 186] width 474 height 53
click at [313, 205] on textarea "now create a tool to unlocked pdf , this tool require password to unlock pdf th…" at bounding box center [304, 186] width 474 height 53
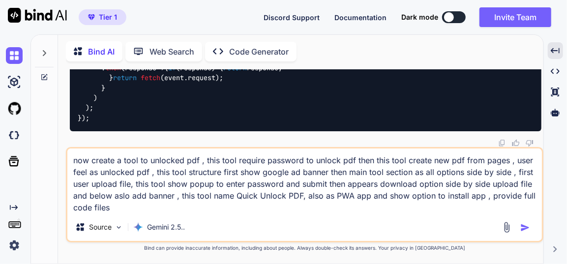
type textarea "now create a tool to unlocked pdf , this tool require password to unlock pdf th…"
click at [529, 229] on img "button" at bounding box center [525, 228] width 10 height 10
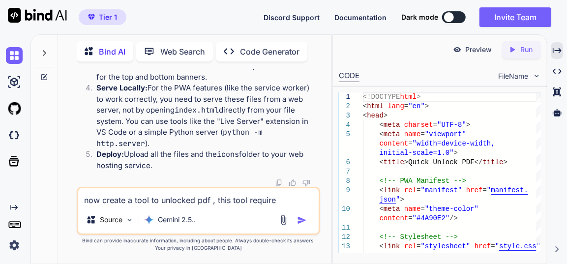
scroll to position [62202, 0]
click at [559, 51] on icon at bounding box center [556, 50] width 9 height 5
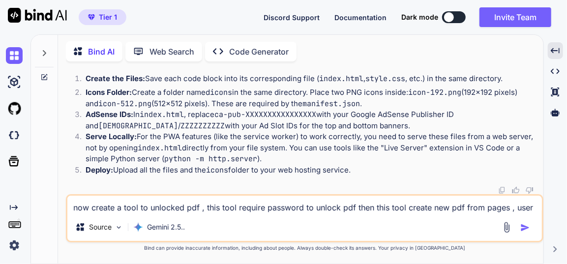
scroll to position [40919, 0]
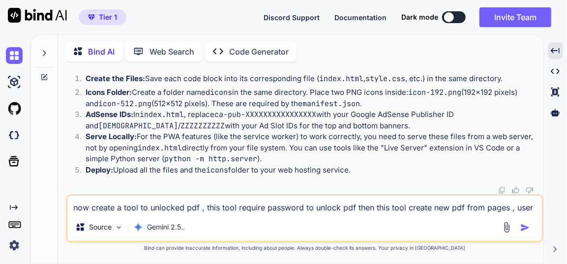
click at [140, 204] on textarea "now create a tool to unlocked pdf , this tool require password to unlock pdf th…" at bounding box center [304, 205] width 474 height 18
click at [352, 211] on textarea "color scheme apply my other tool in this chat, unlock pdf file not working" at bounding box center [304, 205] width 474 height 18
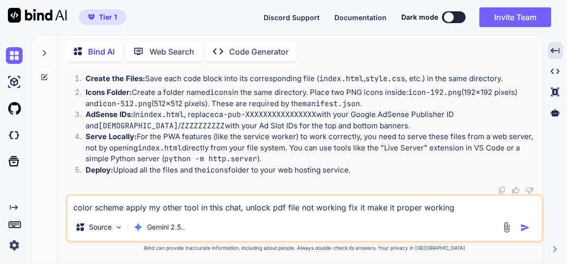
type textarea "color scheme apply my other tool in this chat, unlock pdf file not working fix …"
click at [528, 227] on img "button" at bounding box center [525, 228] width 10 height 10
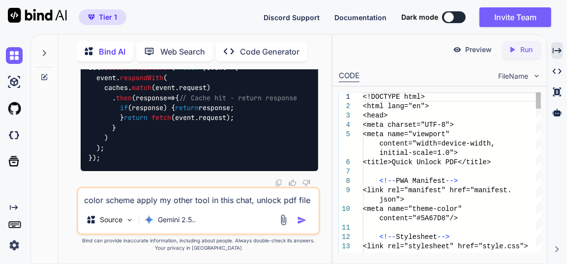
scroll to position [70453, 0]
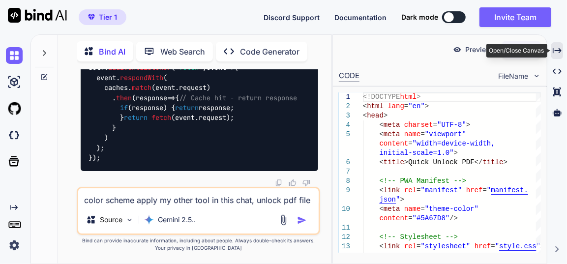
click at [562, 49] on div "Created with Pixso." at bounding box center [557, 50] width 12 height 17
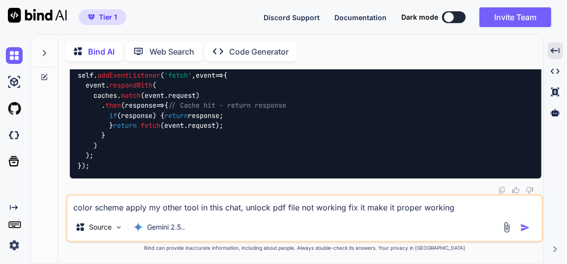
scroll to position [49263, 0]
drag, startPoint x: 515, startPoint y: 153, endPoint x: 503, endPoint y: 176, distance: 26.2
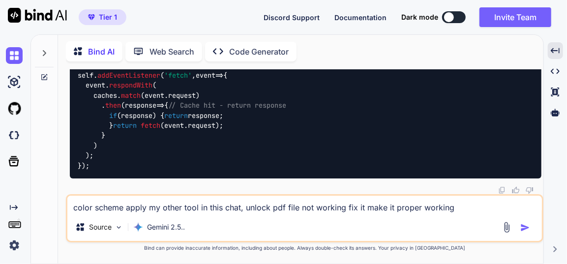
scroll to position [54490, 0]
click at [160, 200] on textarea "color scheme apply my other tool in this chat, unlock pdf file not working fix …" at bounding box center [304, 205] width 474 height 18
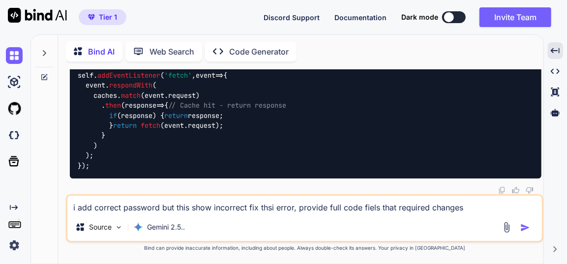
type textarea "i add correct password but this show incorrect fix thsi error, provide full cod…"
click at [522, 227] on img "button" at bounding box center [525, 228] width 10 height 10
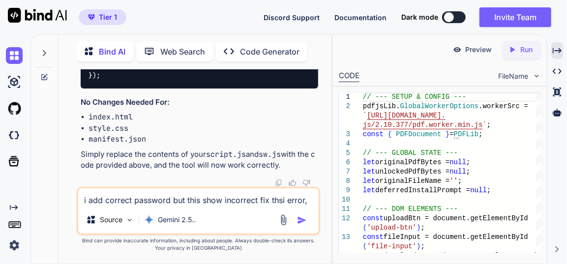
scroll to position [78945, 0]
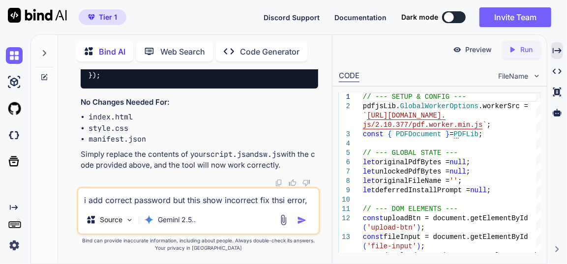
click at [127, 198] on textarea "i add correct password but this show incorrect fix thsi error, provide full cod…" at bounding box center [198, 197] width 240 height 18
type textarea "again same issure"
click at [305, 219] on img "button" at bounding box center [302, 220] width 10 height 10
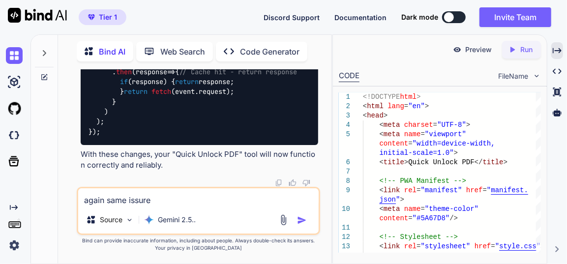
scroll to position [82210, 0]
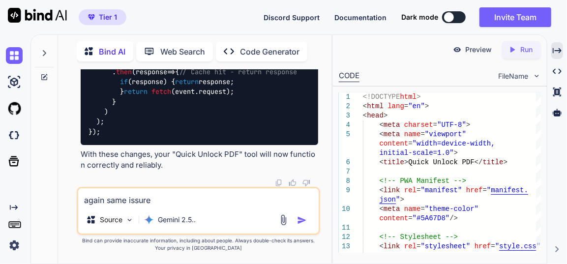
click at [145, 200] on textarea "again same issure" at bounding box center [198, 197] width 240 height 18
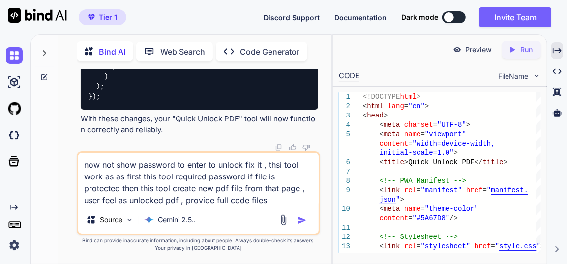
type textarea "now not show password to enter to unlock fix it , thsi tool work as as first th…"
click at [300, 218] on img "button" at bounding box center [302, 220] width 10 height 10
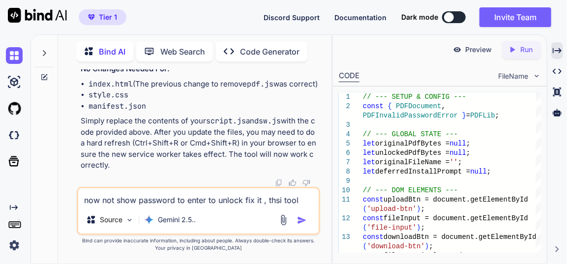
scroll to position [86980, 0]
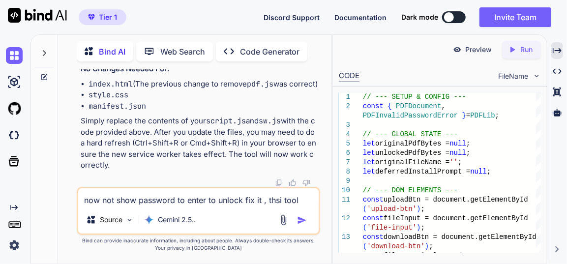
click at [168, 199] on textarea "now not show password to enter to unlock fix it , thsi tool work as as first th…" at bounding box center [198, 197] width 240 height 18
click at [201, 217] on div "Source Gemini 2.5.." at bounding box center [198, 222] width 240 height 24
click at [198, 217] on div "Gemini 2.5.." at bounding box center [169, 220] width 59 height 20
click at [174, 222] on p "Gemini 2.5.." at bounding box center [177, 220] width 38 height 10
click at [151, 218] on img at bounding box center [149, 220] width 10 height 10
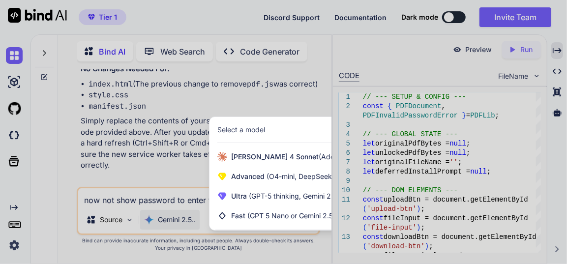
click at [151, 219] on div at bounding box center [283, 132] width 567 height 264
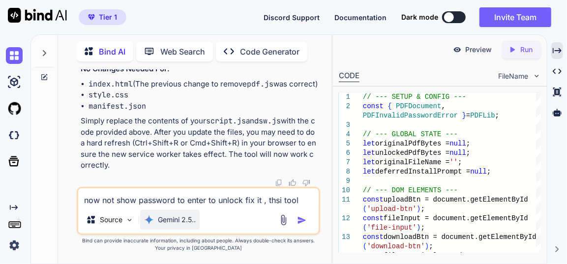
click at [151, 219] on img at bounding box center [149, 220] width 10 height 10
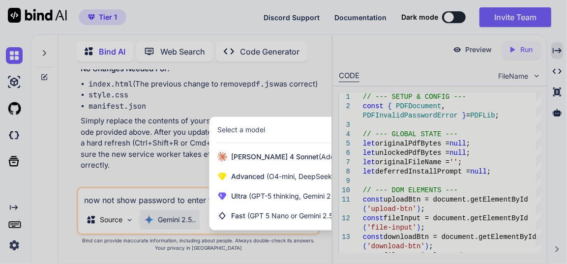
click at [154, 211] on div at bounding box center [283, 132] width 567 height 264
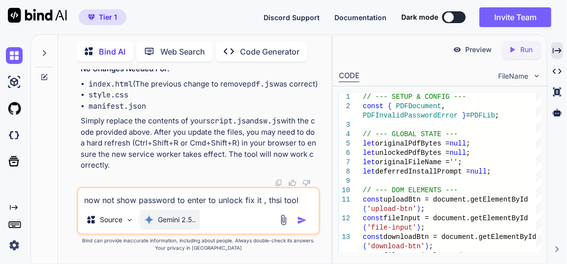
click at [158, 216] on p "Gemini 2.5.." at bounding box center [177, 220] width 38 height 10
